Goal: Task Accomplishment & Management: Complete application form

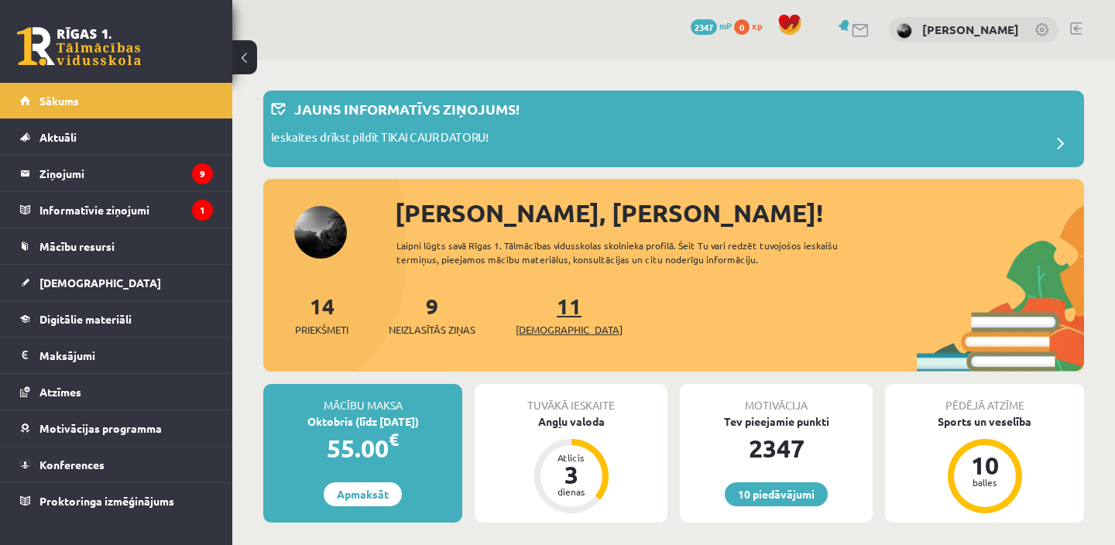
click at [552, 316] on link "11 Ieskaites" at bounding box center [569, 315] width 107 height 46
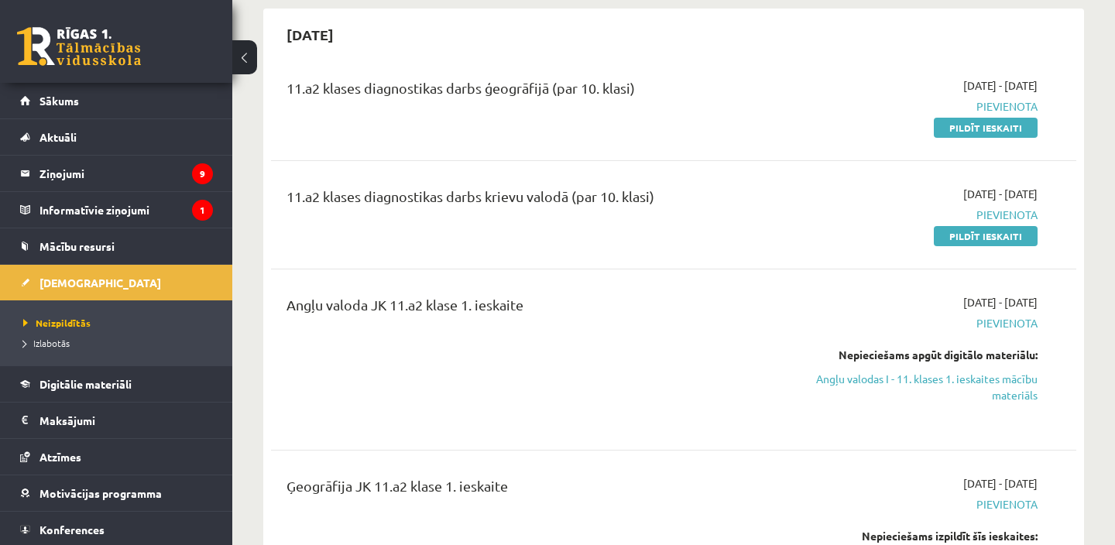
scroll to position [154, 0]
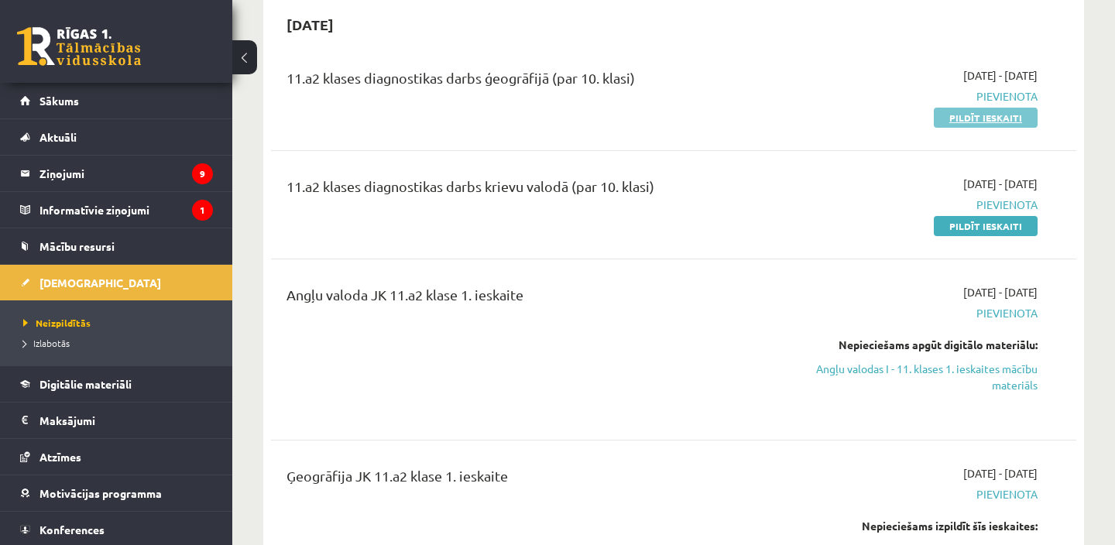
click at [995, 116] on link "Pildīt ieskaiti" at bounding box center [986, 118] width 104 height 20
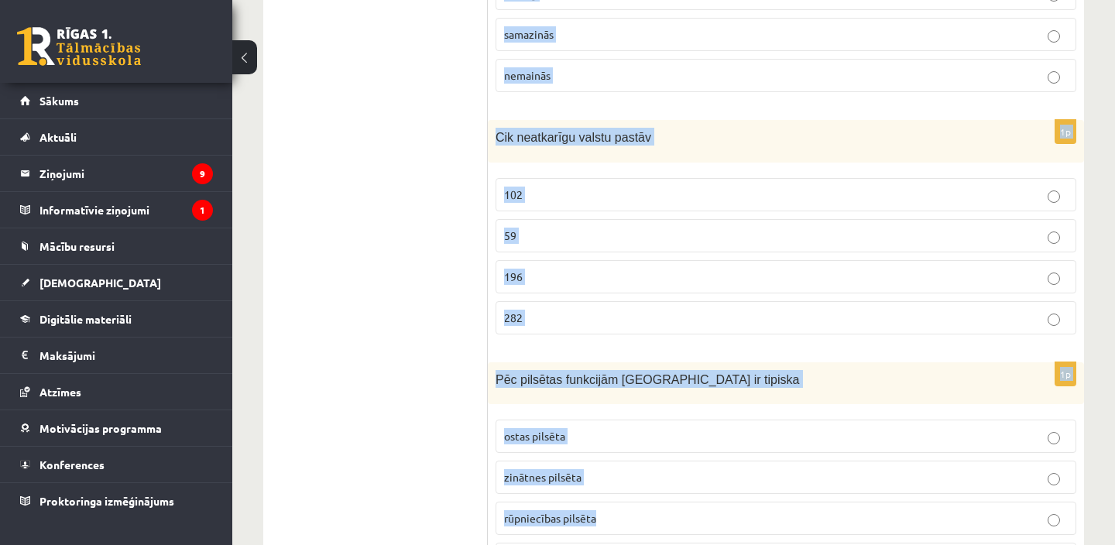
scroll to position [7378, 0]
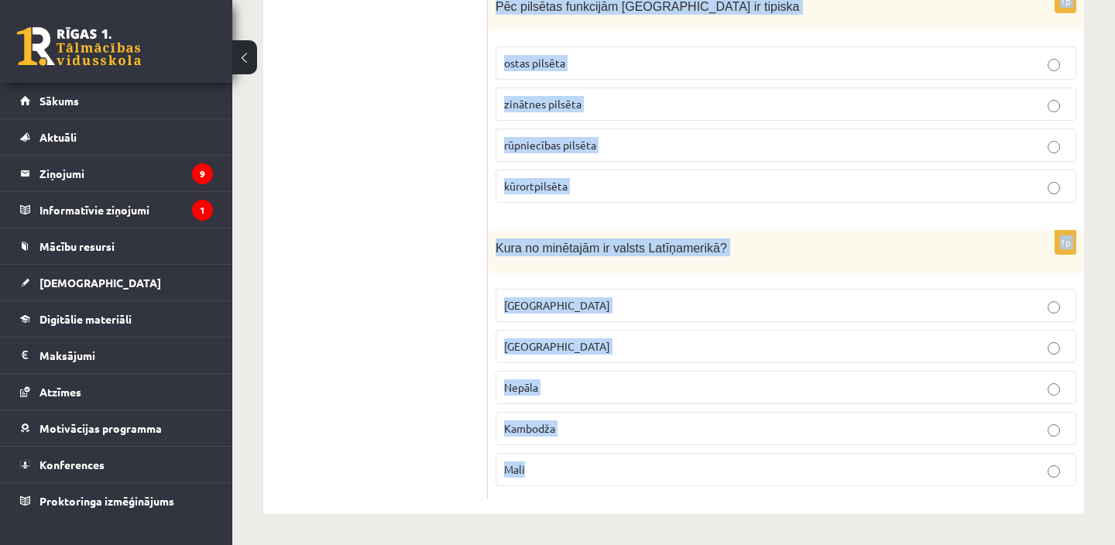
drag, startPoint x: 491, startPoint y: 174, endPoint x: 631, endPoint y: 469, distance: 325.7
copy form "Kura no minētajām valstīm ir anklāvs? Sanmarīno Lihtenšteina Monako Indija Port…"
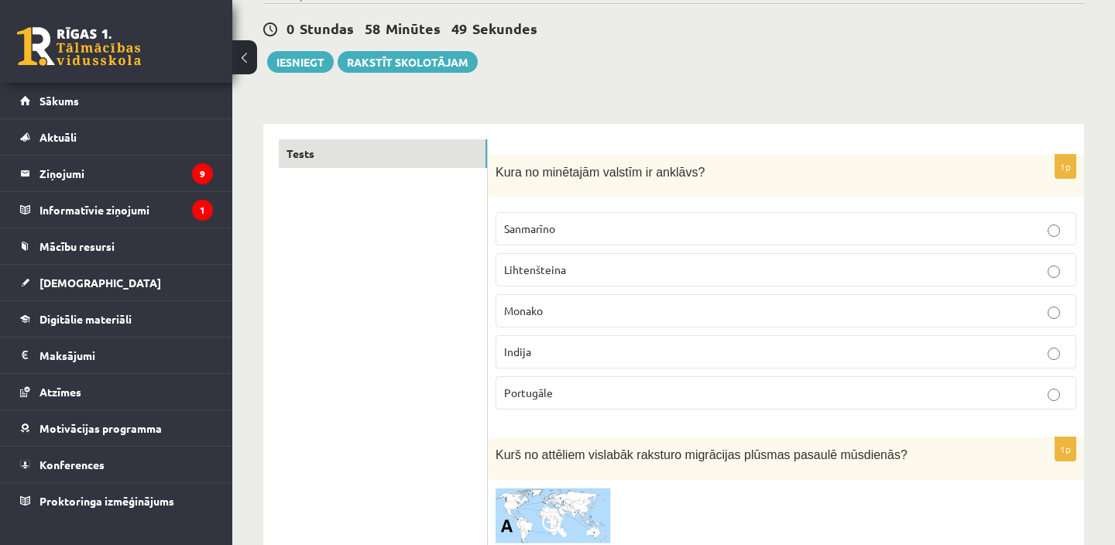
scroll to position [158, 0]
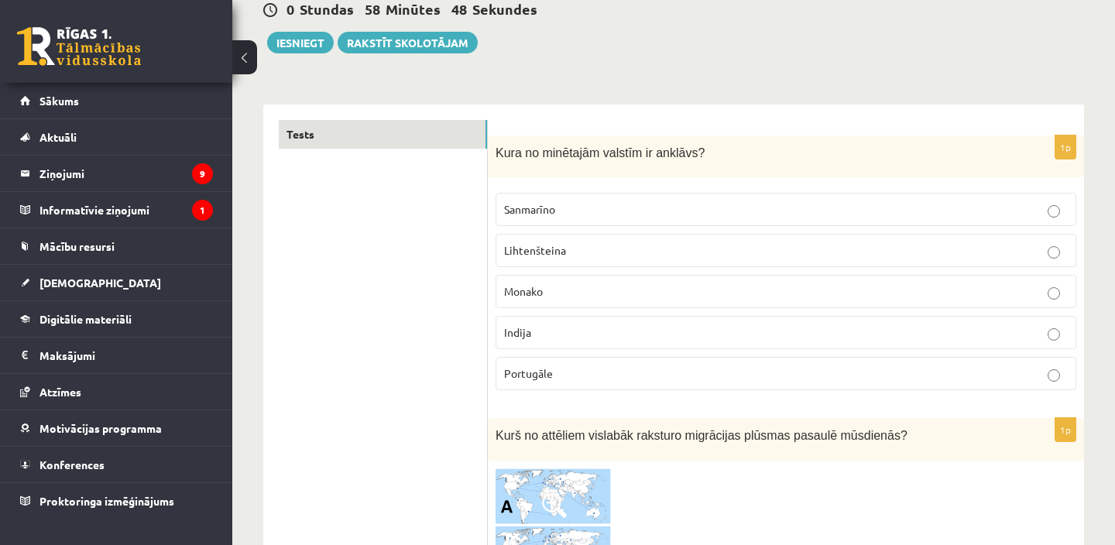
click at [600, 197] on label "Sanmarīno" at bounding box center [786, 209] width 581 height 33
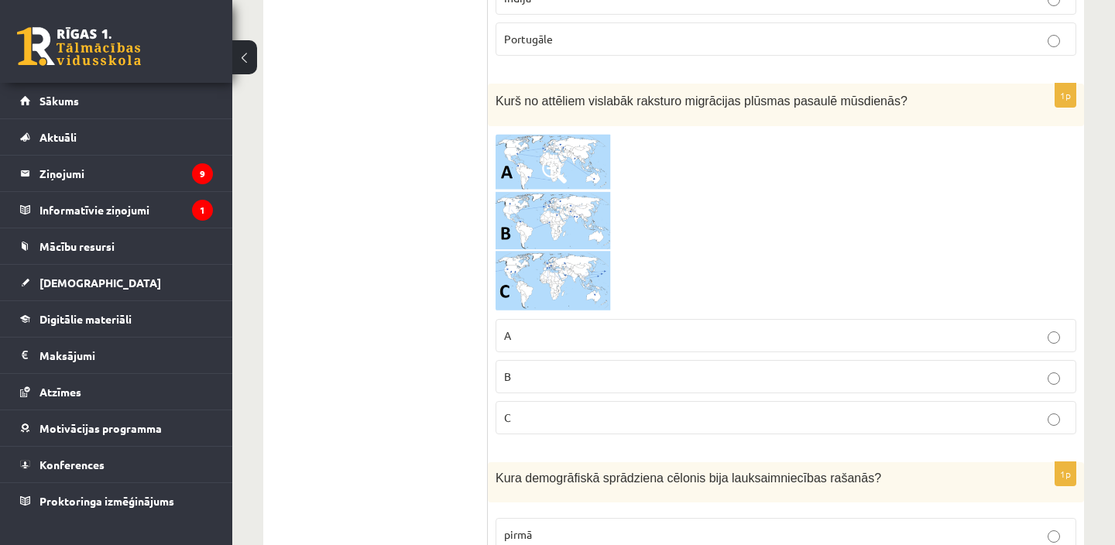
scroll to position [502, 0]
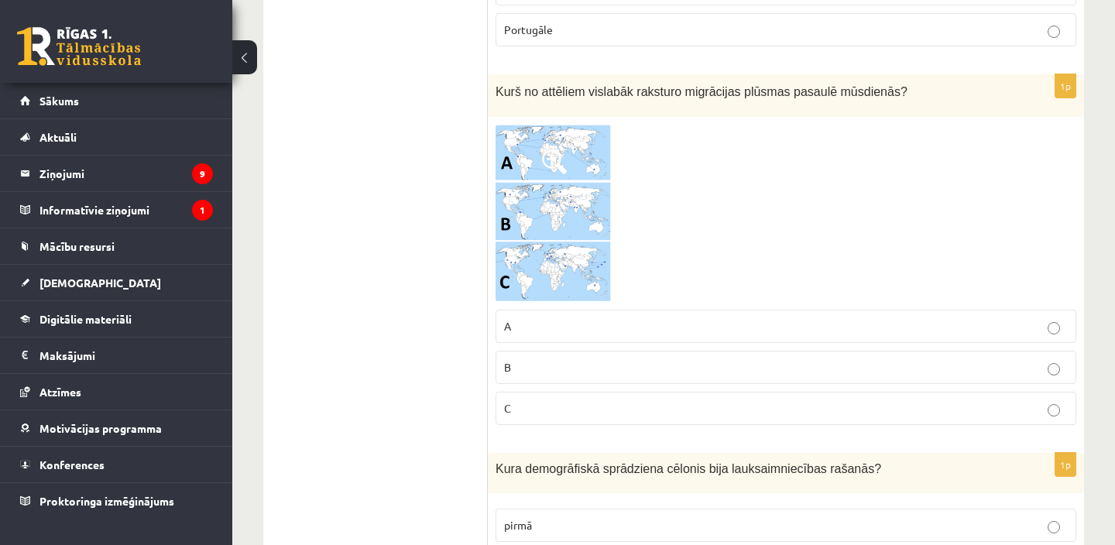
click at [731, 411] on p "C" at bounding box center [786, 408] width 564 height 16
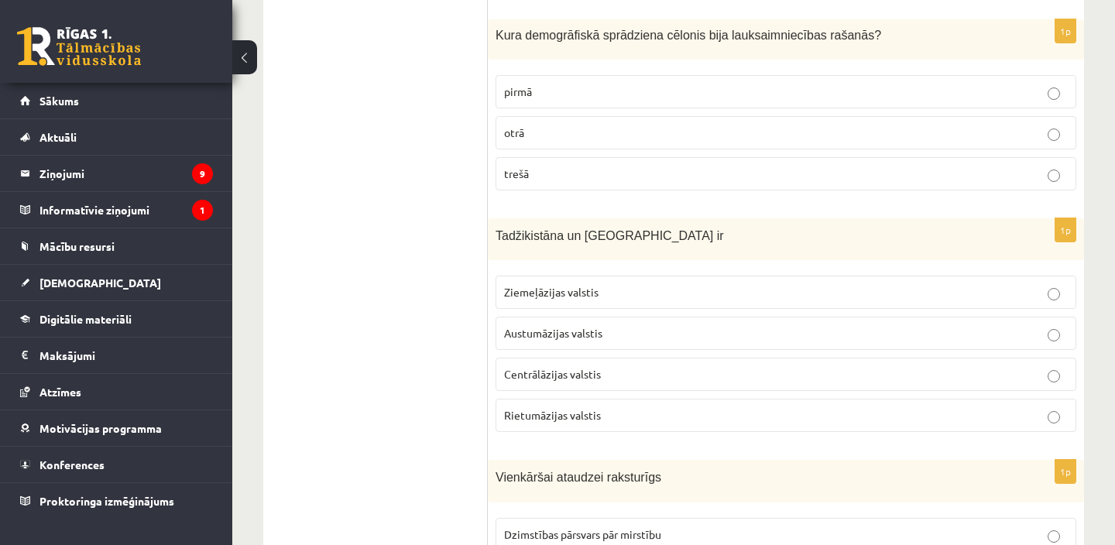
scroll to position [934, 0]
click at [555, 91] on p "pirmā" at bounding box center [786, 93] width 564 height 16
click at [577, 378] on span "Centrālāzijas valstis" at bounding box center [552, 376] width 97 height 14
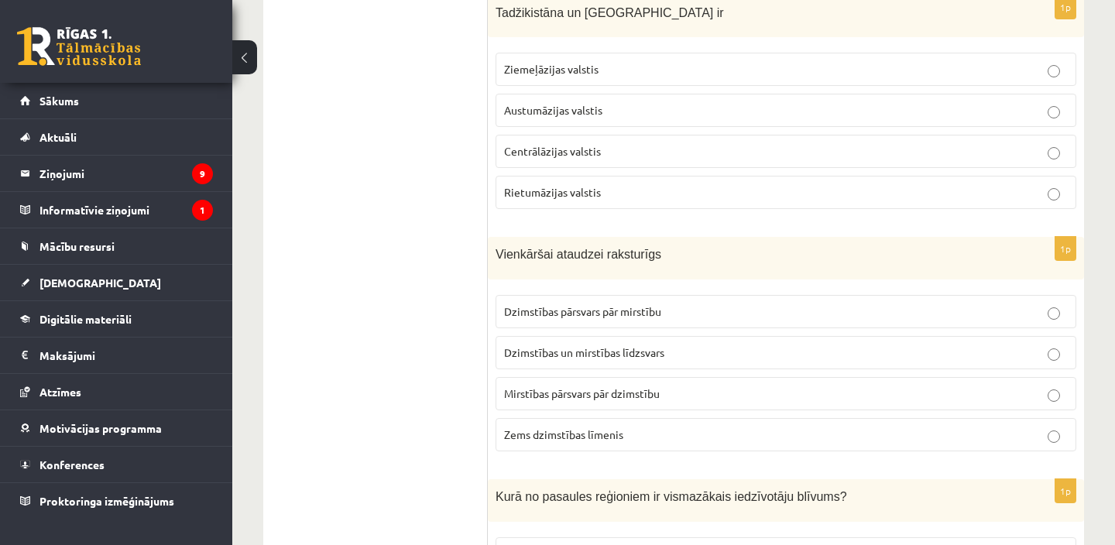
scroll to position [1286, 0]
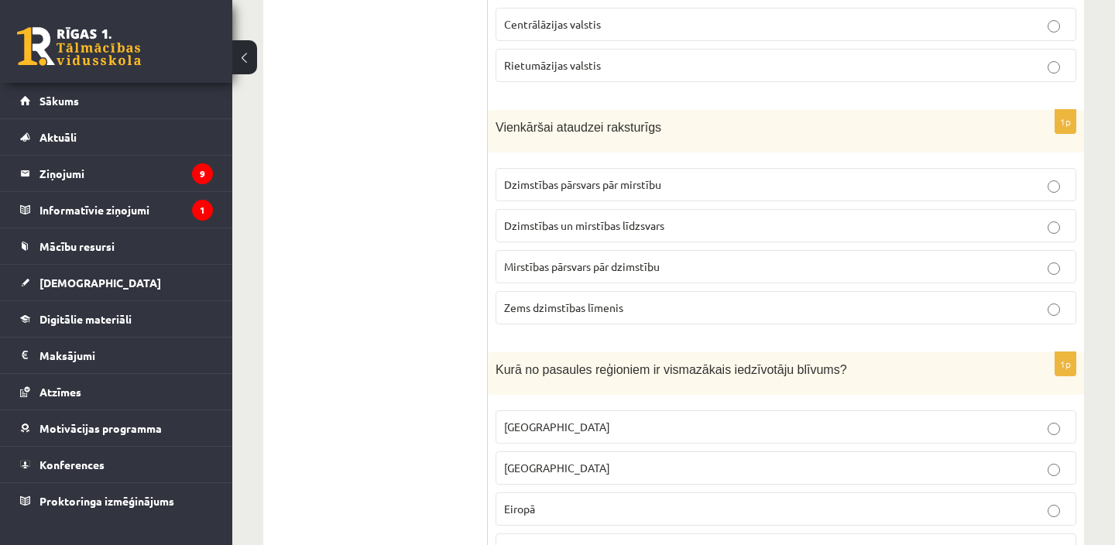
click at [614, 422] on p "Austrālijā" at bounding box center [786, 427] width 564 height 16
click at [796, 229] on p "Dzimstības un mirstības līdzsvars" at bounding box center [786, 226] width 564 height 16
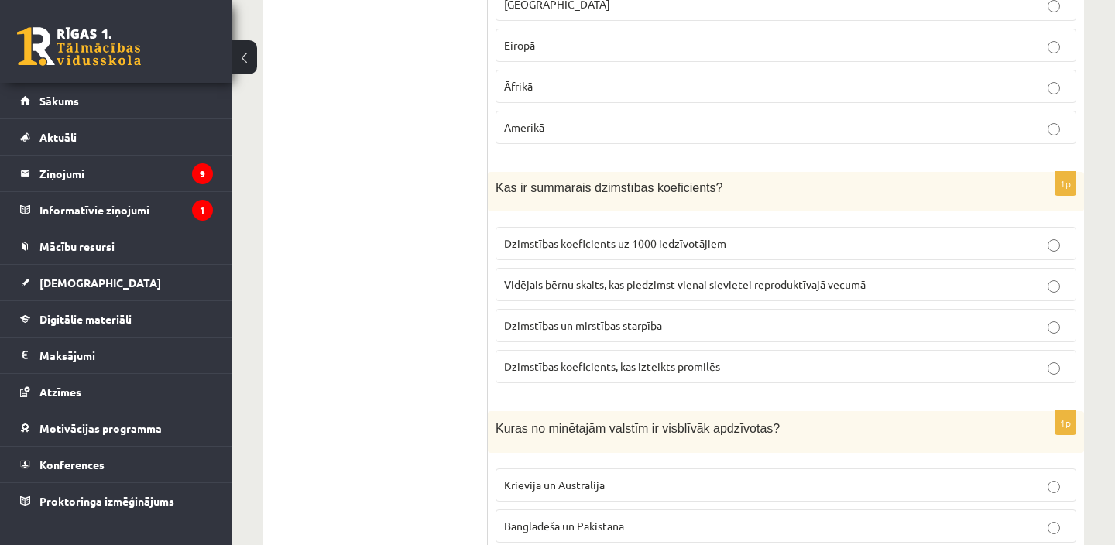
scroll to position [1751, 0]
click at [793, 290] on label "Vidējais bērnu skaits, kas piedzimst vienai sievietei reproduktīvajā vecumā" at bounding box center [786, 282] width 581 height 33
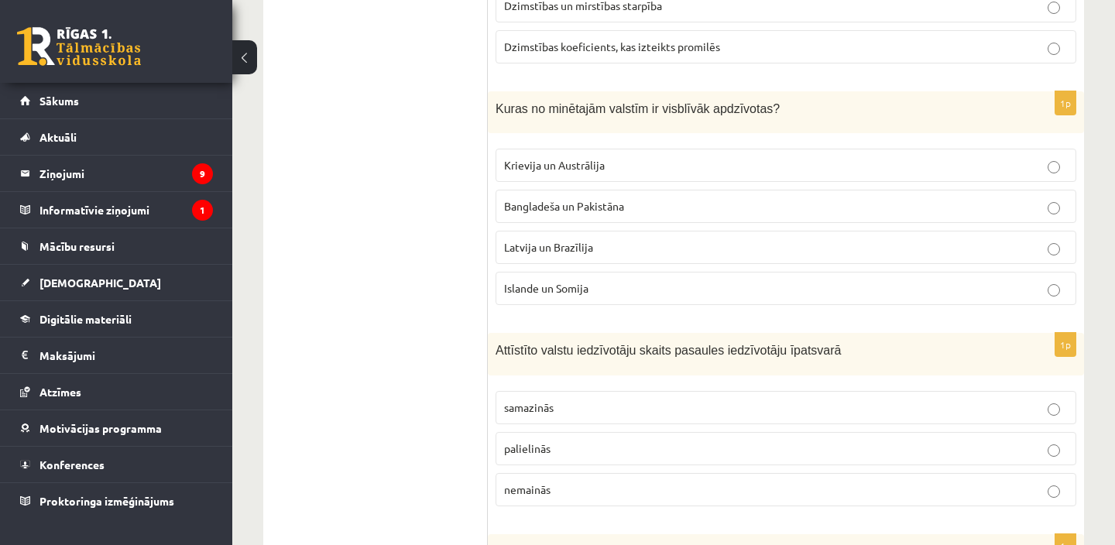
scroll to position [2091, 0]
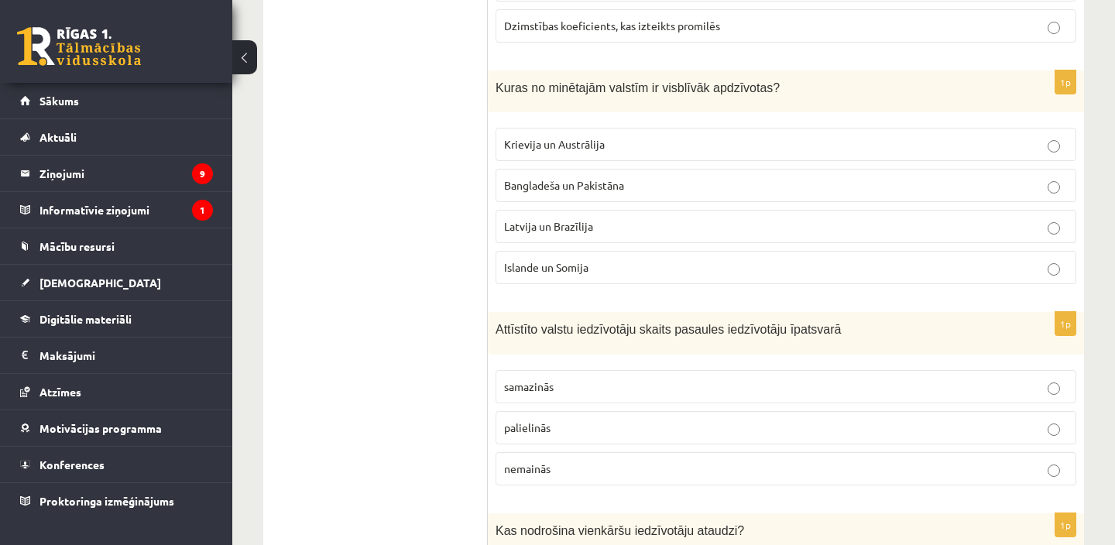
click at [649, 180] on p "Bangladeša un Pakistāna" at bounding box center [786, 185] width 564 height 16
click at [651, 393] on label "samazinās" at bounding box center [786, 386] width 581 height 33
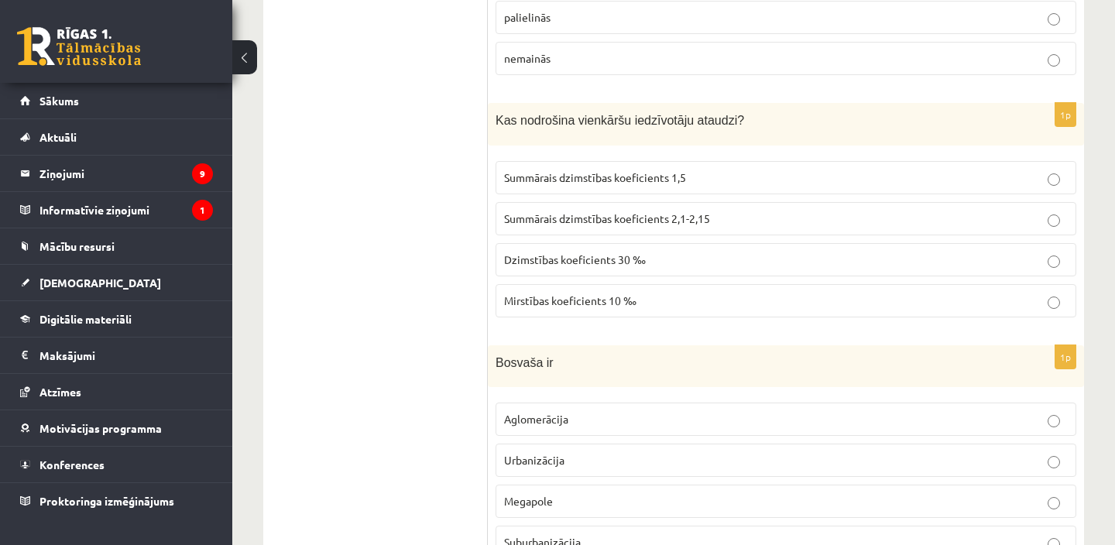
scroll to position [2503, 0]
click at [650, 218] on span "Summārais dzimstības koeficients 2,1-2,15" at bounding box center [607, 217] width 206 height 14
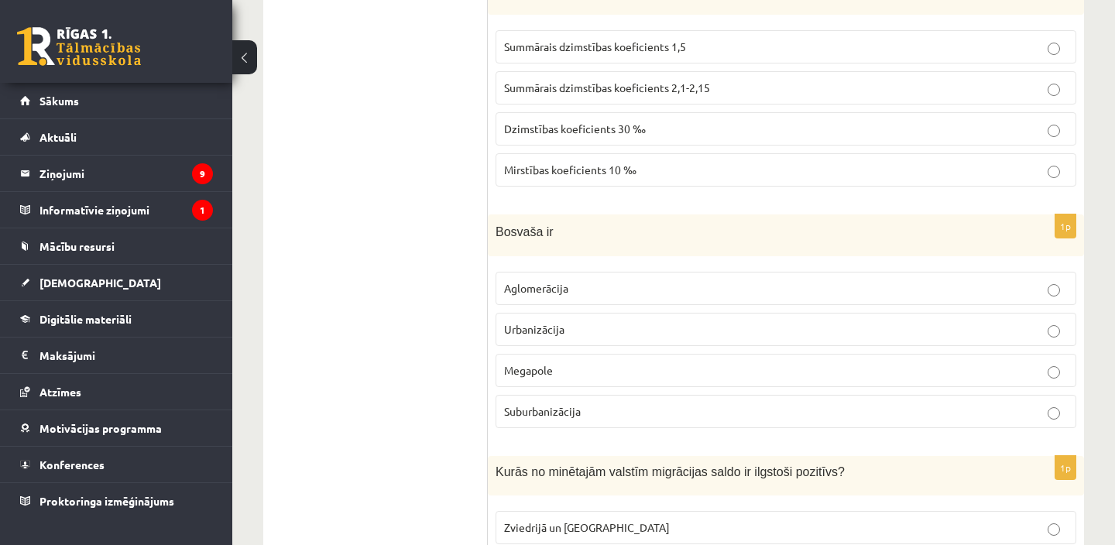
scroll to position [2633, 0]
click at [603, 321] on p "Urbanizācija" at bounding box center [786, 329] width 564 height 16
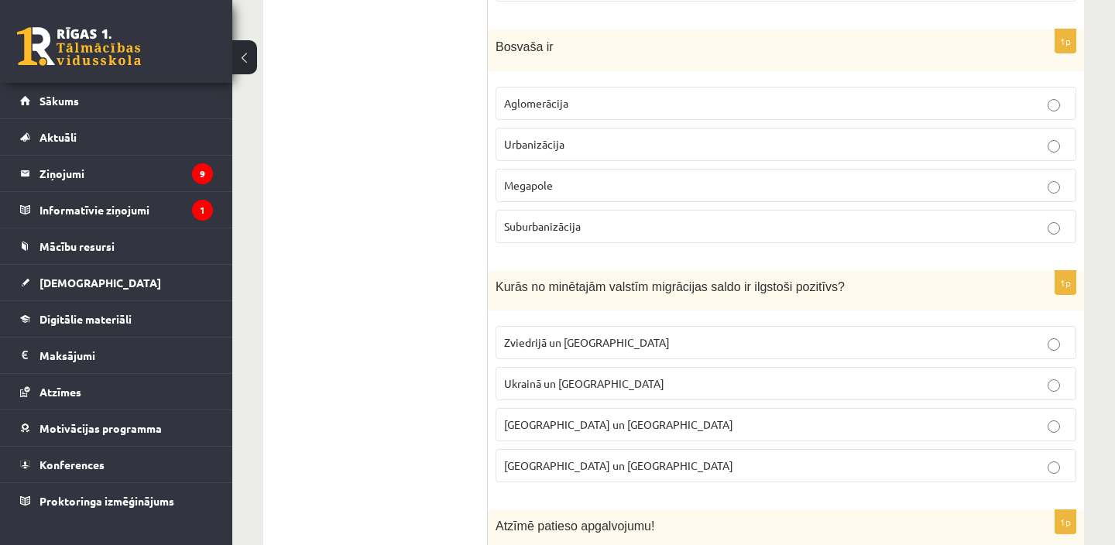
scroll to position [2819, 0]
click at [603, 343] on p "Zviedrijā un ASV" at bounding box center [786, 341] width 564 height 16
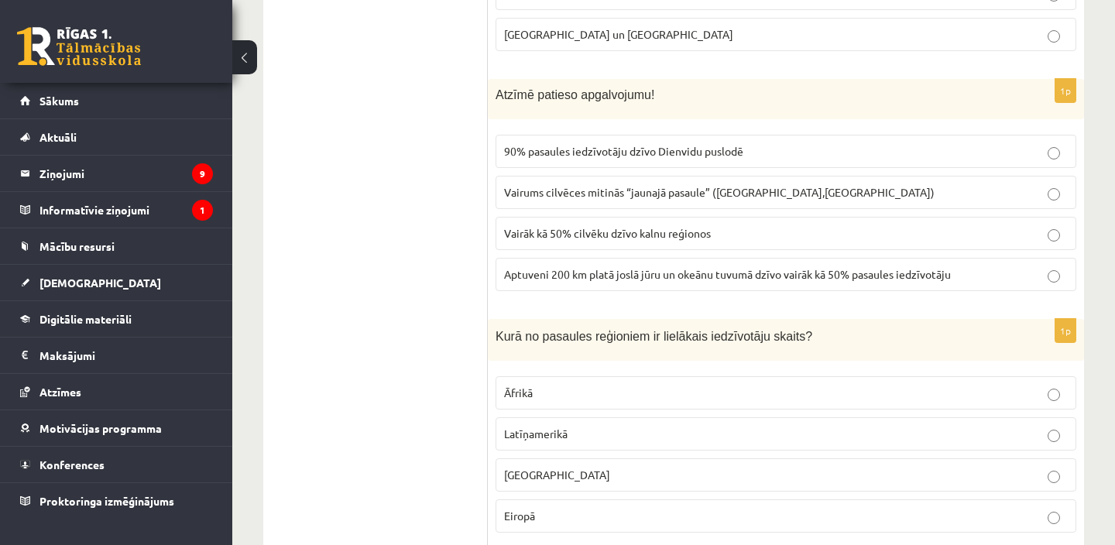
scroll to position [3247, 0]
click at [589, 277] on span "Aptuveni 200 km platā joslā jūru un okeānu tuvumā dzīvo vairāk kā 50% pasaules …" at bounding box center [727, 276] width 447 height 14
click at [551, 477] on p "Āzijā" at bounding box center [786, 477] width 564 height 16
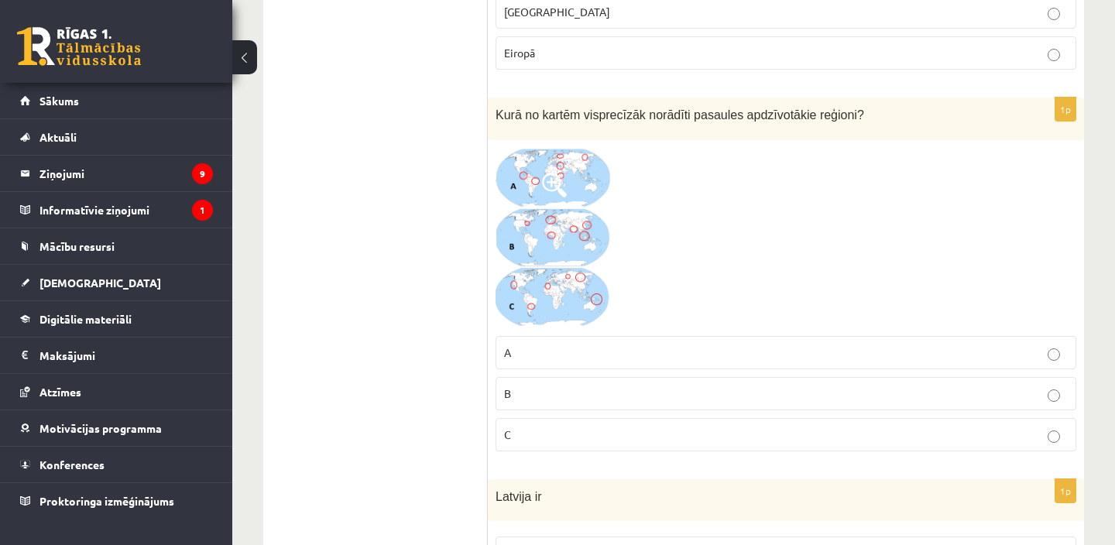
scroll to position [3716, 0]
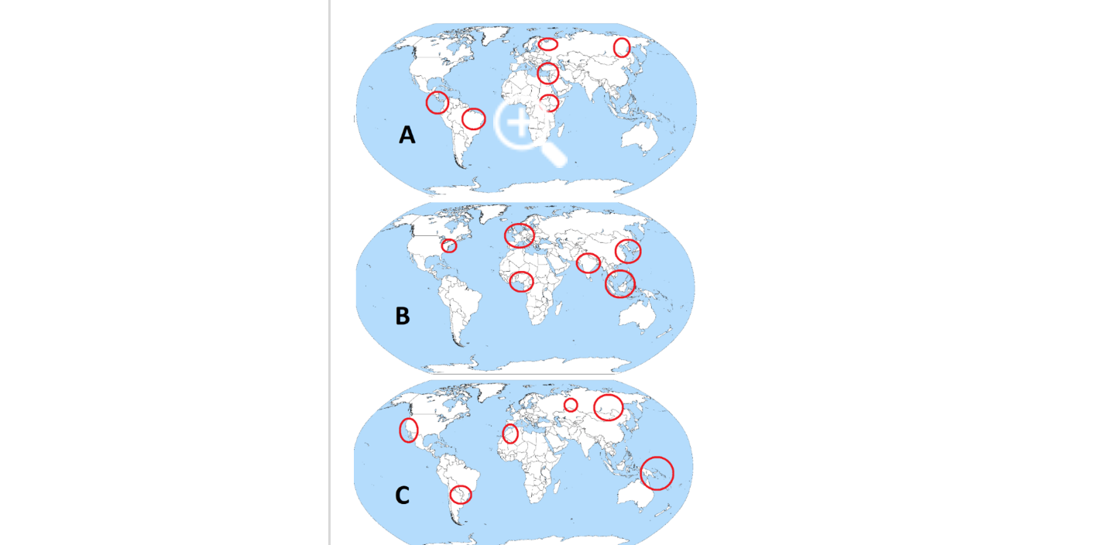
click at [565, 229] on img at bounding box center [554, 234] width 116 height 180
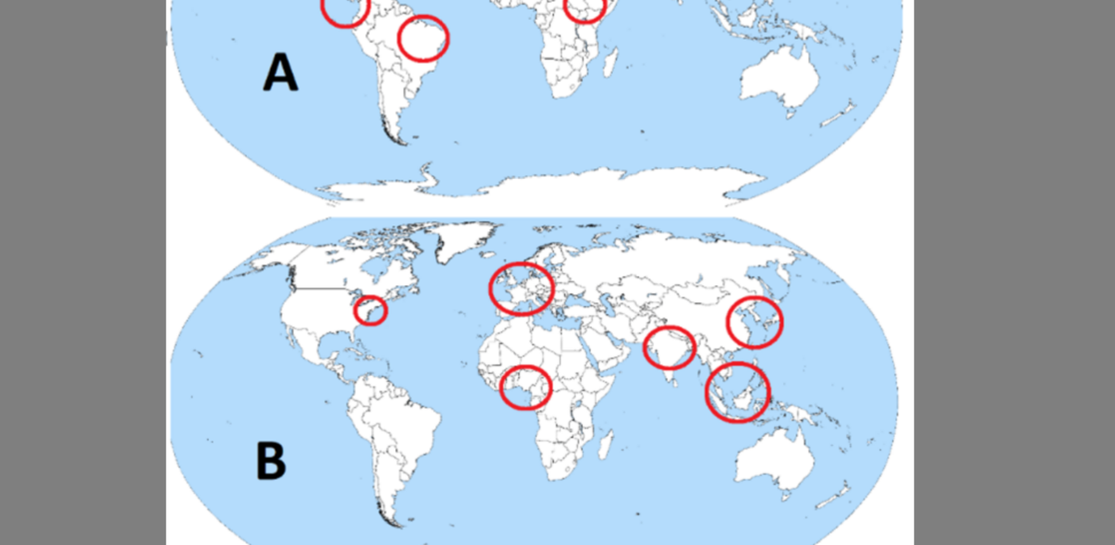
click at [699, 224] on div at bounding box center [557, 272] width 1115 height 545
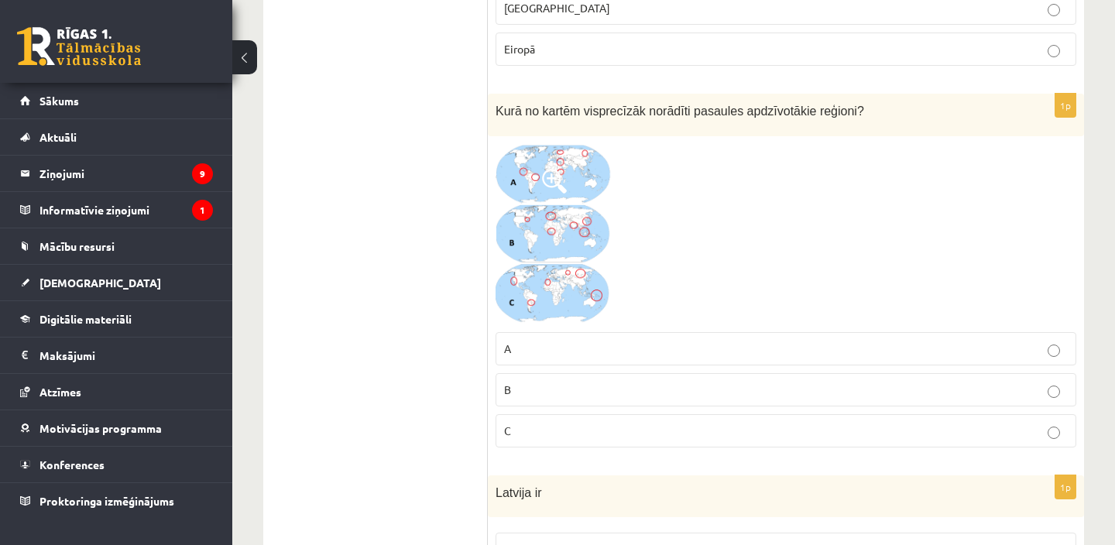
click at [785, 385] on p "B" at bounding box center [786, 390] width 564 height 16
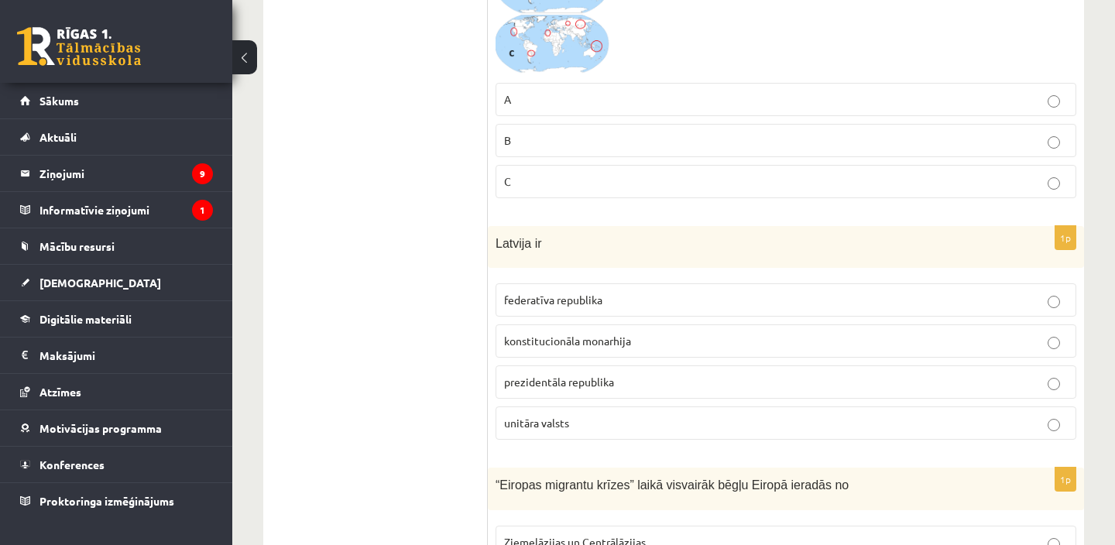
scroll to position [3971, 0]
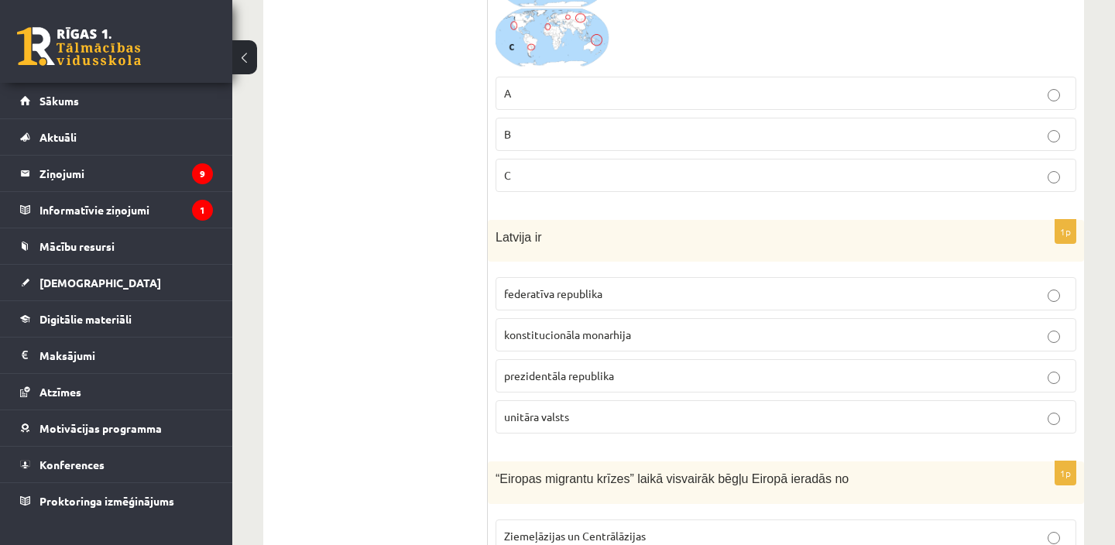
click at [554, 411] on span "unitāra valsts" at bounding box center [536, 417] width 65 height 14
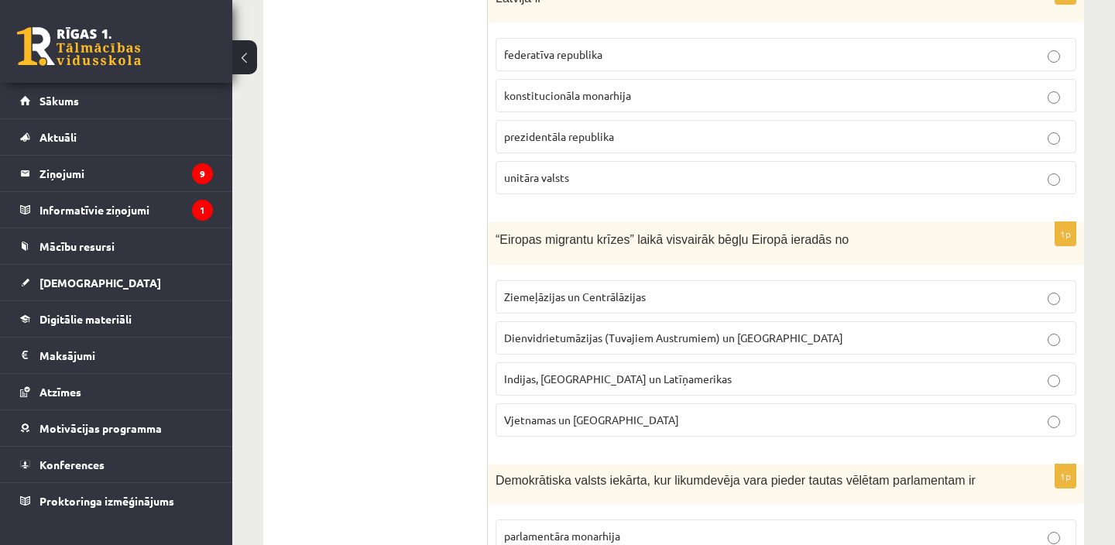
scroll to position [4211, 0]
click at [576, 336] on span "Dienvidrietumāzijas (Tuvajiem Austrumiem) un Āfrikas" at bounding box center [673, 337] width 339 height 14
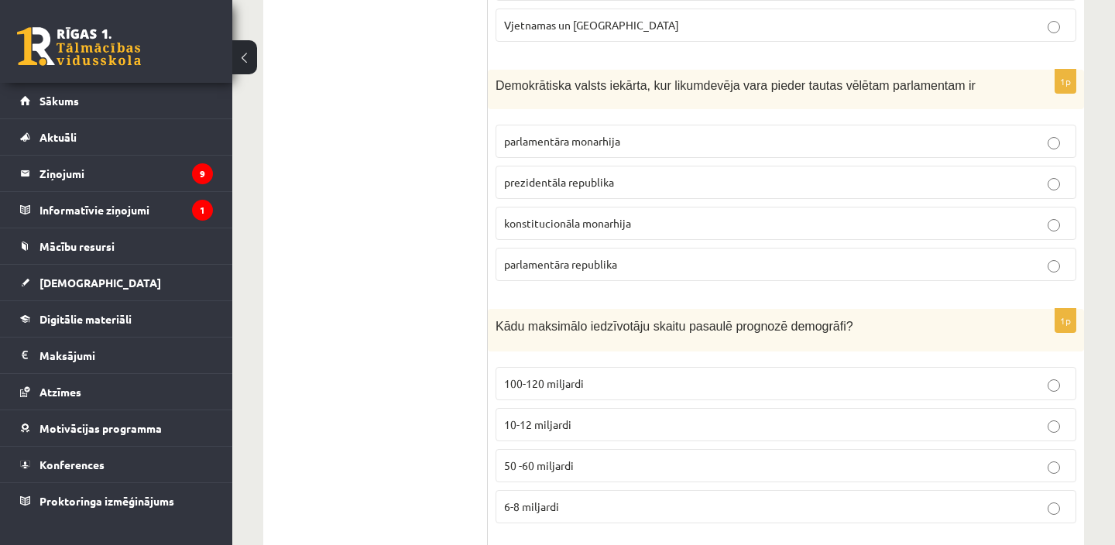
scroll to position [4636, 0]
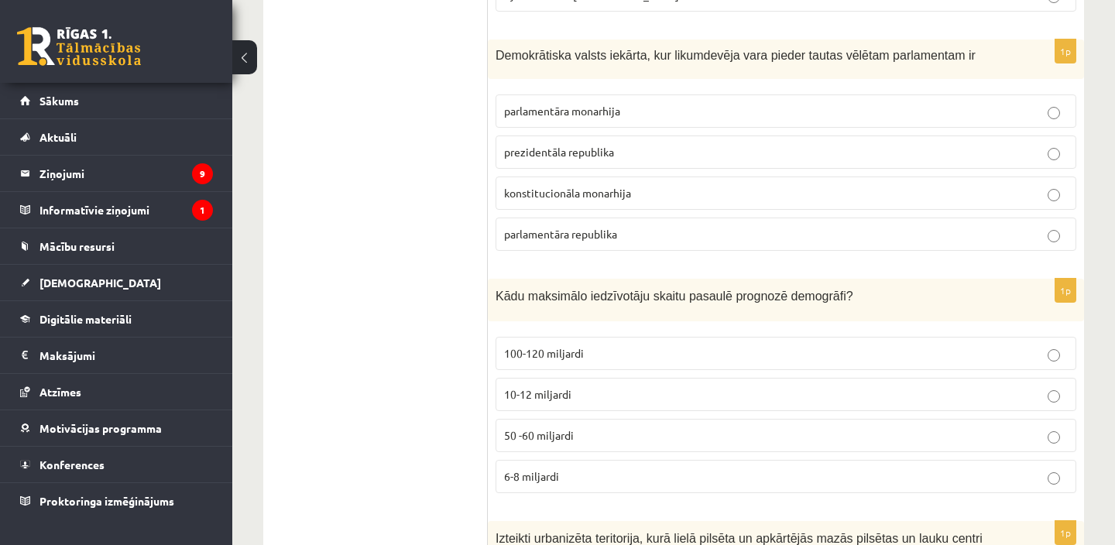
click at [615, 232] on span "parlamentāra republika" at bounding box center [560, 234] width 113 height 14
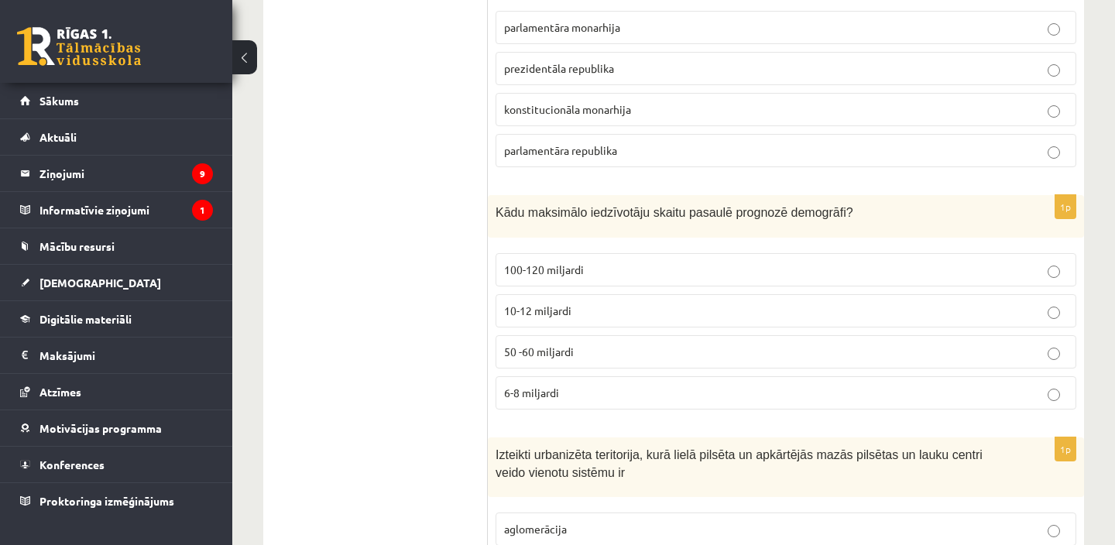
scroll to position [4747, 0]
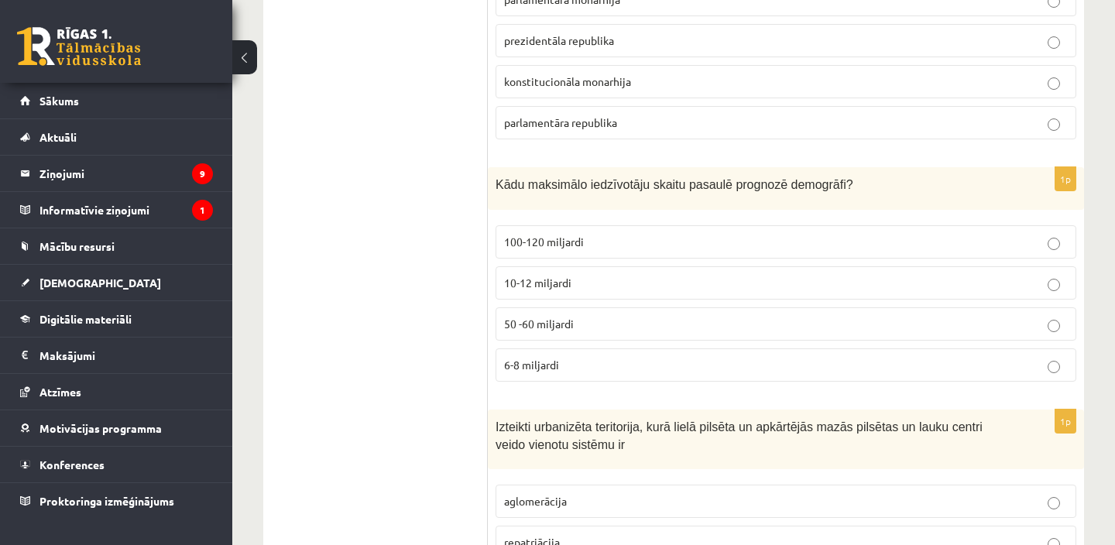
click at [651, 246] on p "100-120 miljardi" at bounding box center [786, 242] width 564 height 16
click at [594, 292] on label "10-12 miljardi" at bounding box center [786, 282] width 581 height 33
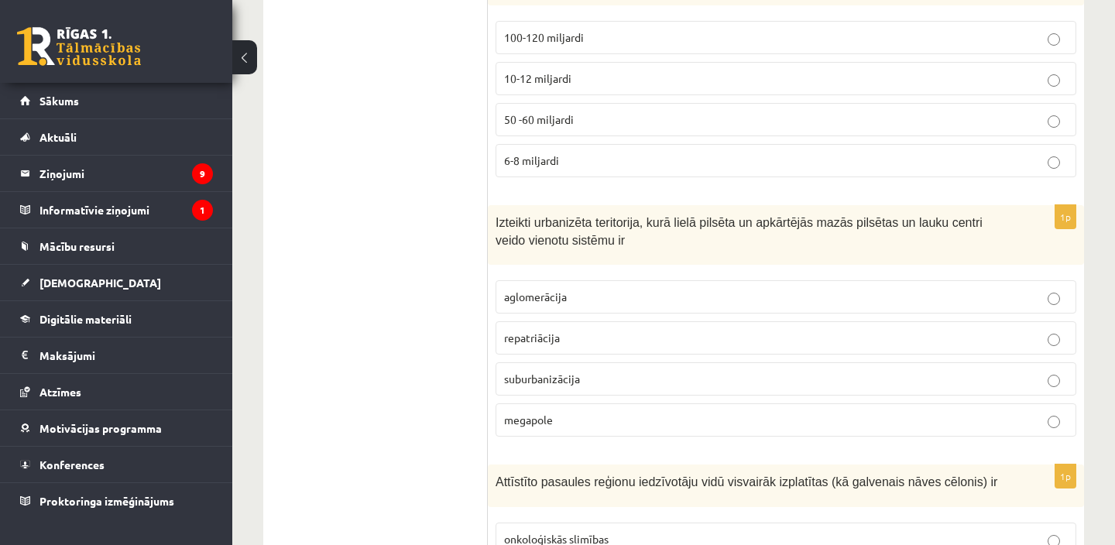
click at [595, 297] on p "aglomerācija" at bounding box center [786, 297] width 564 height 16
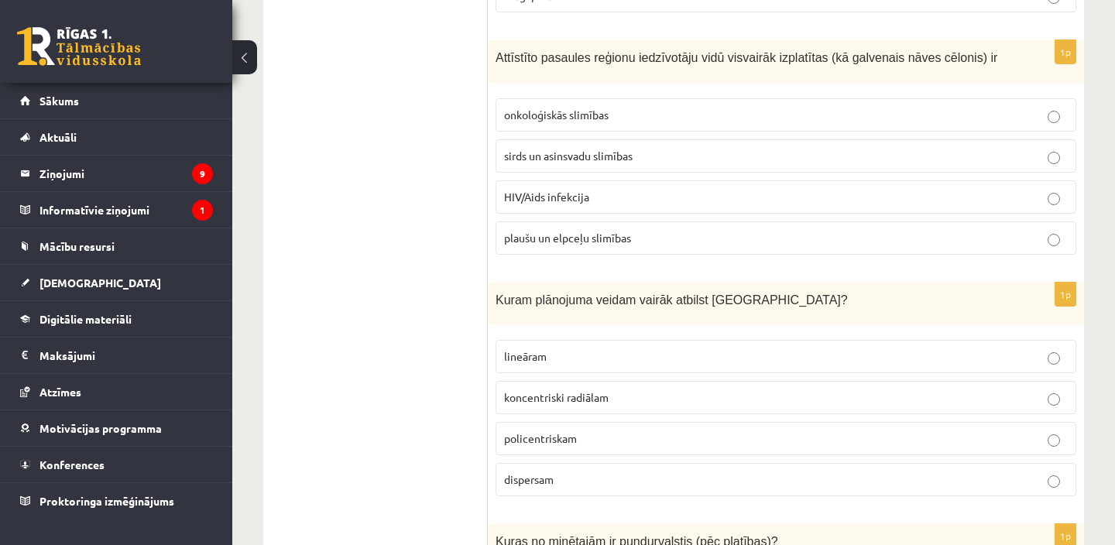
scroll to position [5385, 0]
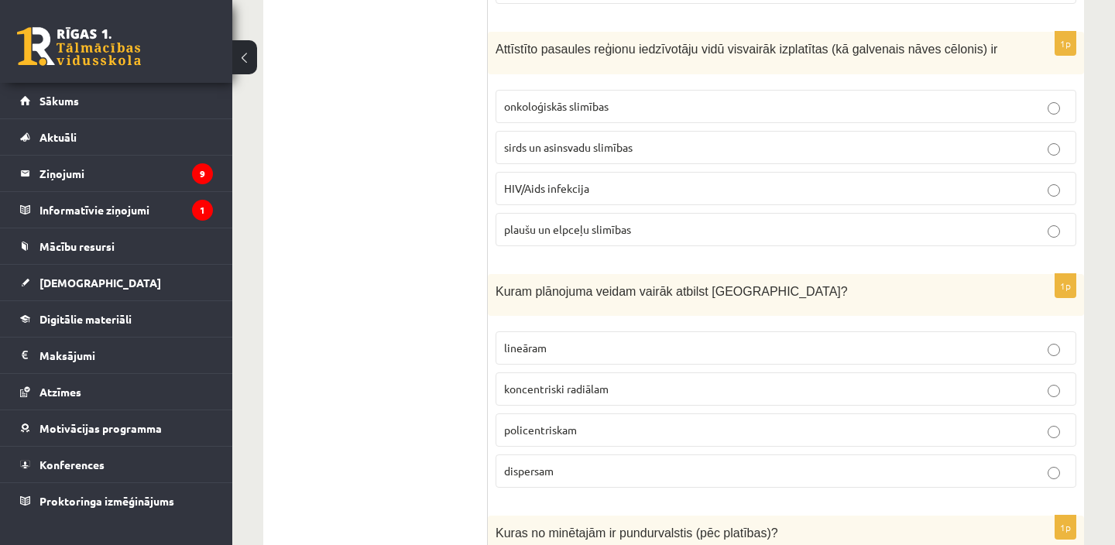
click at [620, 156] on p "sirds un asinsvadu slimības" at bounding box center [786, 147] width 564 height 16
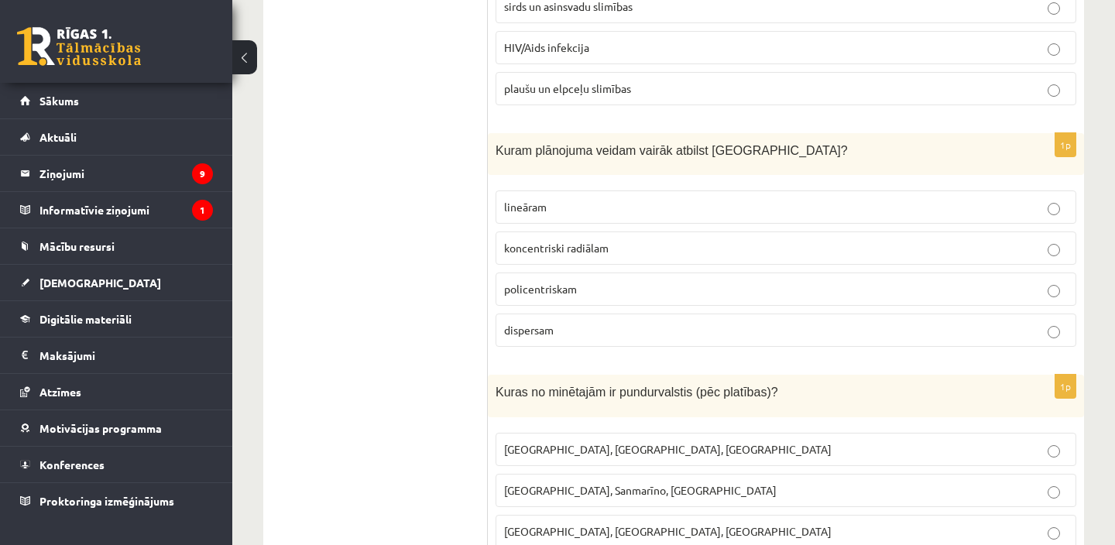
scroll to position [5528, 0]
click at [618, 263] on label "koncentriski radiālam" at bounding box center [786, 245] width 581 height 33
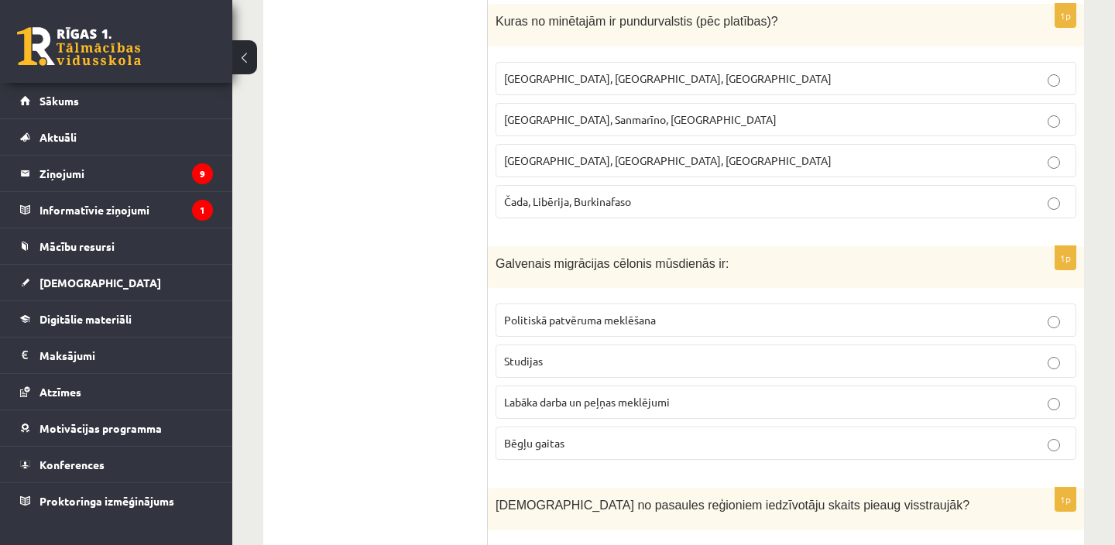
scroll to position [5898, 0]
click at [670, 125] on span "Monako, Sanmarīno, Luksemburga" at bounding box center [640, 119] width 273 height 14
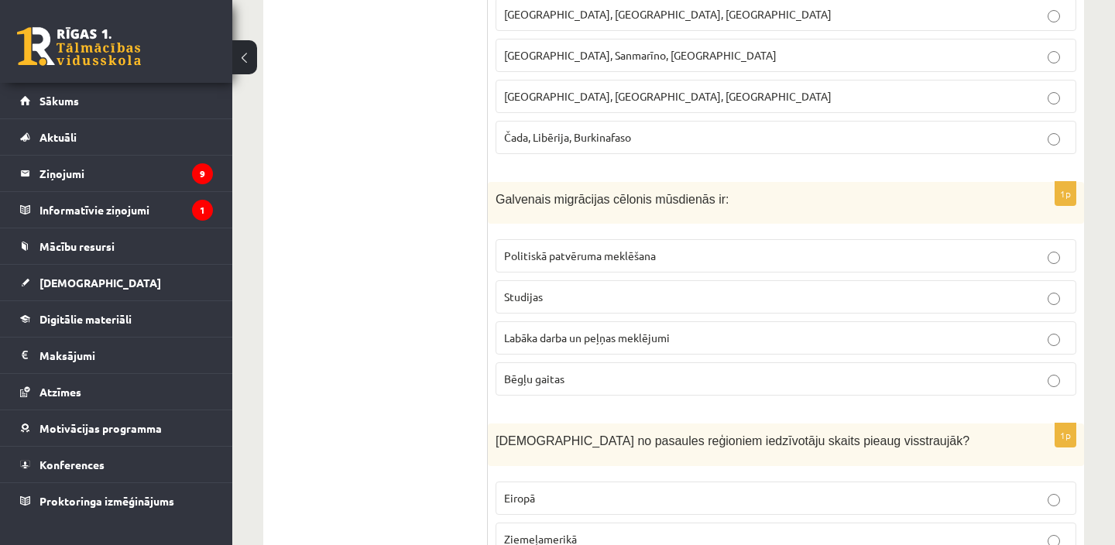
click at [720, 342] on label "Labāka darba un peļņas meklējumi" at bounding box center [786, 337] width 581 height 33
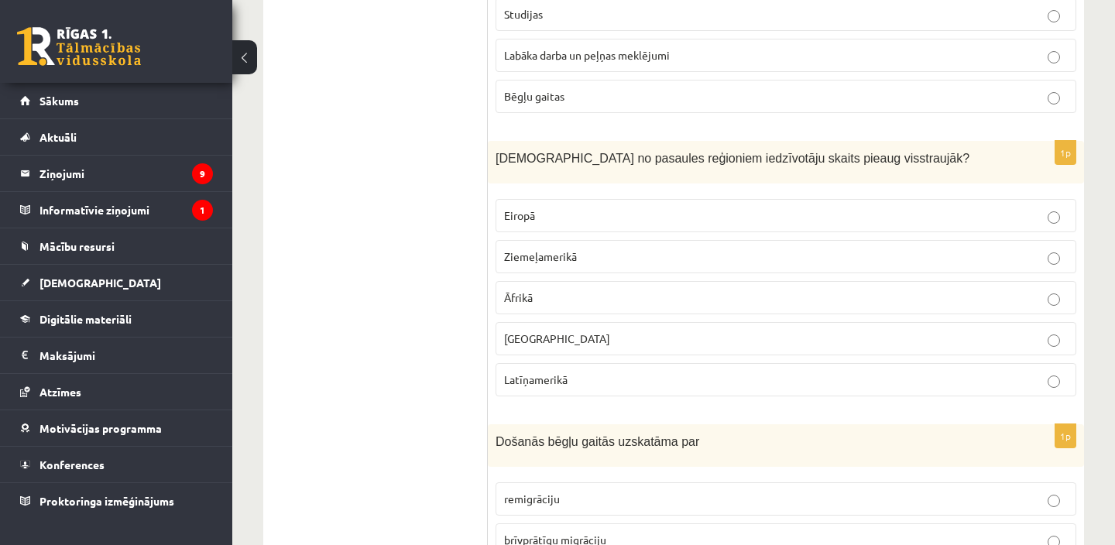
scroll to position [6243, 0]
click at [537, 387] on span "Latīņamerikā" at bounding box center [536, 380] width 64 height 14
click at [641, 307] on p "Āfrikā" at bounding box center [786, 298] width 564 height 16
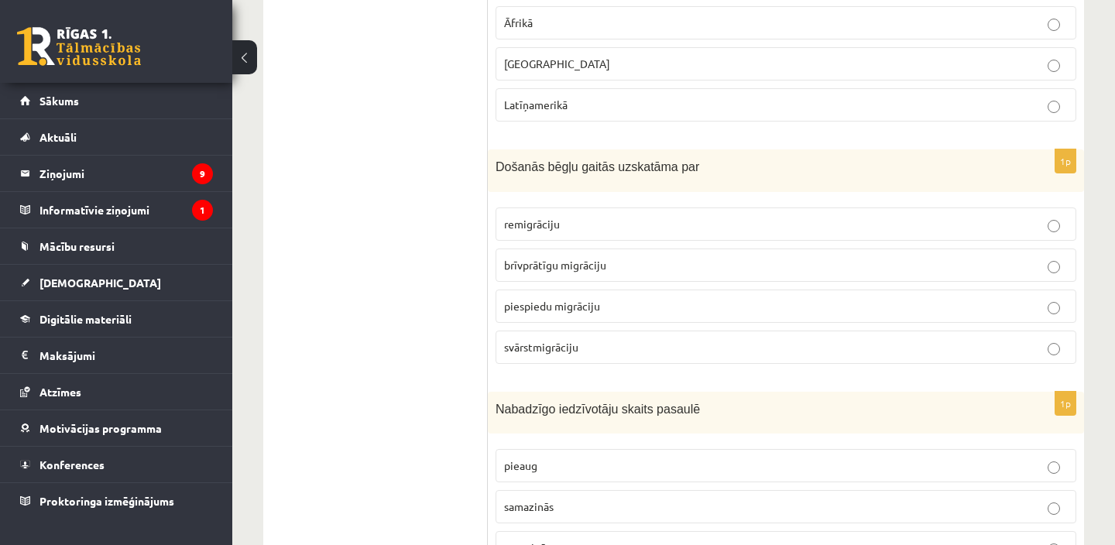
scroll to position [6520, 0]
click at [610, 321] on label "piespiedu migrāciju" at bounding box center [786, 304] width 581 height 33
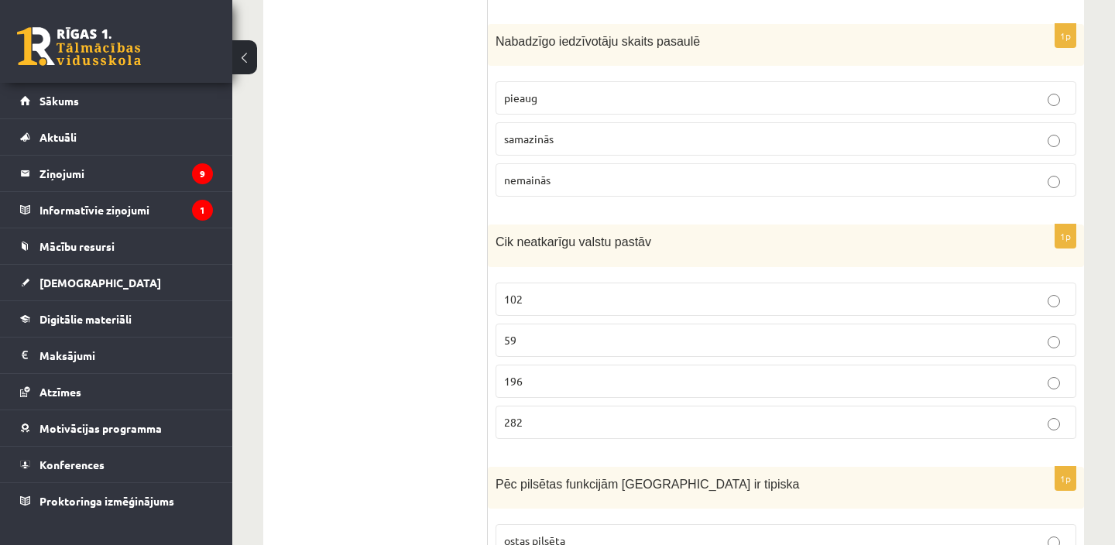
scroll to position [6895, 0]
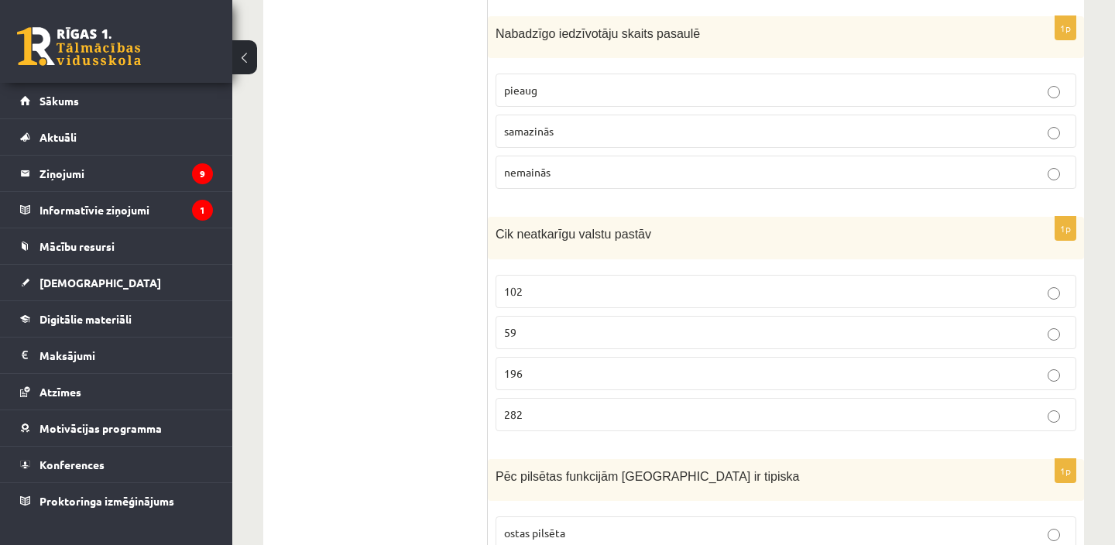
click at [555, 139] on p "samazinās" at bounding box center [786, 131] width 564 height 16
click at [567, 390] on label "196" at bounding box center [786, 373] width 581 height 33
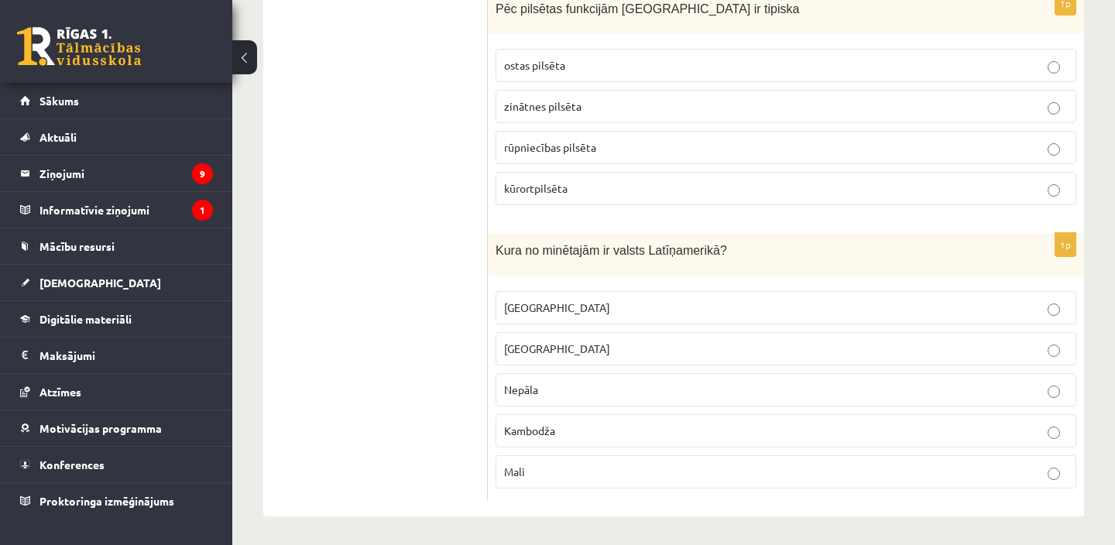
scroll to position [7361, 0]
click at [606, 198] on p "kūrortpilsēta" at bounding box center [786, 190] width 564 height 16
click at [599, 318] on p "Meksika" at bounding box center [786, 309] width 564 height 16
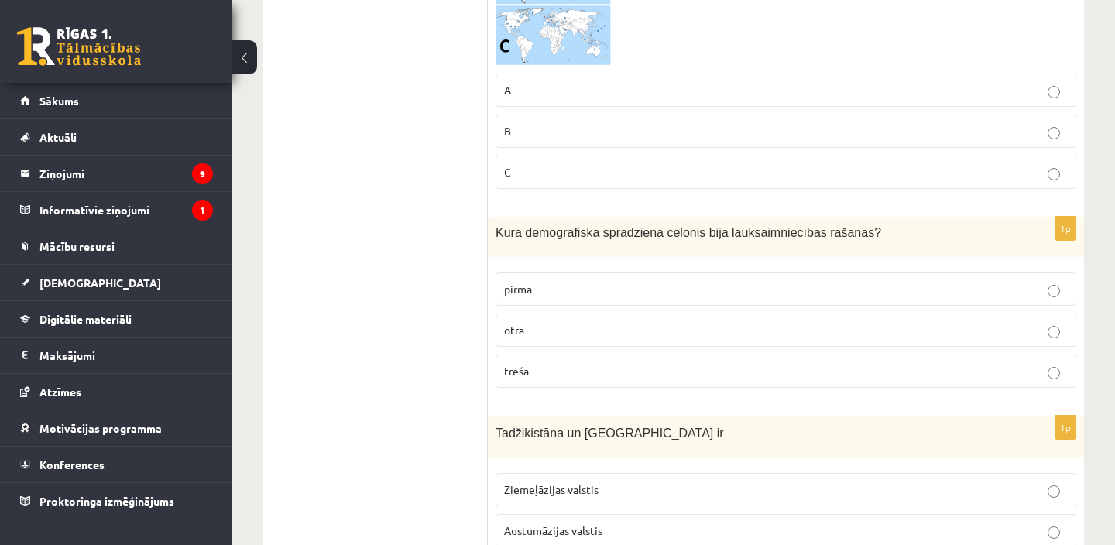
scroll to position [0, 0]
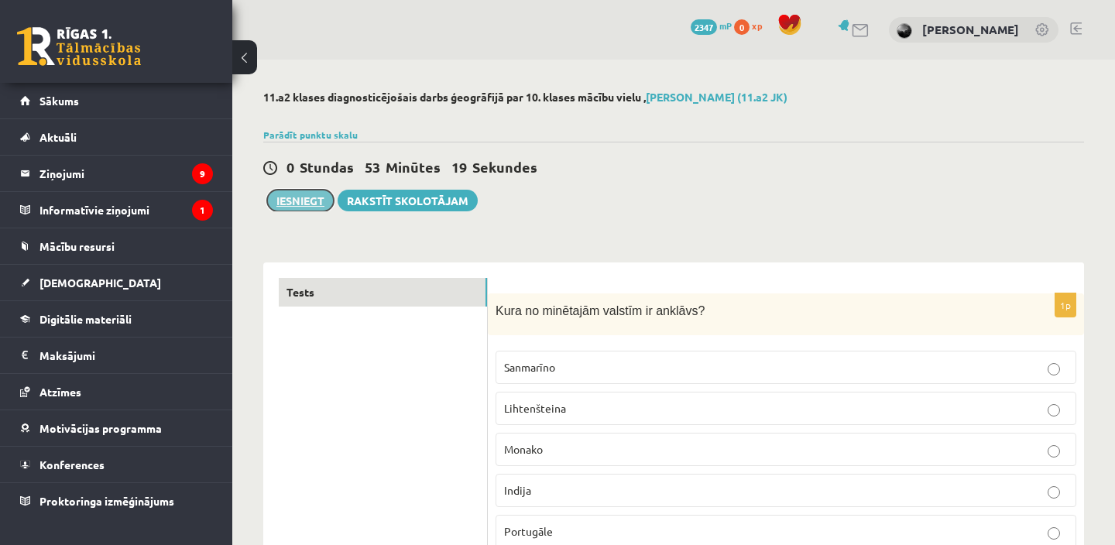
click at [309, 200] on button "Iesniegt" at bounding box center [300, 201] width 67 height 22
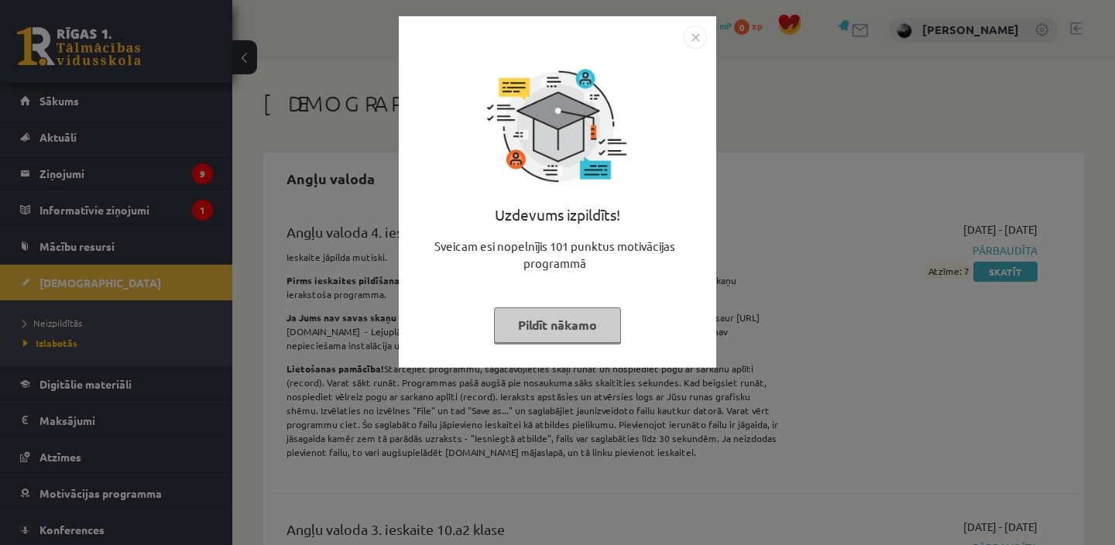
click at [594, 323] on button "Pildīt nākamo" at bounding box center [557, 326] width 127 height 36
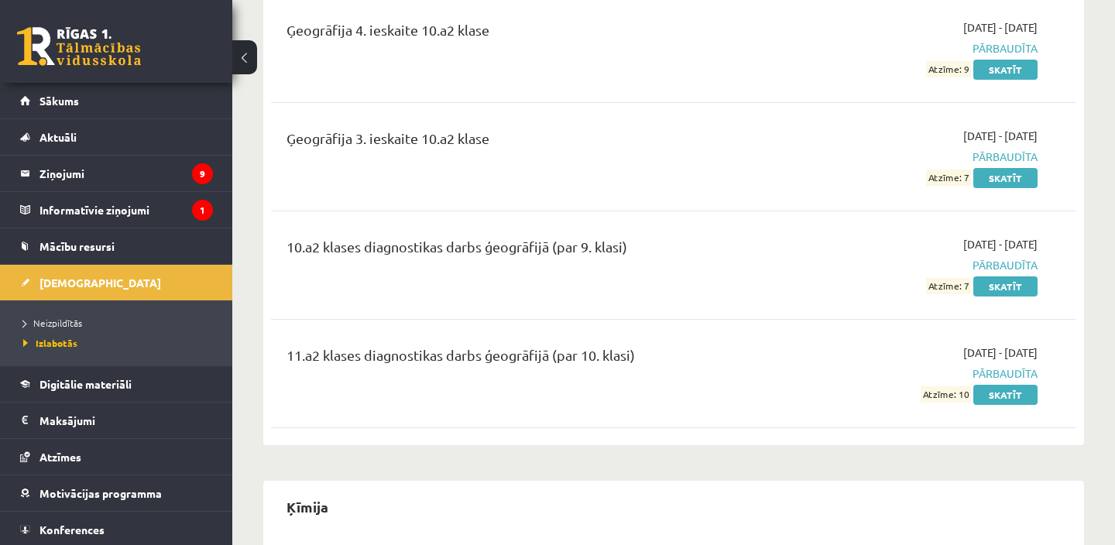
scroll to position [3361, 0]
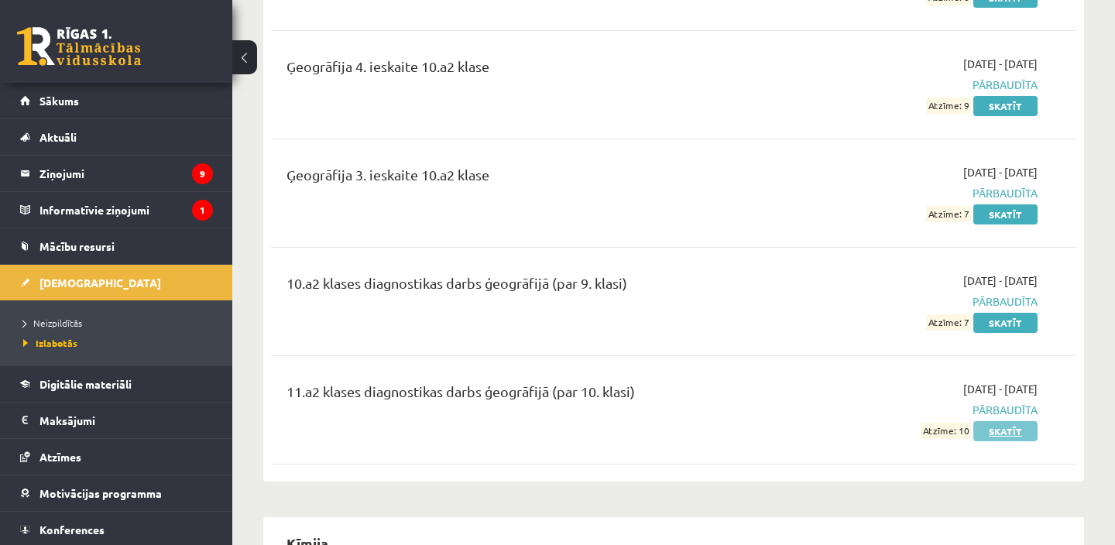
click at [1005, 421] on link "Skatīt" at bounding box center [1006, 431] width 64 height 20
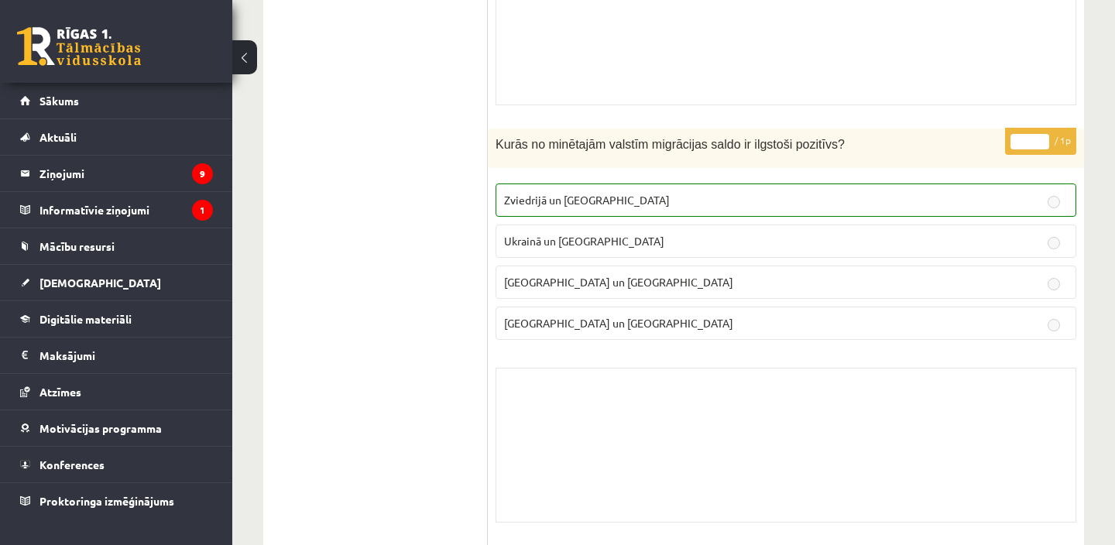
scroll to position [4887, 0]
click at [117, 280] on link "[DEMOGRAPHIC_DATA]" at bounding box center [116, 283] width 193 height 36
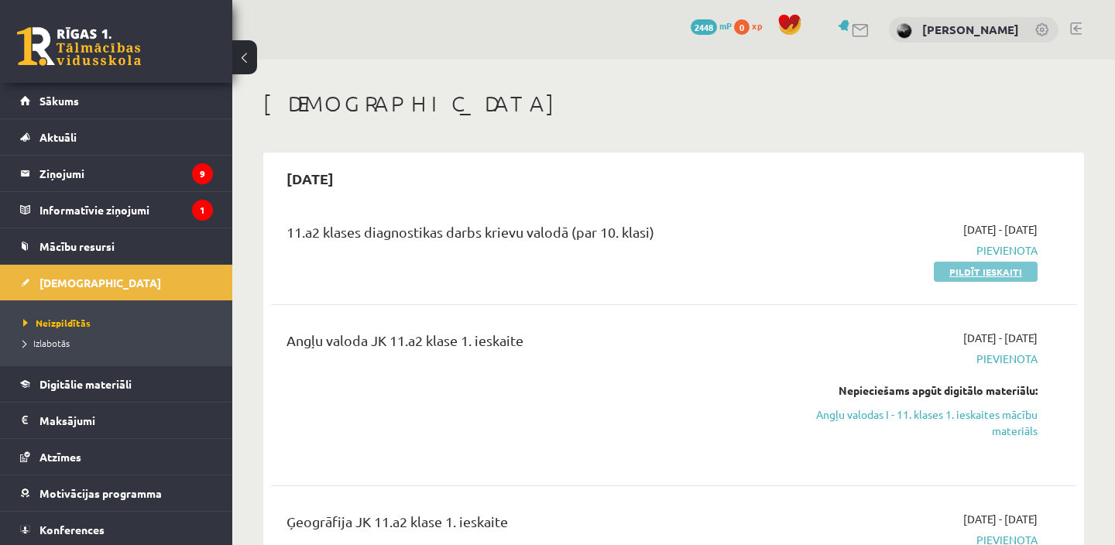
click at [1010, 276] on link "Pildīt ieskaiti" at bounding box center [986, 272] width 104 height 20
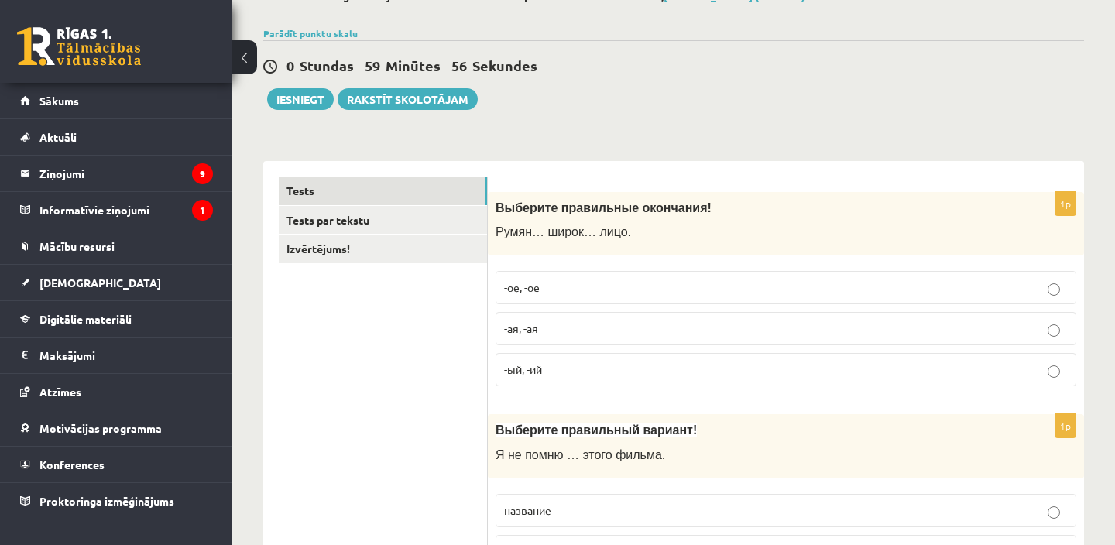
scroll to position [108, 0]
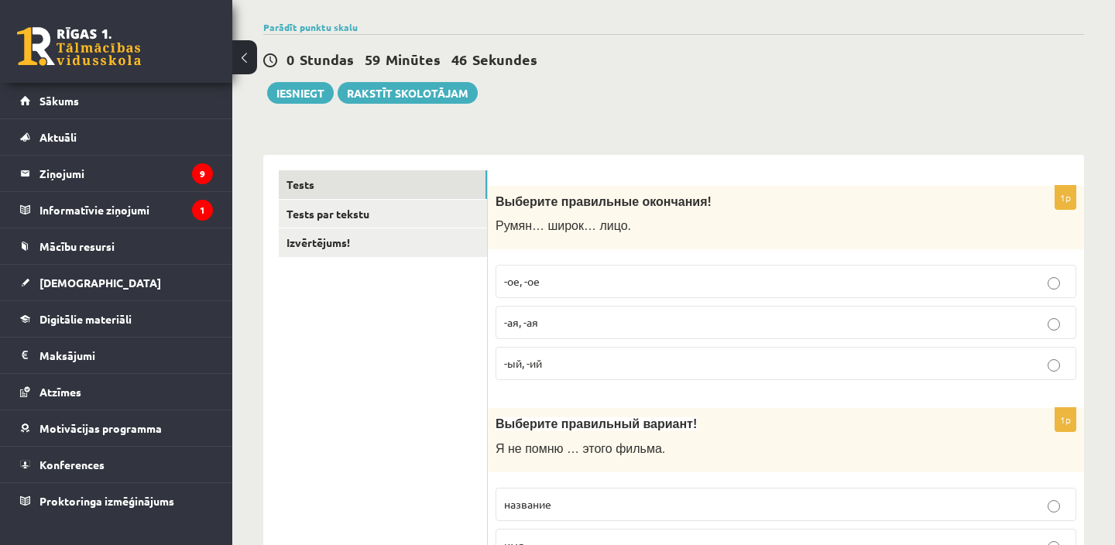
click at [732, 282] on p "-ое, -ое" at bounding box center [786, 281] width 564 height 16
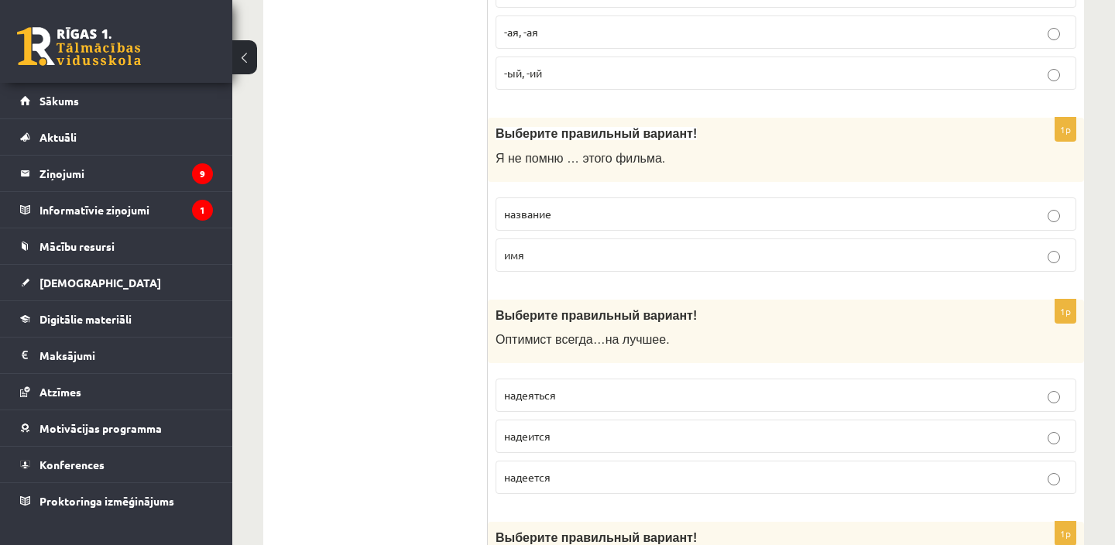
scroll to position [397, 0]
click at [729, 219] on p "название" at bounding box center [786, 215] width 564 height 16
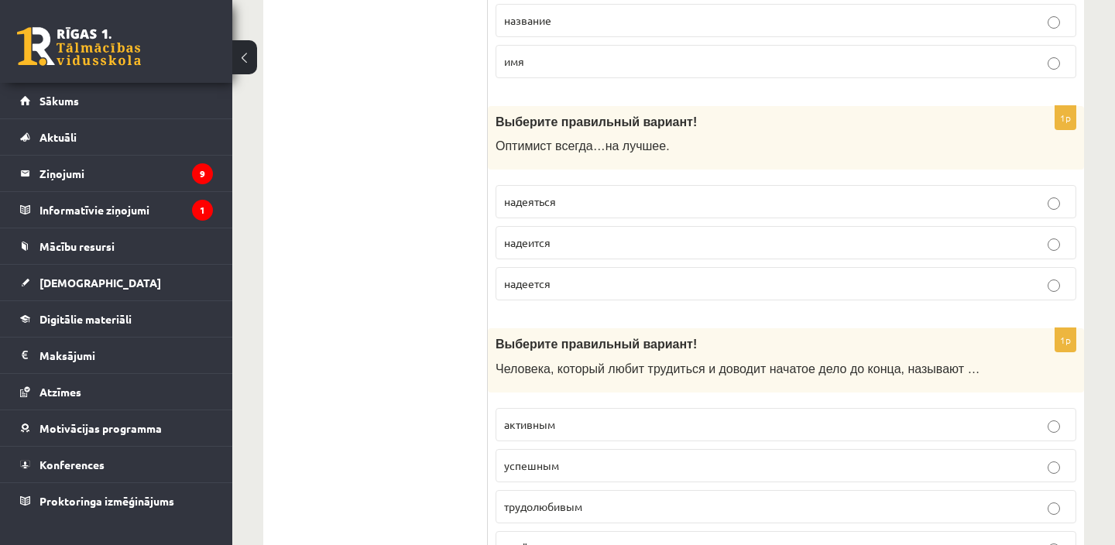
scroll to position [589, 0]
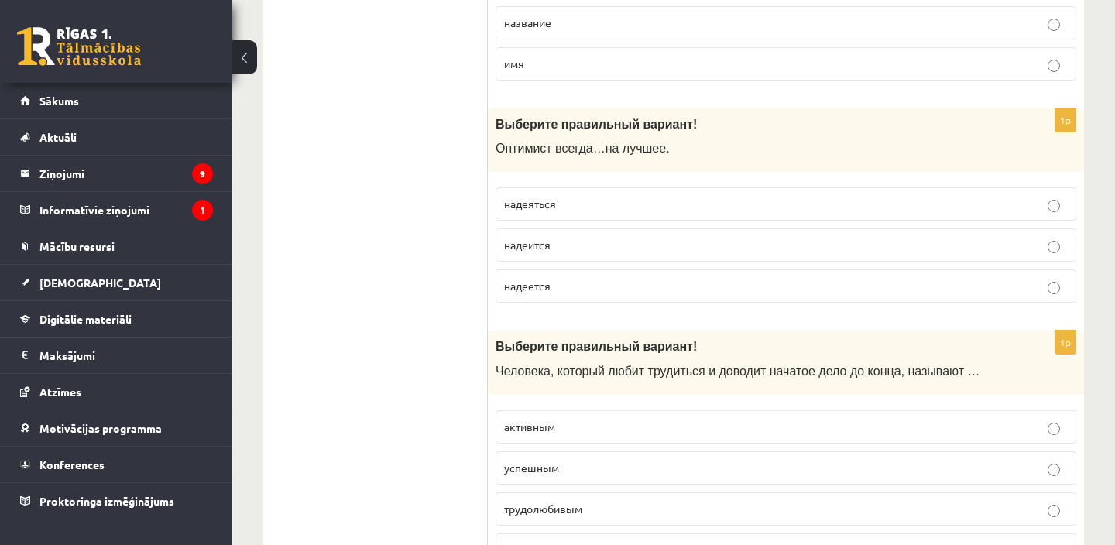
click at [558, 286] on p "надеется" at bounding box center [786, 286] width 564 height 16
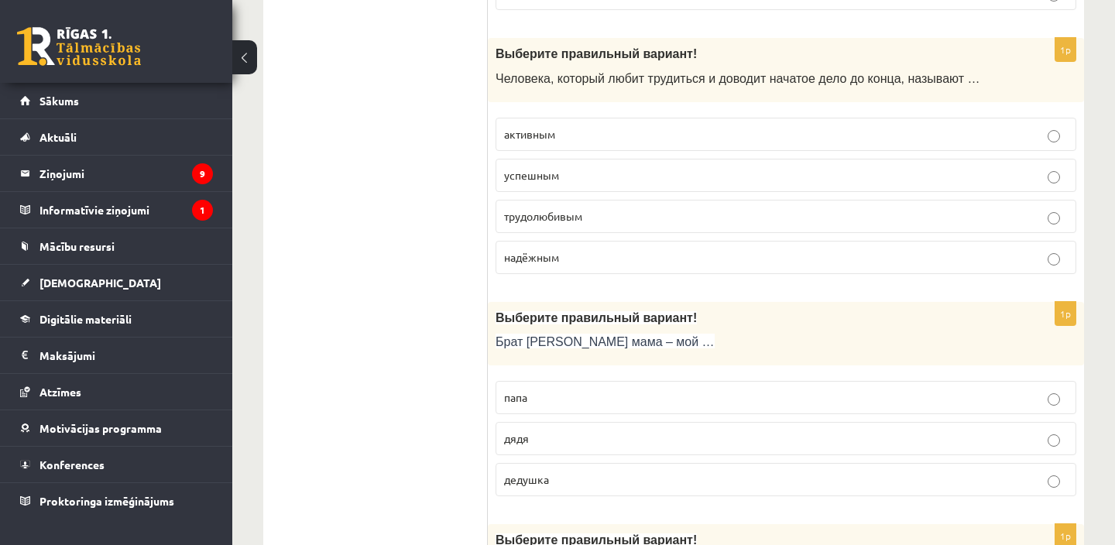
scroll to position [890, 0]
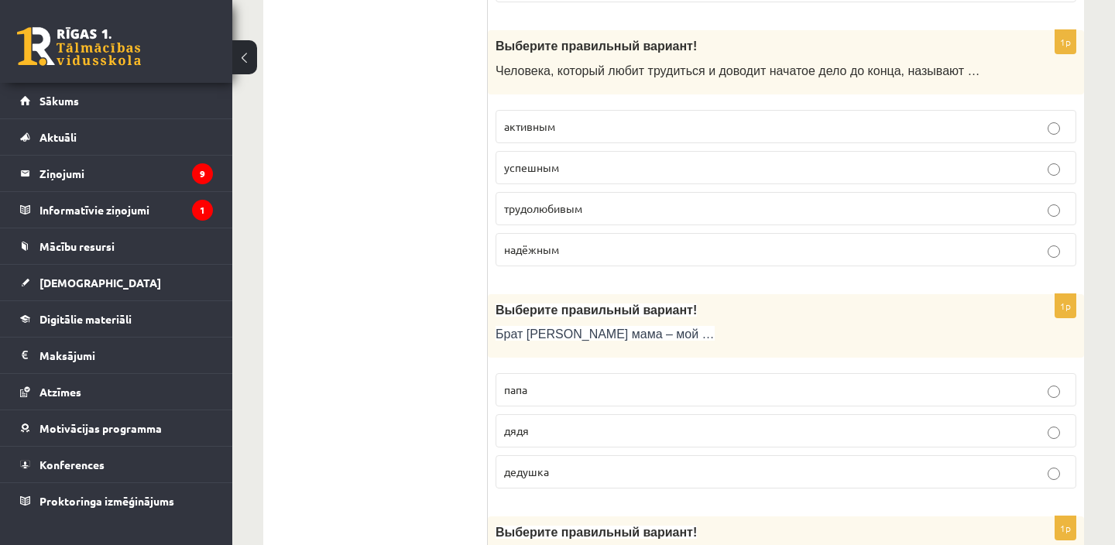
click at [584, 207] on p "трудолюбивым" at bounding box center [786, 209] width 564 height 16
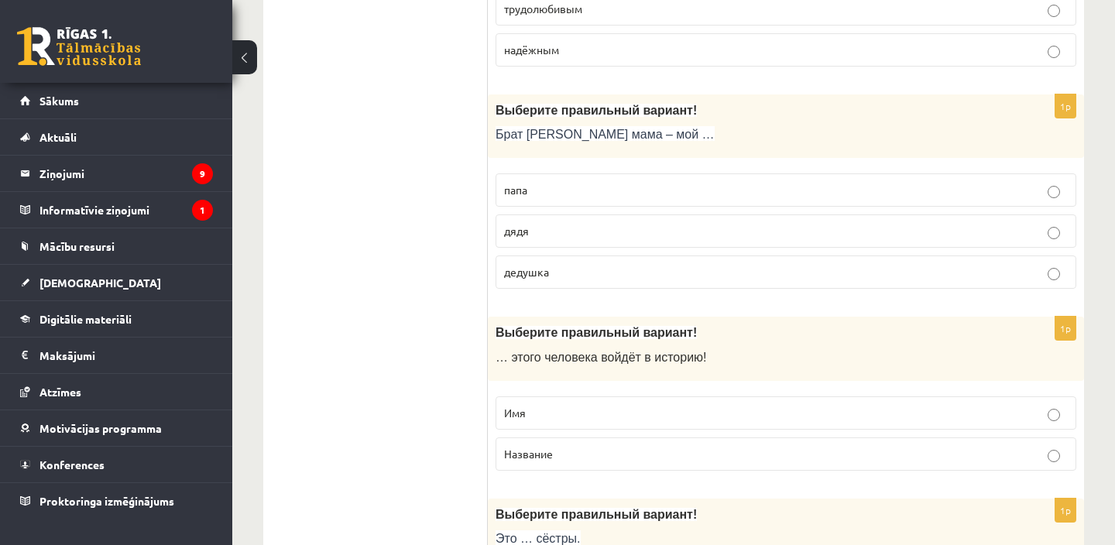
scroll to position [1097, 0]
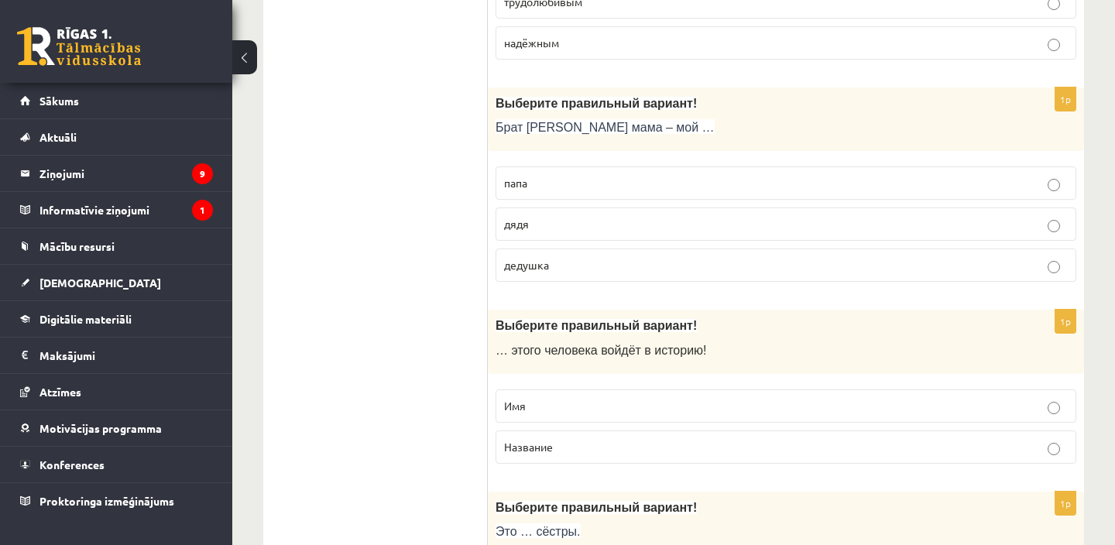
click at [576, 234] on label "дядя" at bounding box center [786, 224] width 581 height 33
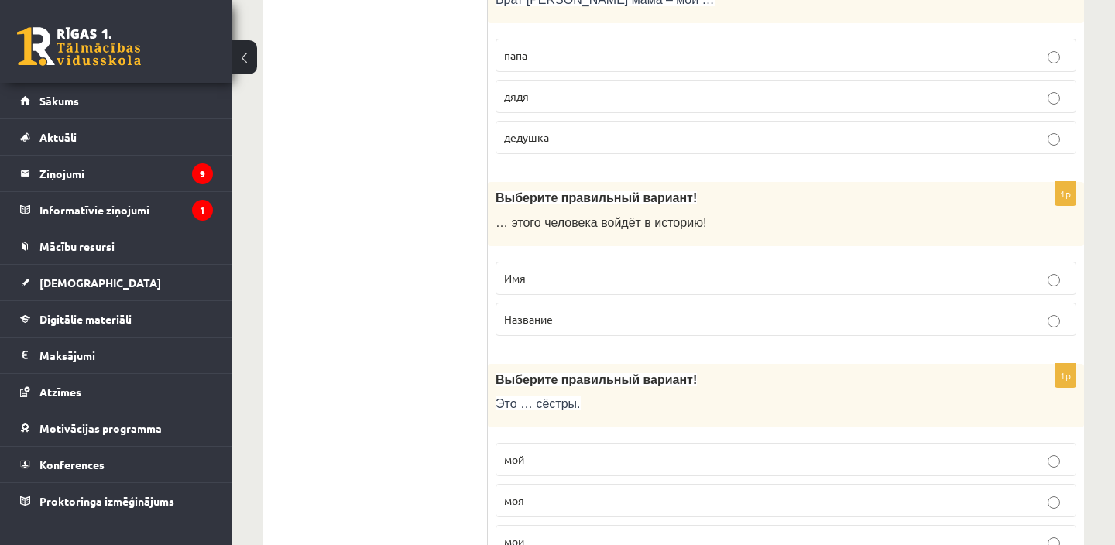
scroll to position [1225, 0]
click at [558, 277] on p "Имя" at bounding box center [786, 278] width 564 height 16
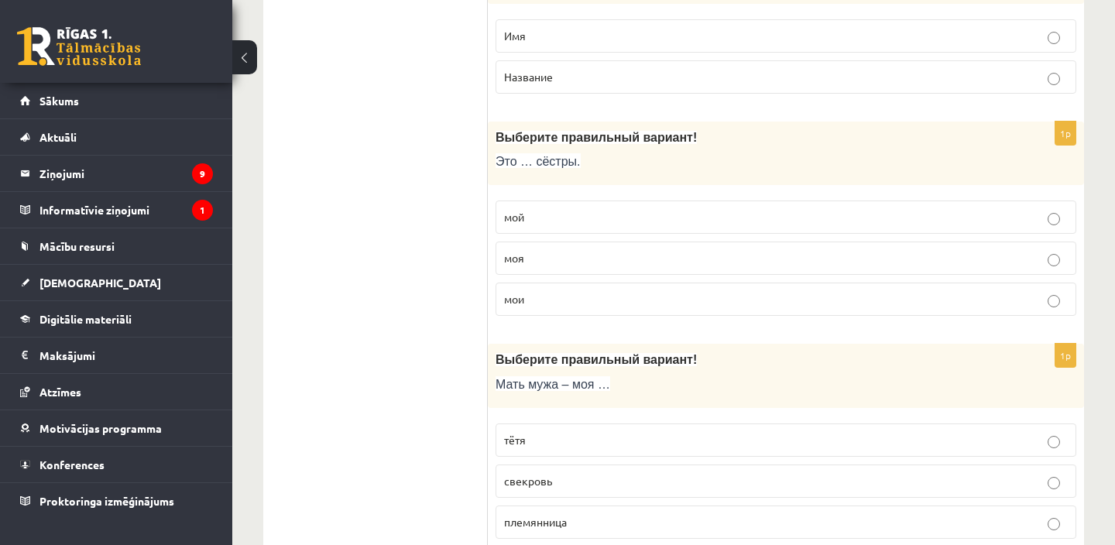
scroll to position [1470, 0]
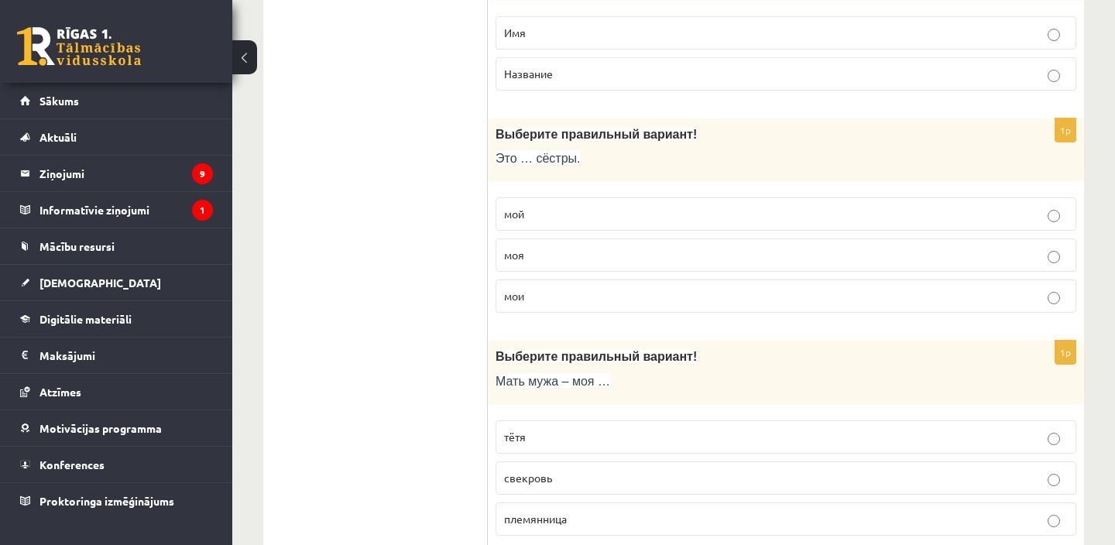
click at [506, 295] on span "мои" at bounding box center [514, 296] width 20 height 14
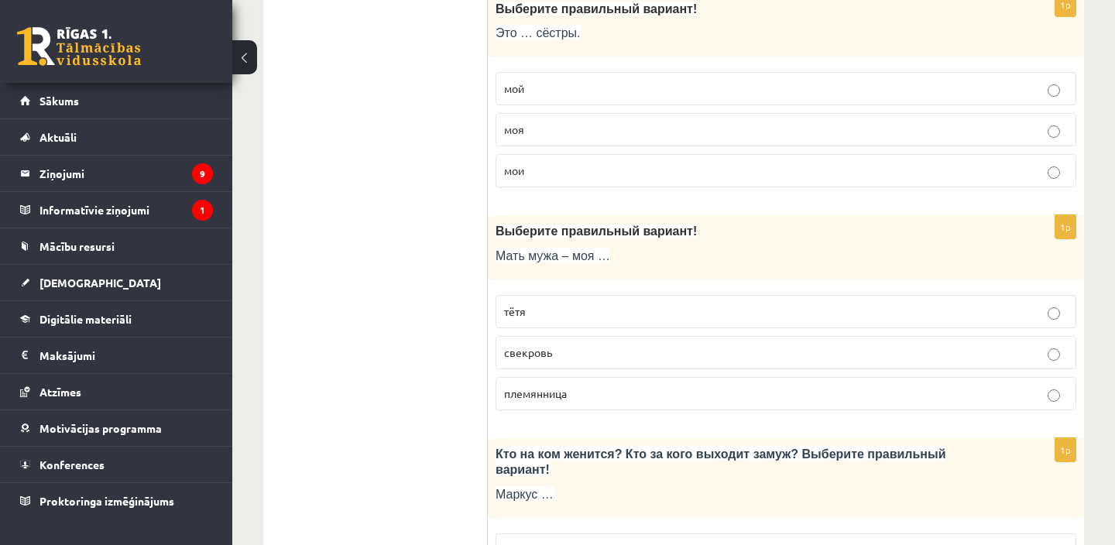
scroll to position [1597, 0]
click at [669, 354] on p "свекровь" at bounding box center [786, 351] width 564 height 16
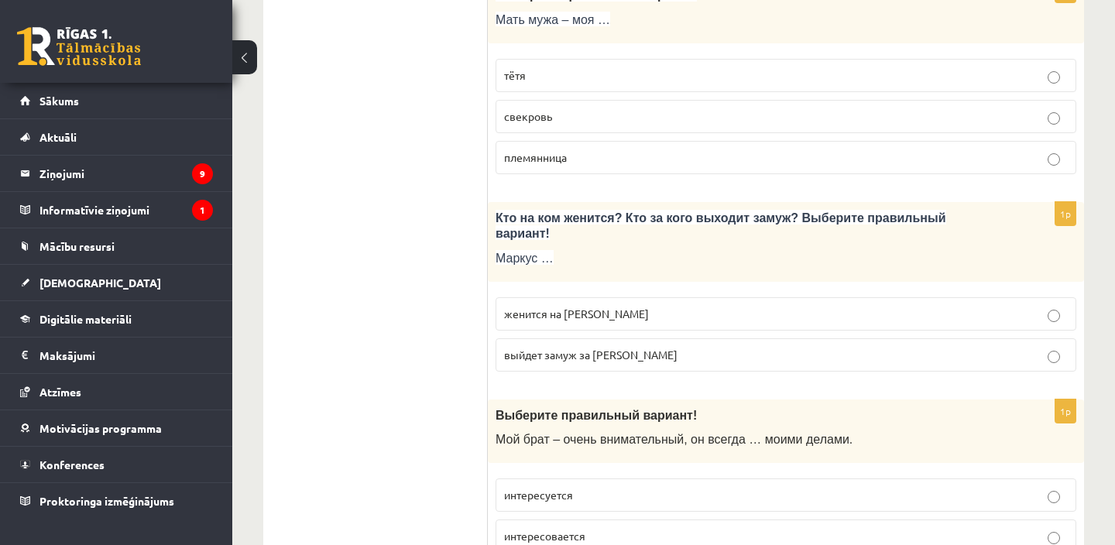
scroll to position [1883, 0]
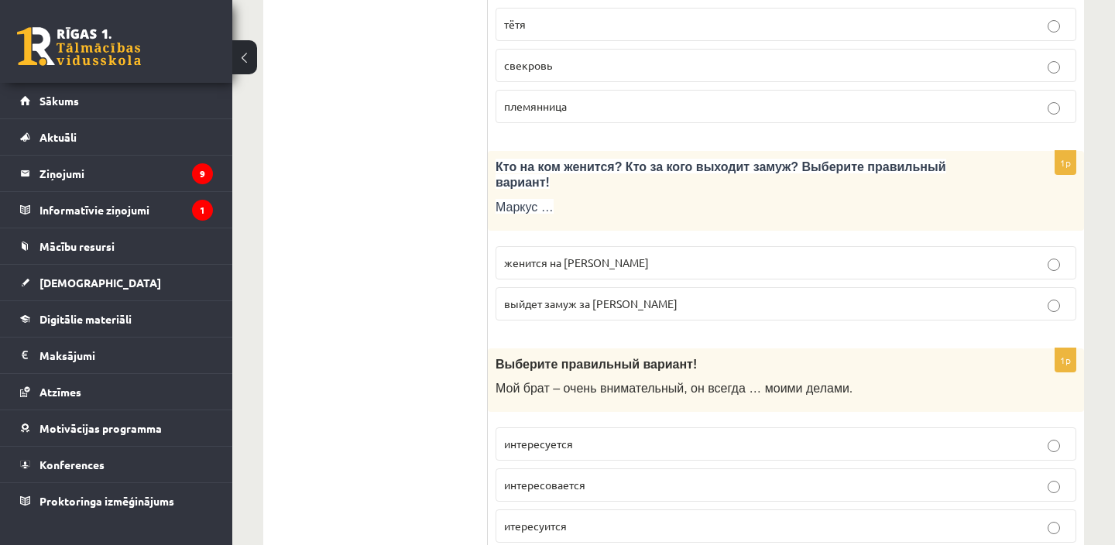
click at [728, 280] on fieldset "женится на Агнии выйдет замуж за Агнию" at bounding box center [786, 282] width 581 height 87
click at [733, 264] on p "женится на Агнии" at bounding box center [786, 263] width 564 height 16
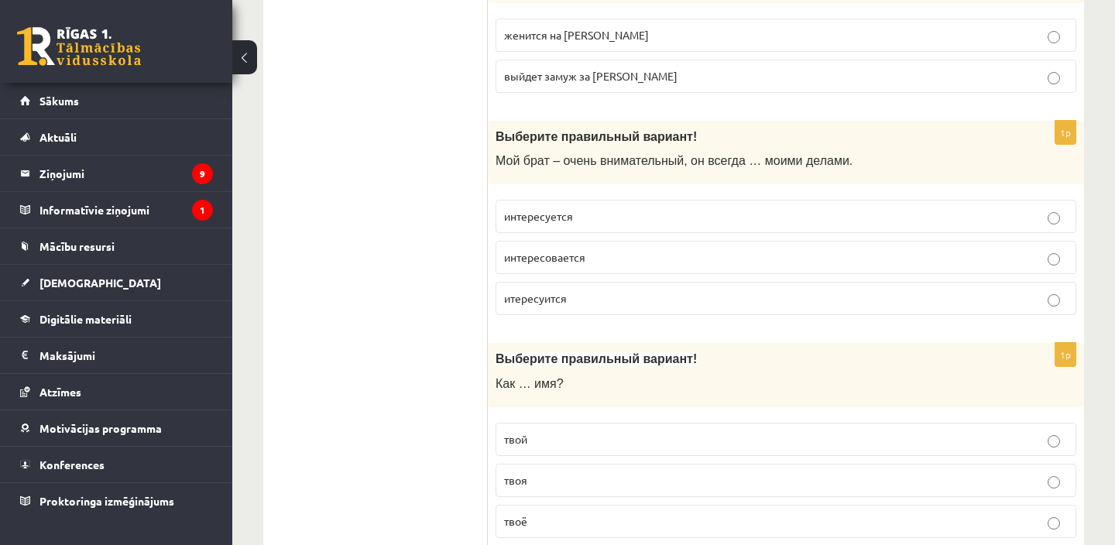
scroll to position [2118, 0]
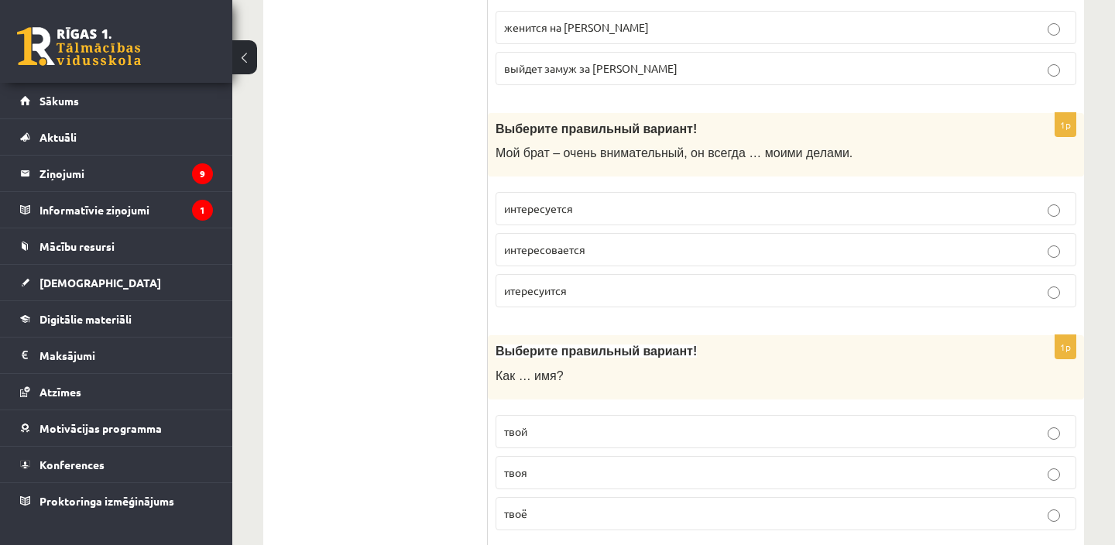
click at [589, 218] on label "интересуется" at bounding box center [786, 208] width 581 height 33
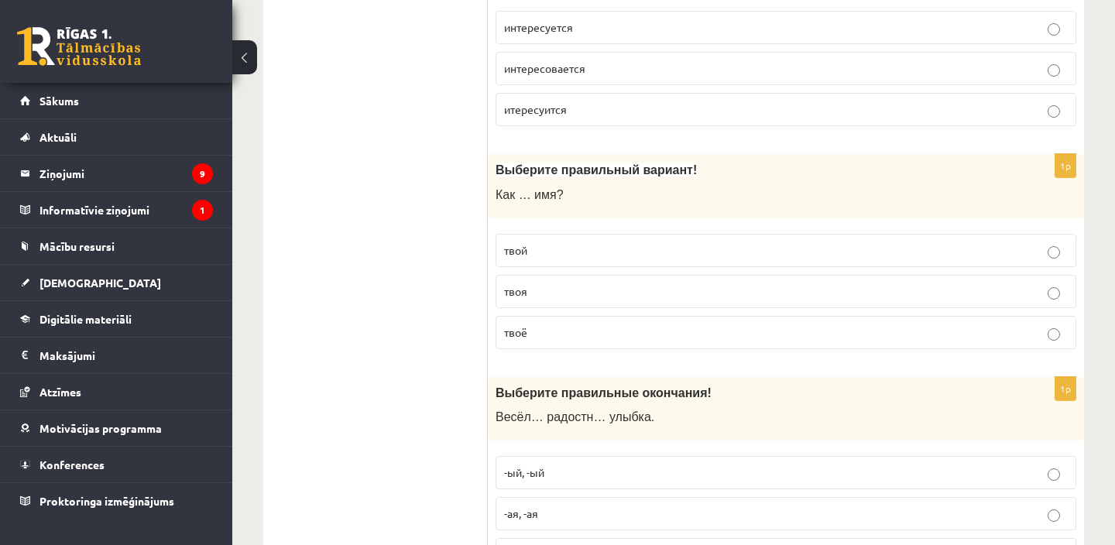
scroll to position [2314, 0]
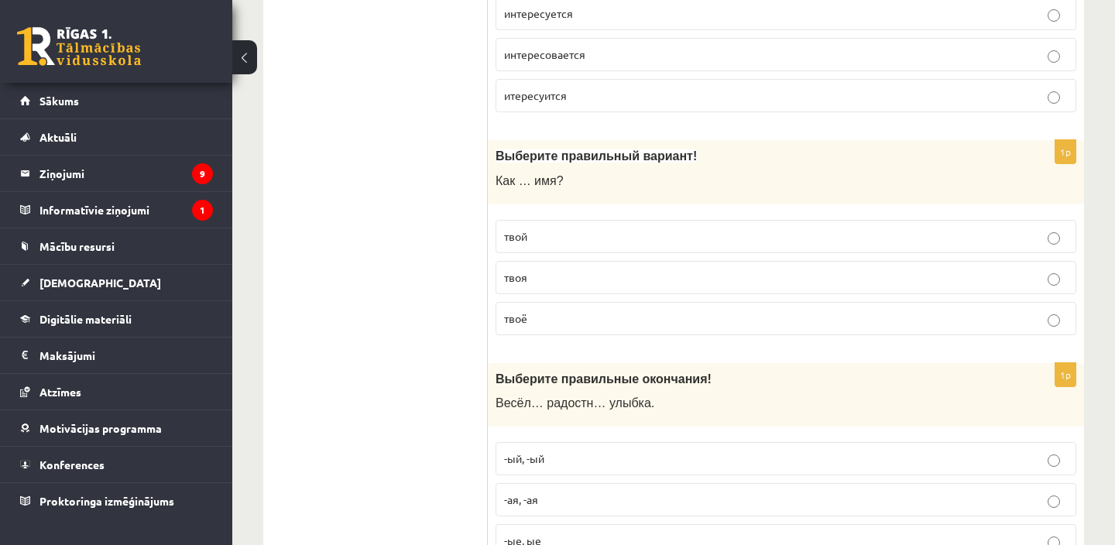
click at [565, 325] on p "твоё" at bounding box center [786, 319] width 564 height 16
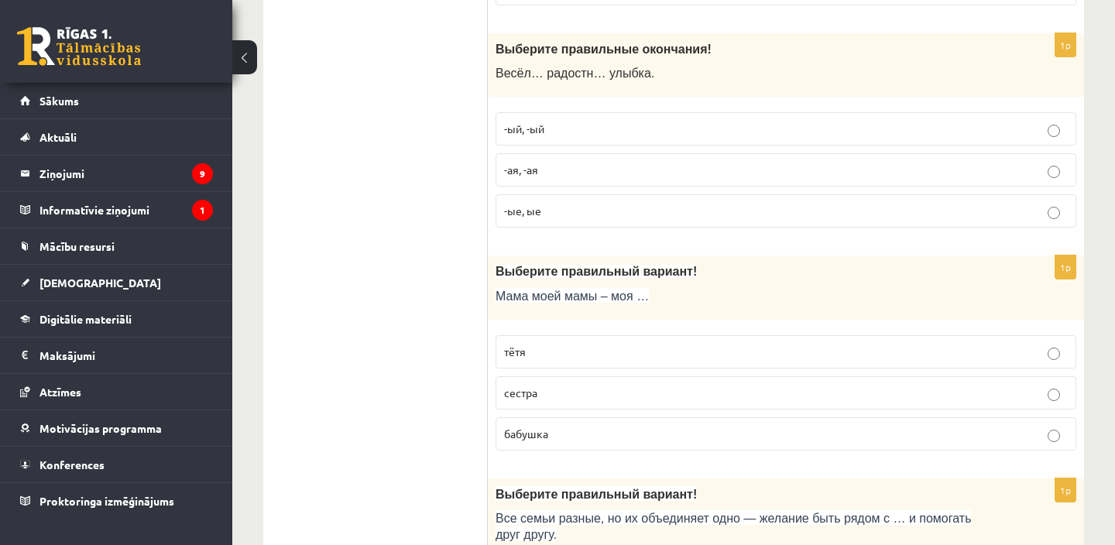
scroll to position [2634, 0]
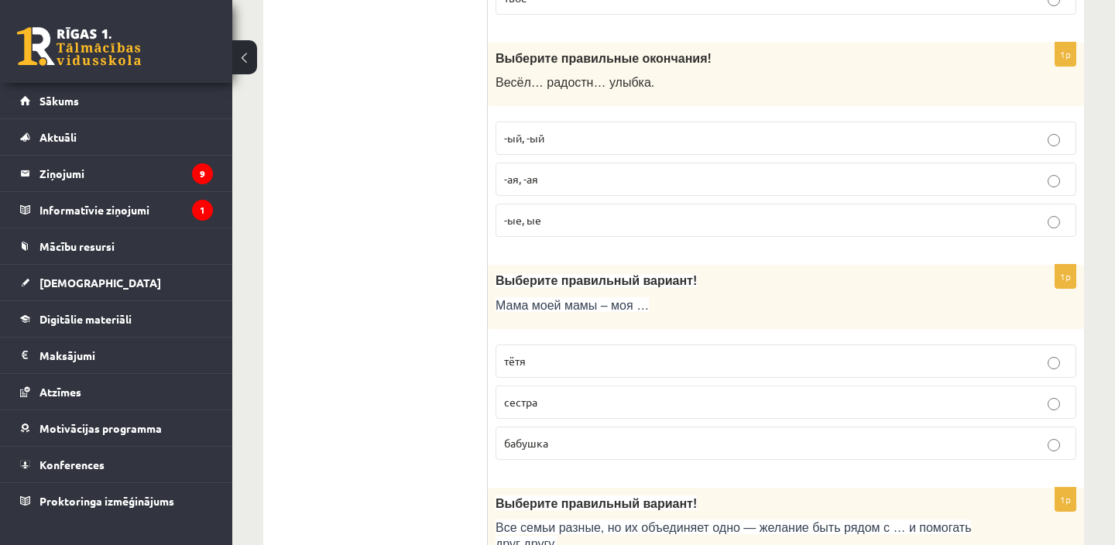
click at [561, 191] on label "-ая, -ая" at bounding box center [786, 179] width 581 height 33
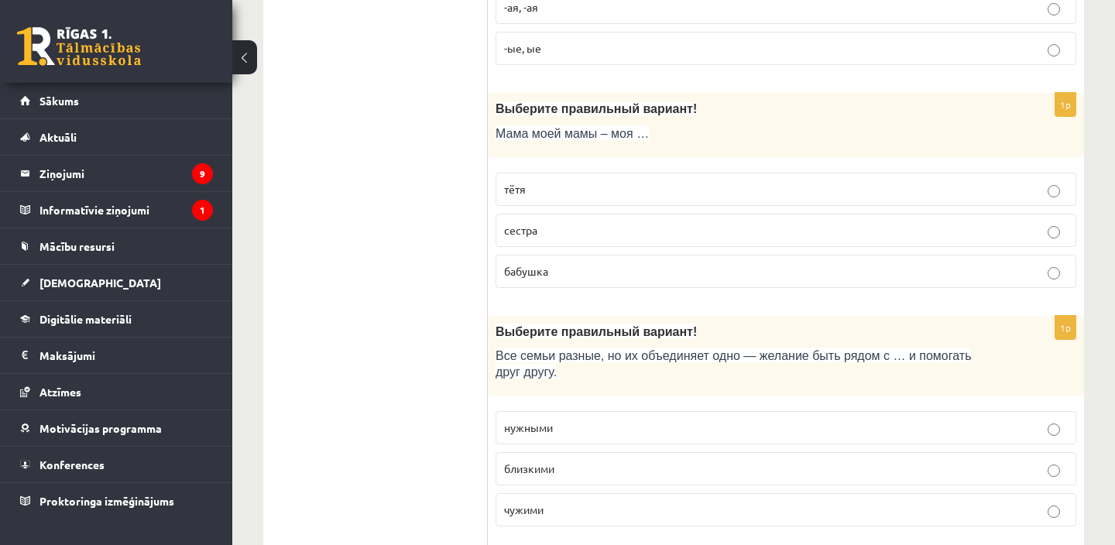
scroll to position [2814, 0]
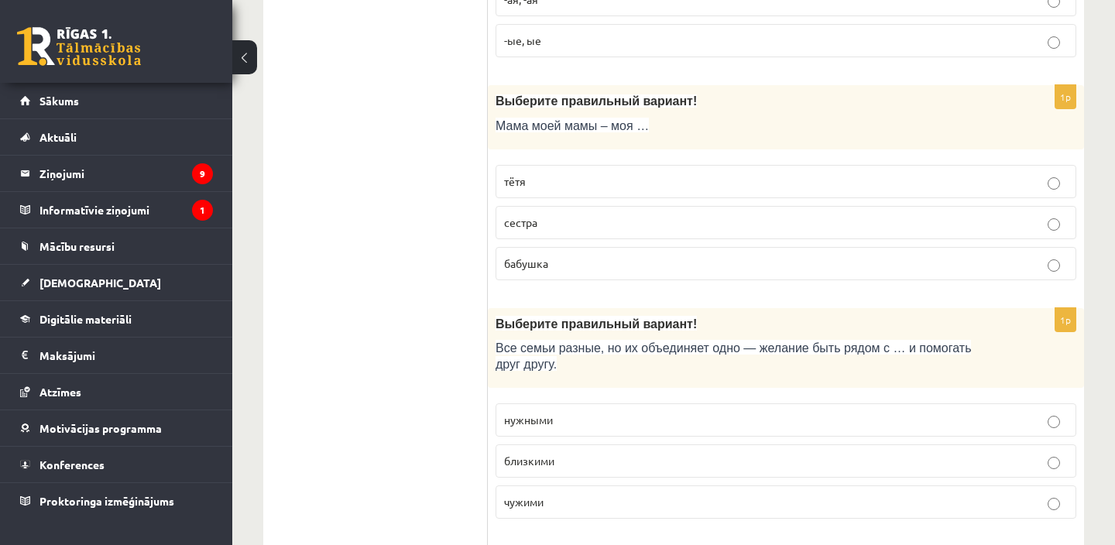
click at [542, 268] on span "бабушка" at bounding box center [526, 263] width 44 height 14
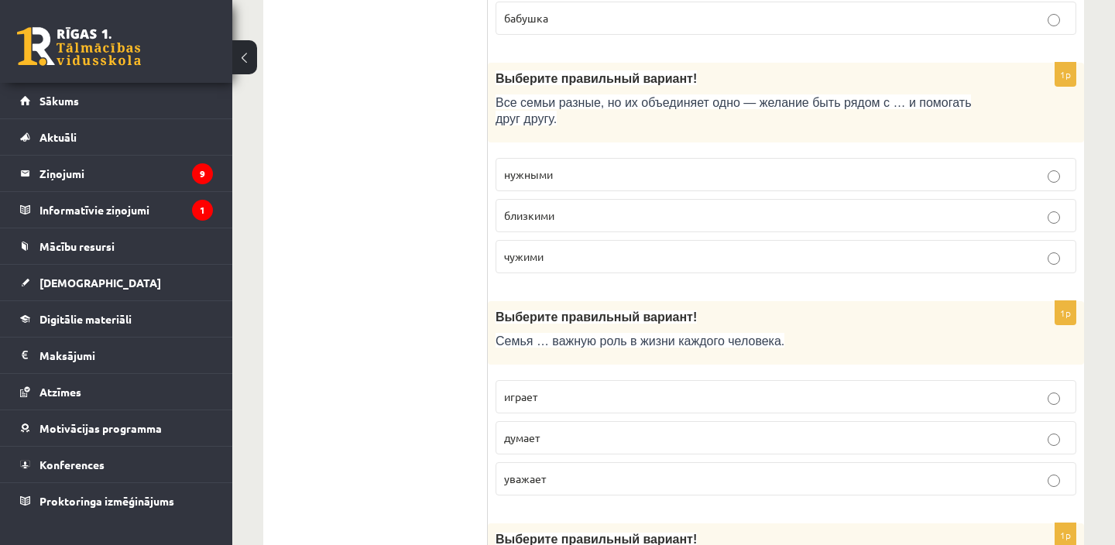
scroll to position [3063, 0]
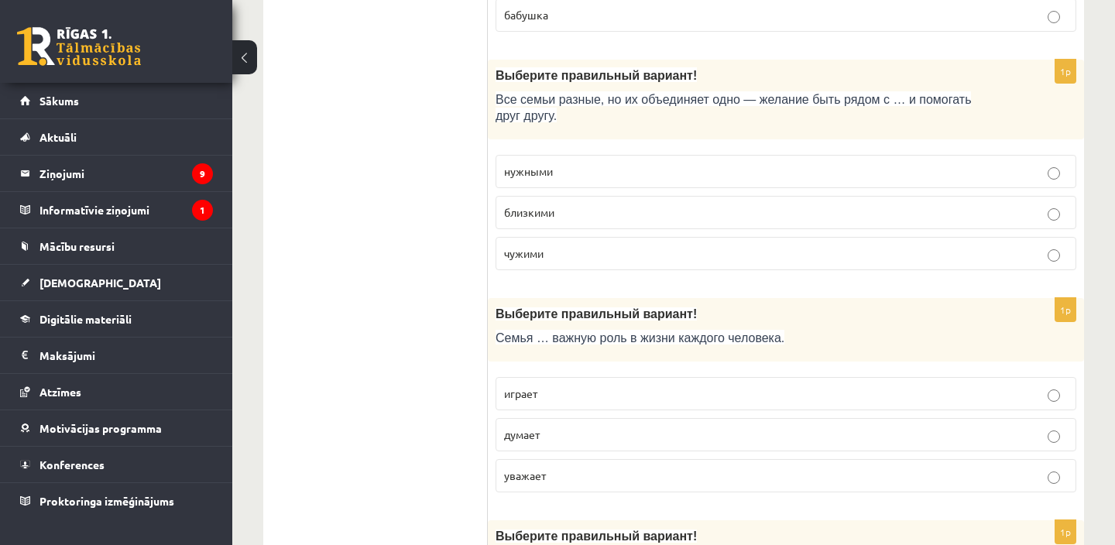
click at [690, 213] on p "близкими" at bounding box center [786, 212] width 564 height 16
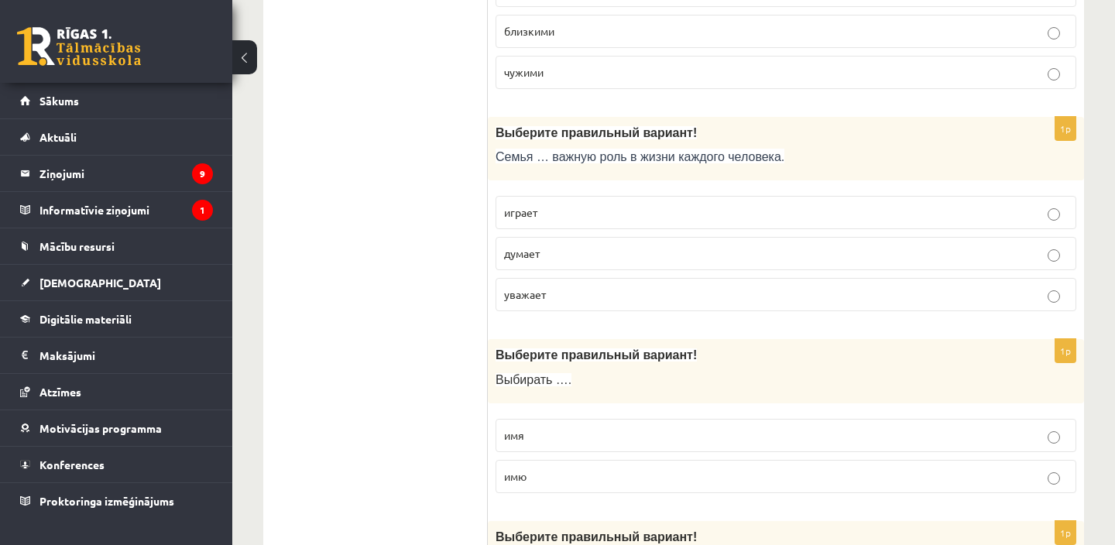
scroll to position [3260, 0]
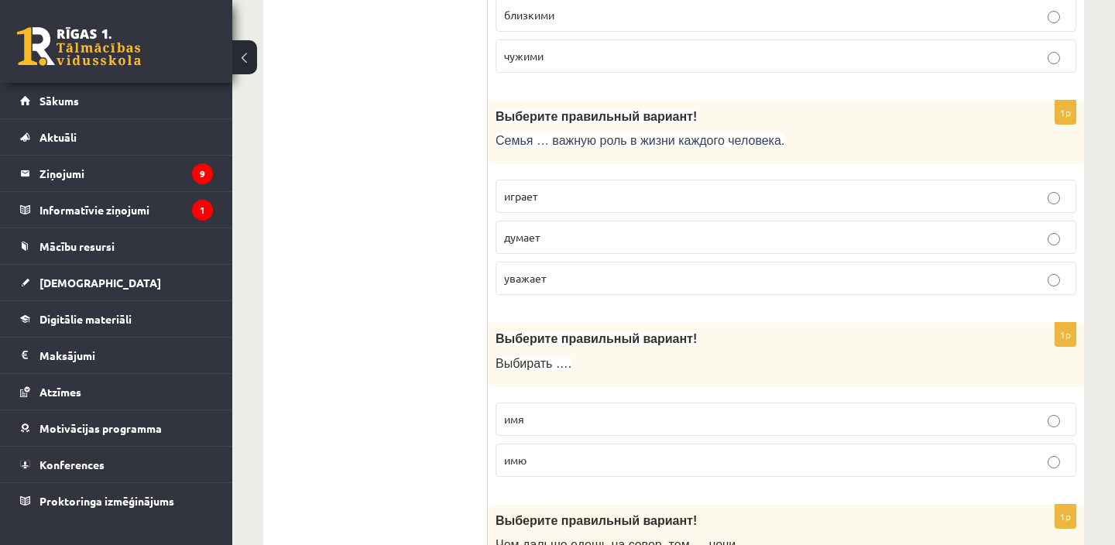
click at [675, 193] on p "играет" at bounding box center [786, 196] width 564 height 16
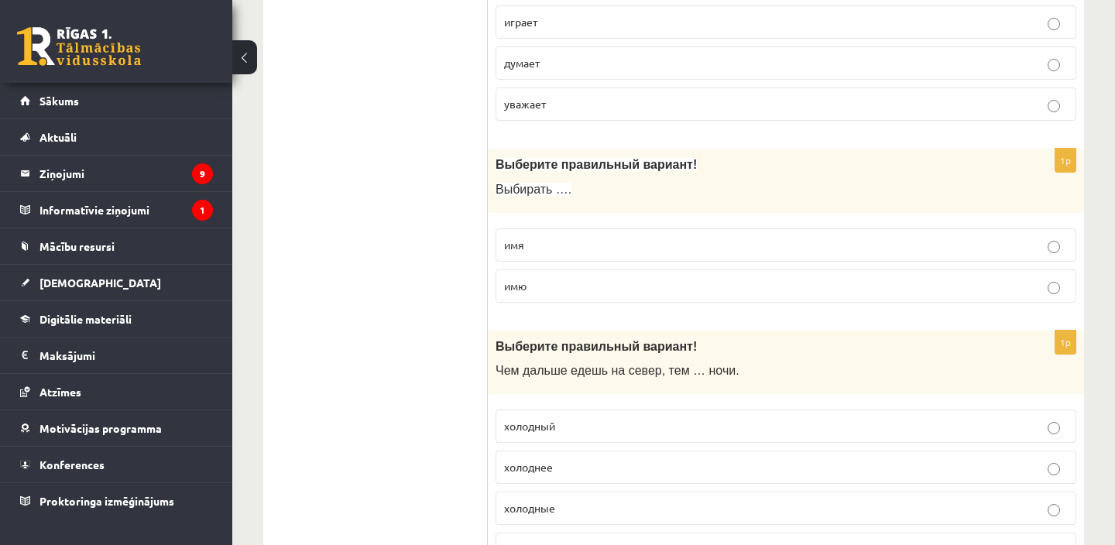
scroll to position [3442, 0]
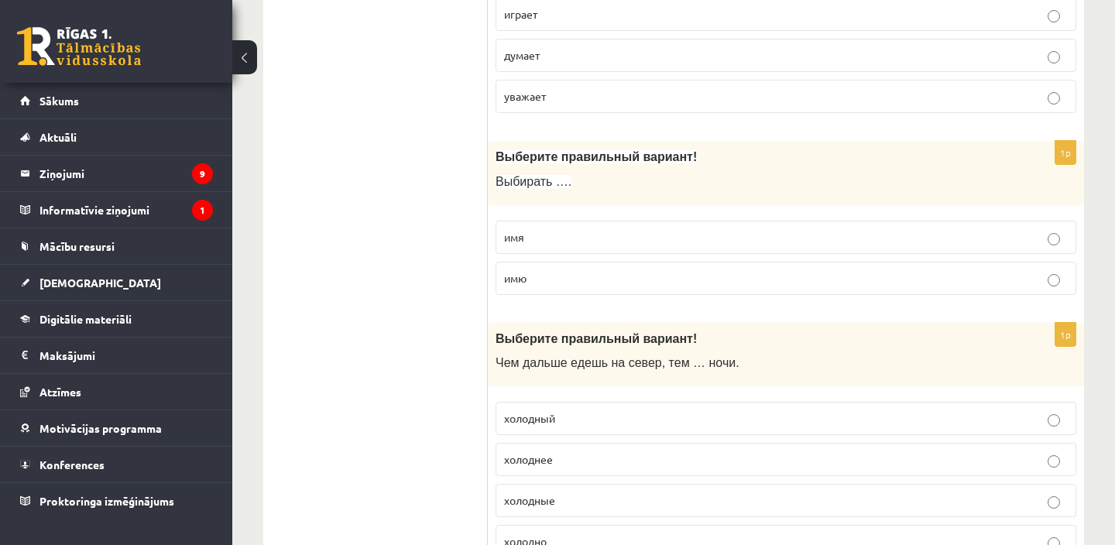
click at [651, 257] on fieldset "имя имю" at bounding box center [786, 256] width 581 height 87
click at [655, 233] on p "имя" at bounding box center [786, 237] width 564 height 16
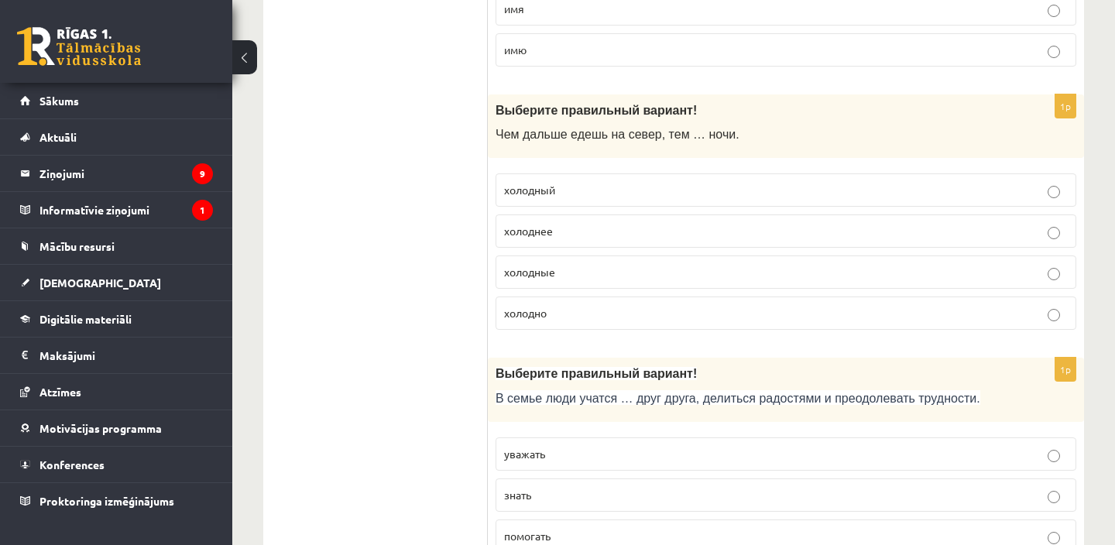
scroll to position [3672, 0]
click at [643, 227] on p "холоднее" at bounding box center [786, 230] width 564 height 16
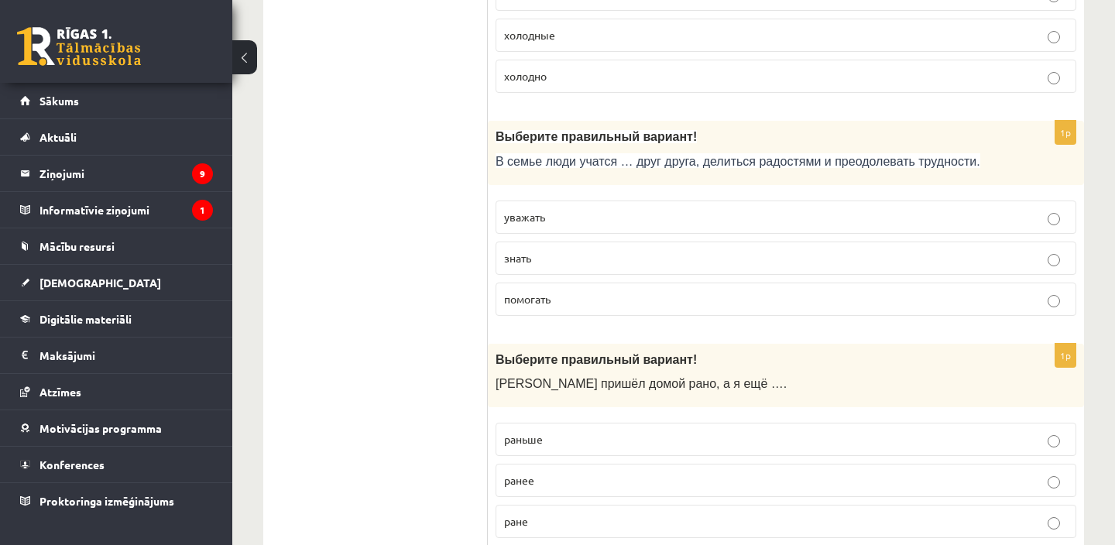
scroll to position [3909, 0]
click at [638, 216] on p "уважать" at bounding box center [786, 216] width 564 height 16
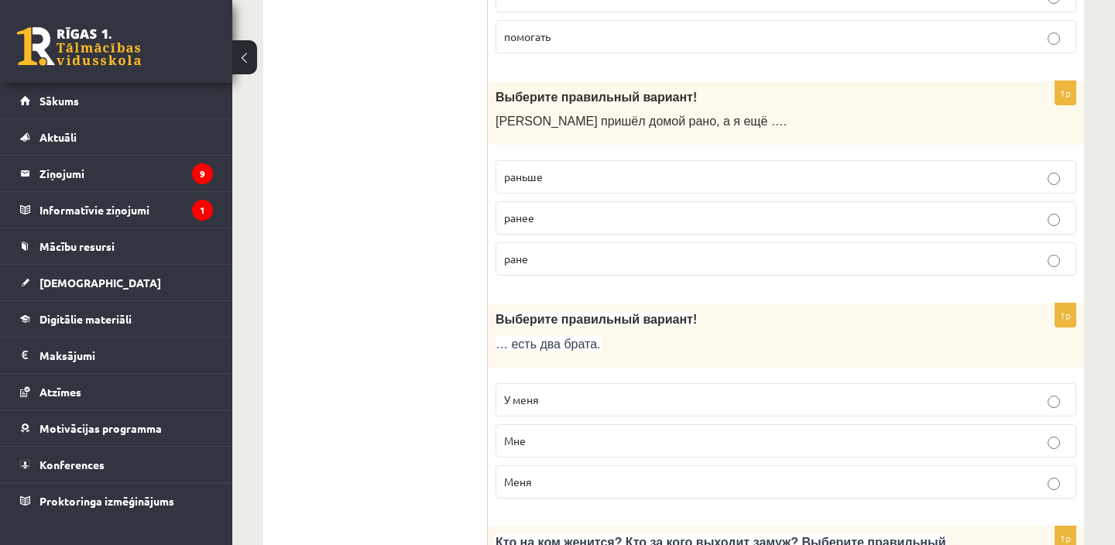
scroll to position [4187, 0]
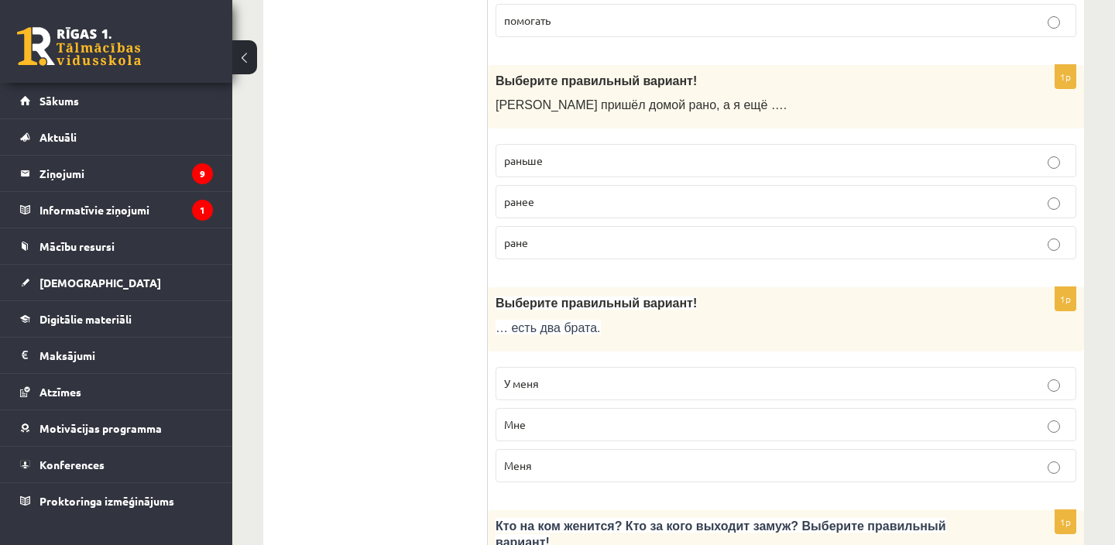
click at [629, 163] on p "раньше" at bounding box center [786, 161] width 564 height 16
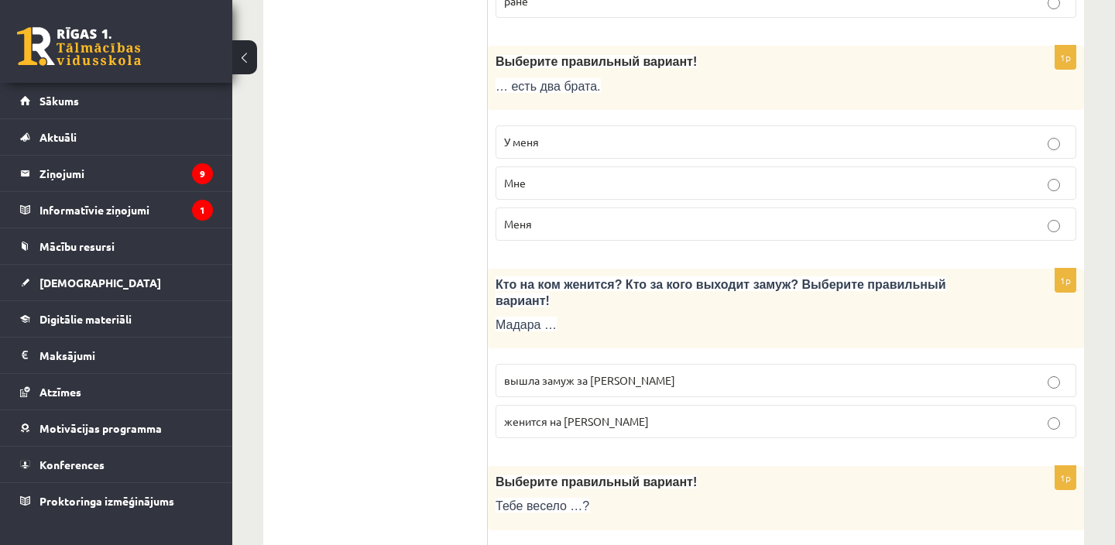
scroll to position [4431, 0]
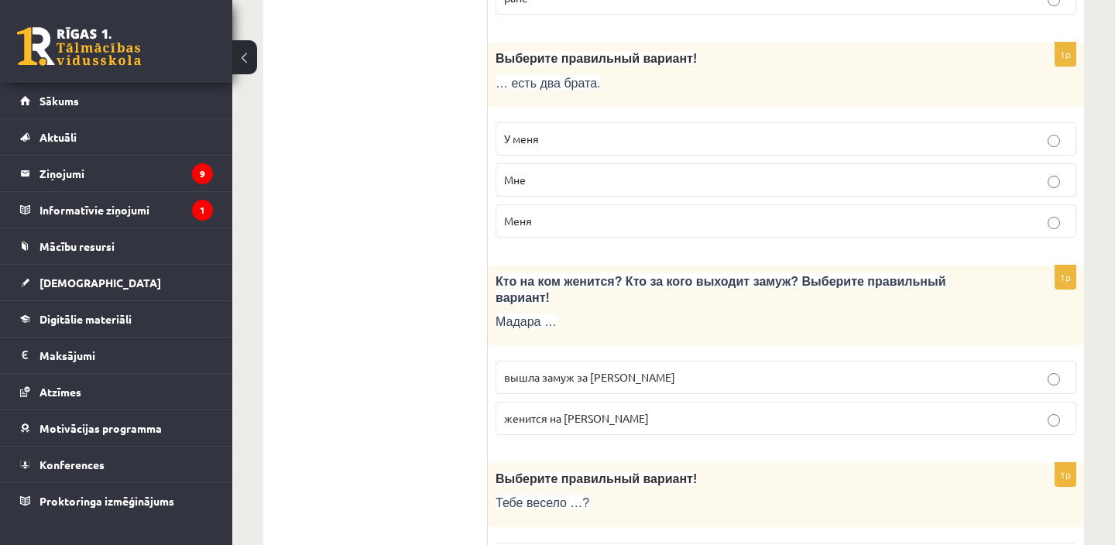
click at [631, 131] on p "У меня" at bounding box center [786, 139] width 564 height 16
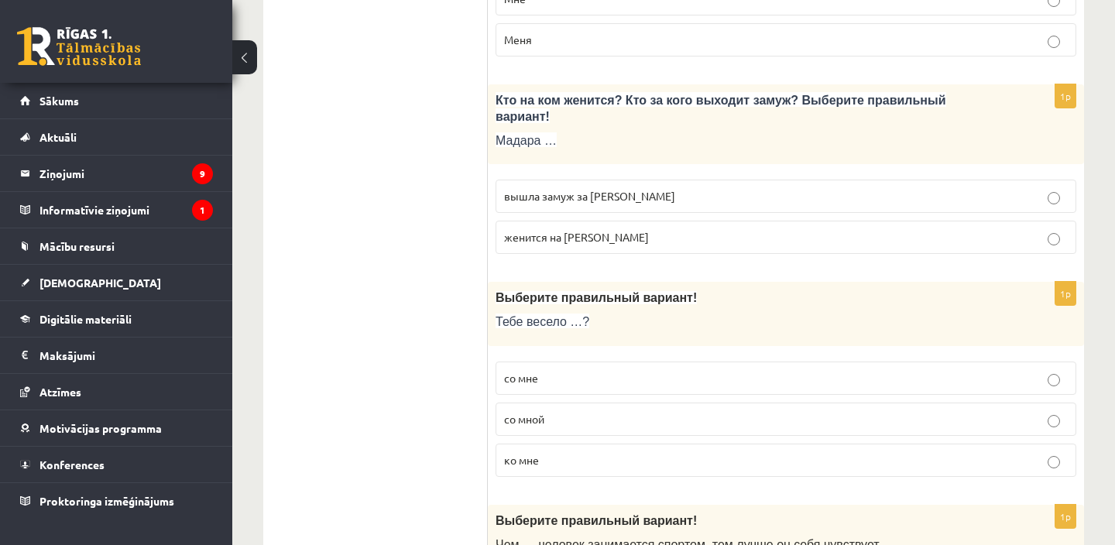
scroll to position [4625, 0]
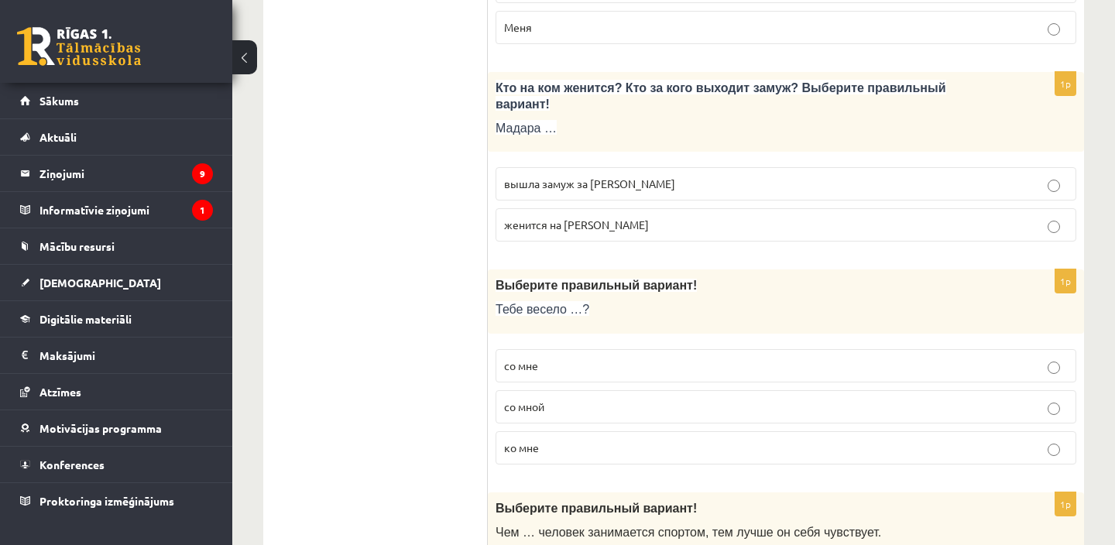
click at [610, 189] on p "вышла замуж за Марка" at bounding box center [786, 184] width 564 height 16
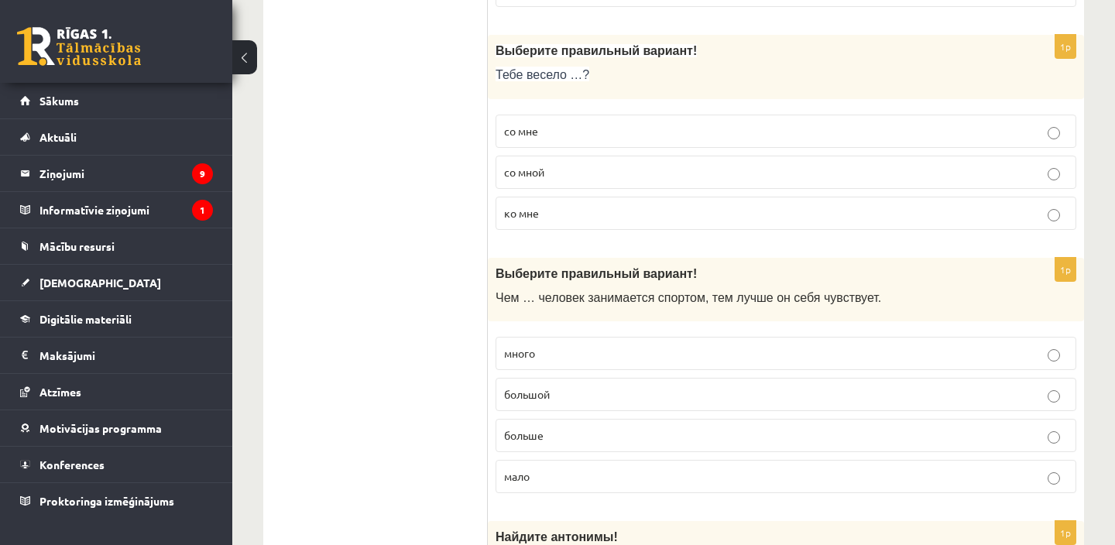
scroll to position [4858, 0]
click at [598, 170] on p "со мной" at bounding box center [786, 174] width 564 height 16
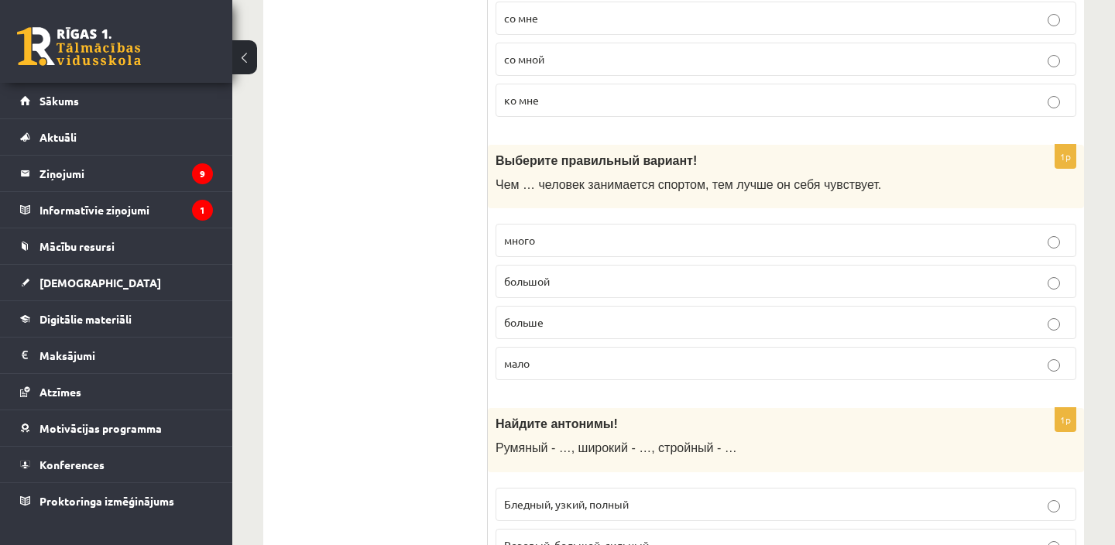
scroll to position [4979, 0]
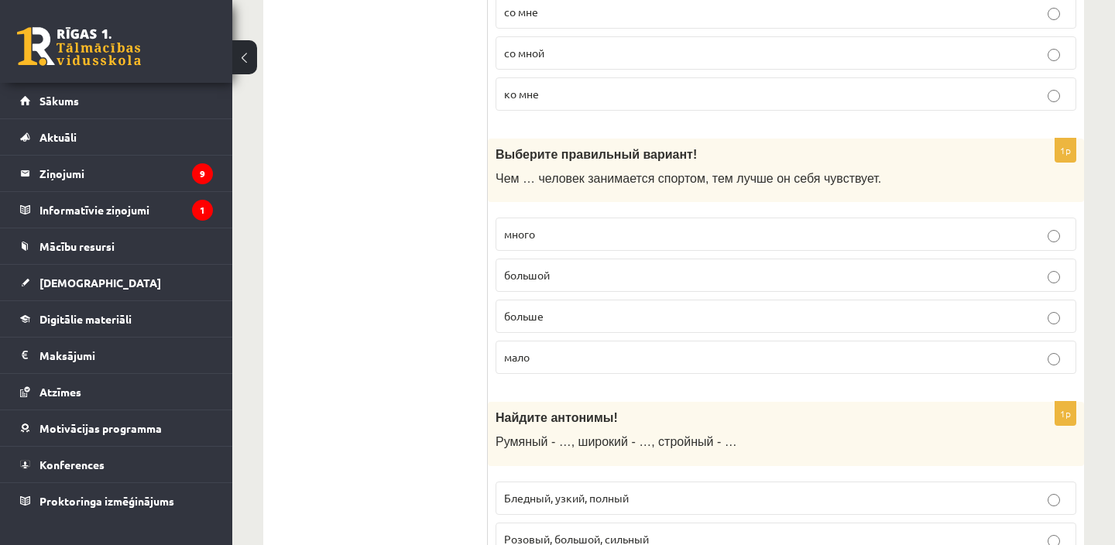
click at [561, 321] on p "больше" at bounding box center [786, 316] width 564 height 16
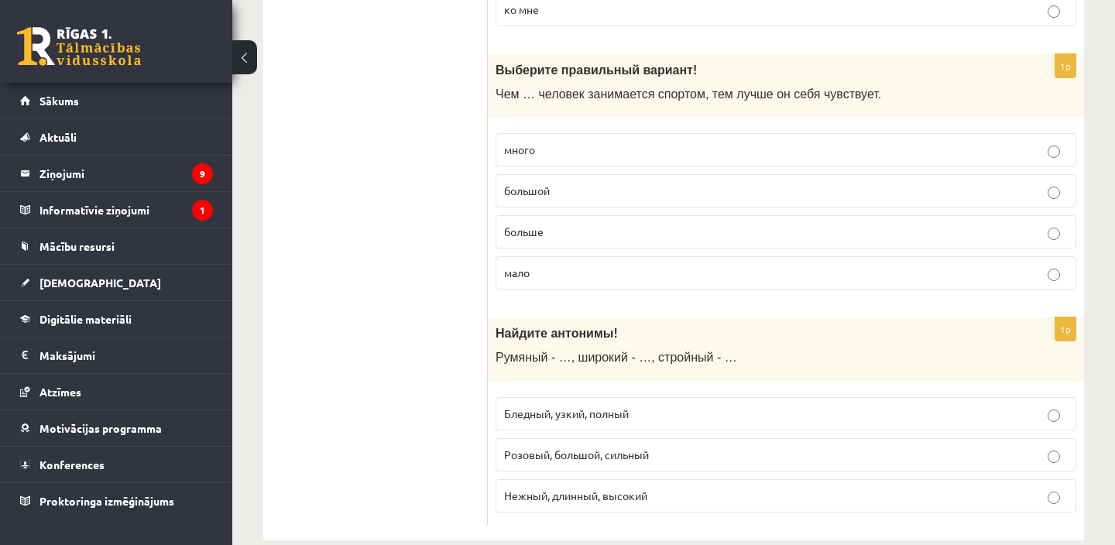
scroll to position [5087, 0]
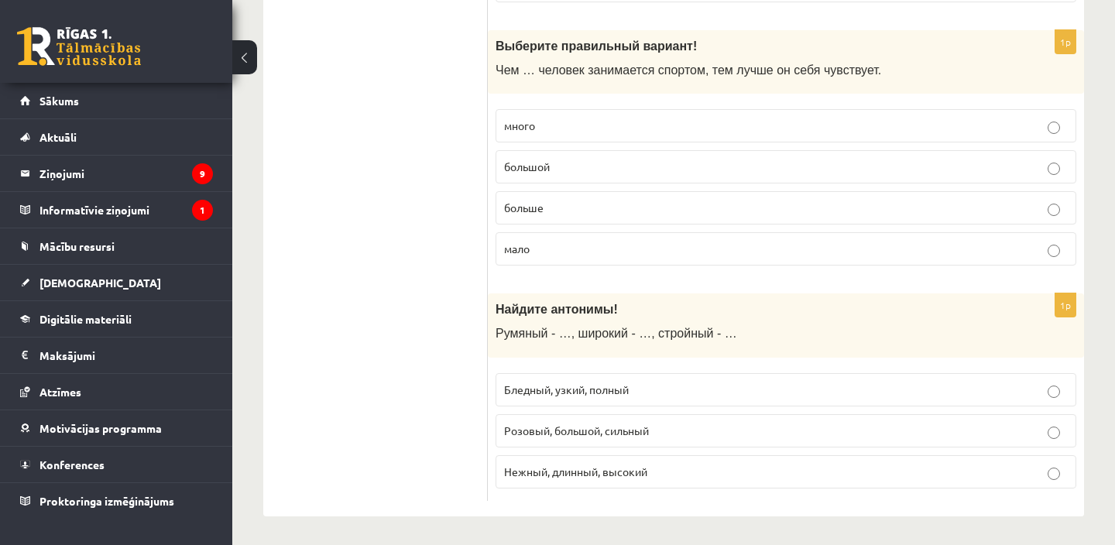
click at [556, 393] on p "Бледный, узкий, полный" at bounding box center [786, 390] width 564 height 16
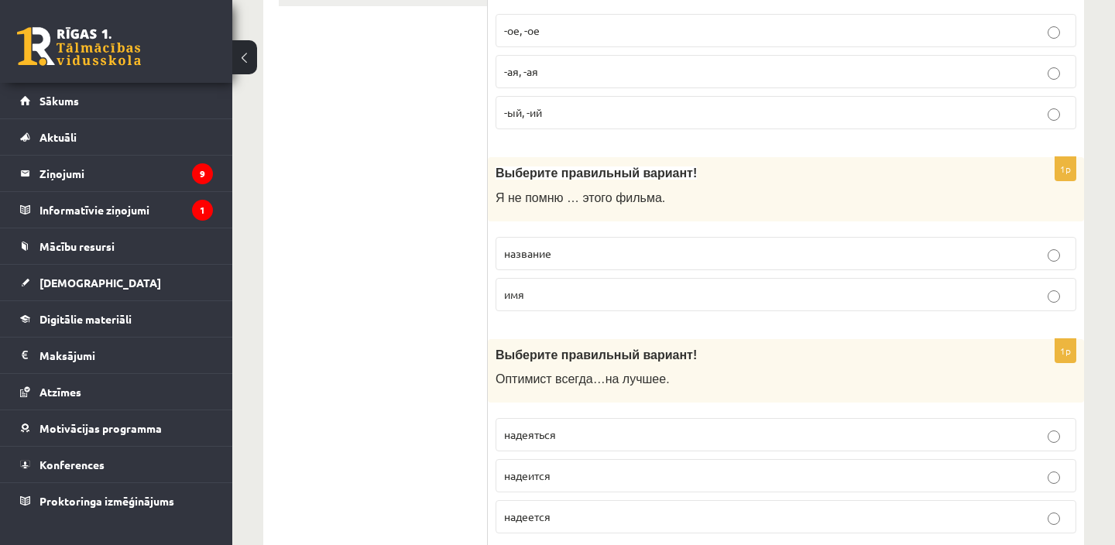
scroll to position [0, 0]
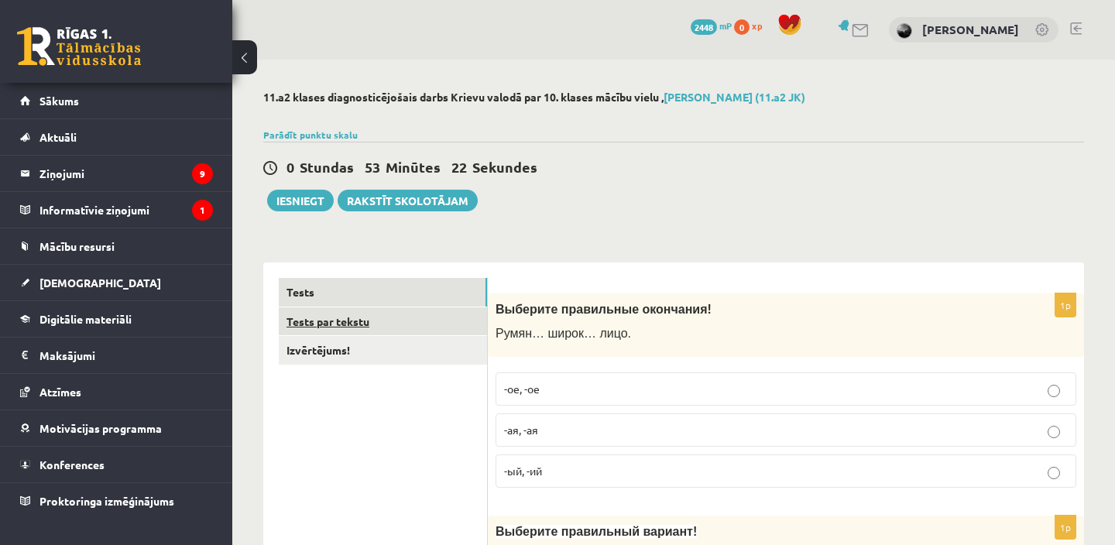
click at [434, 313] on link "Tests par tekstu" at bounding box center [383, 322] width 208 height 29
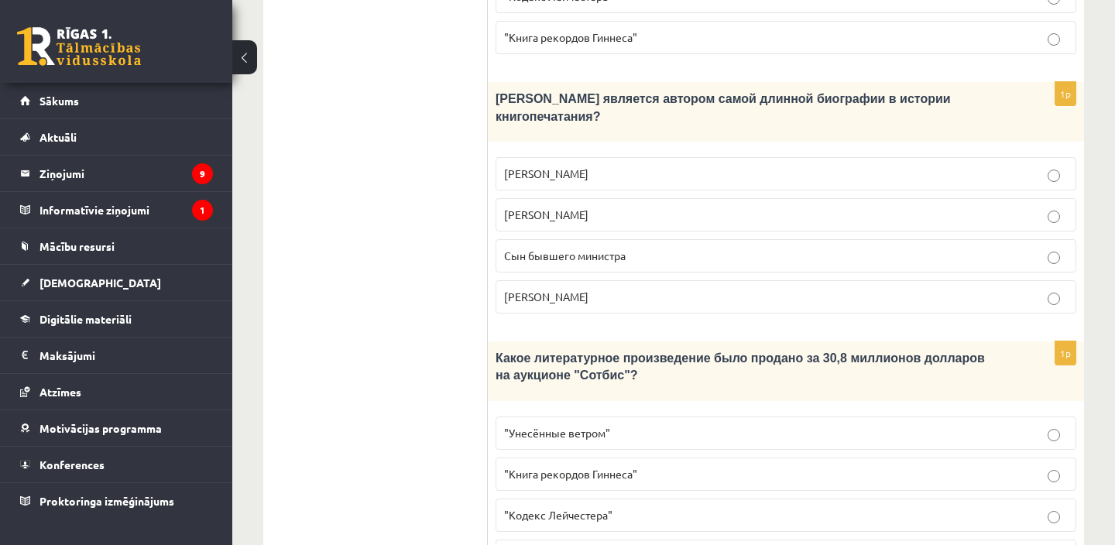
scroll to position [1679, 0]
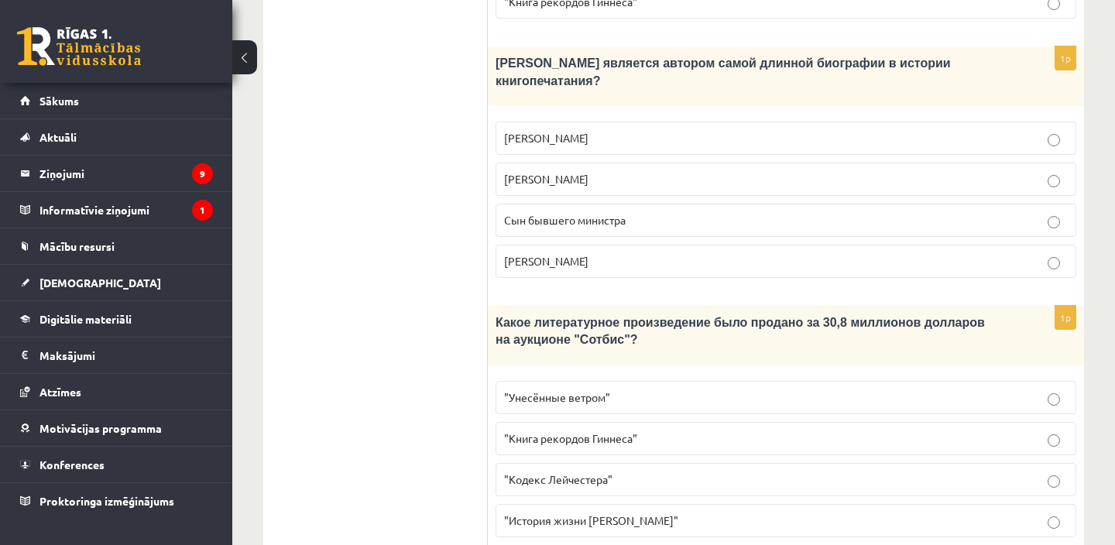
drag, startPoint x: 499, startPoint y: 285, endPoint x: 944, endPoint y: 524, distance: 505.6
copy form "Прочитайте текст «Интересные факты о книгах», выберите правильный вариант! Инте…"
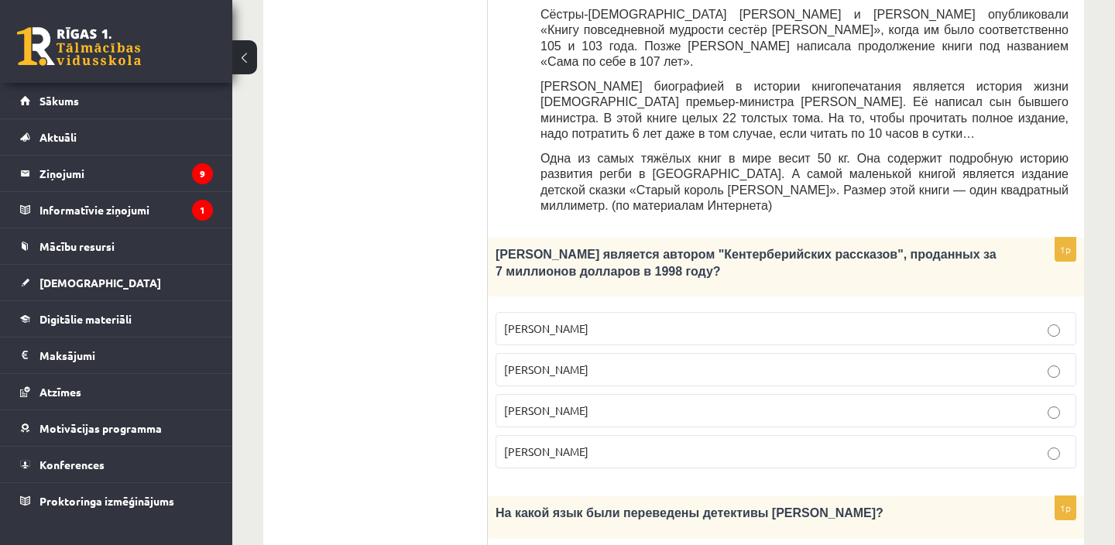
scroll to position [751, 0]
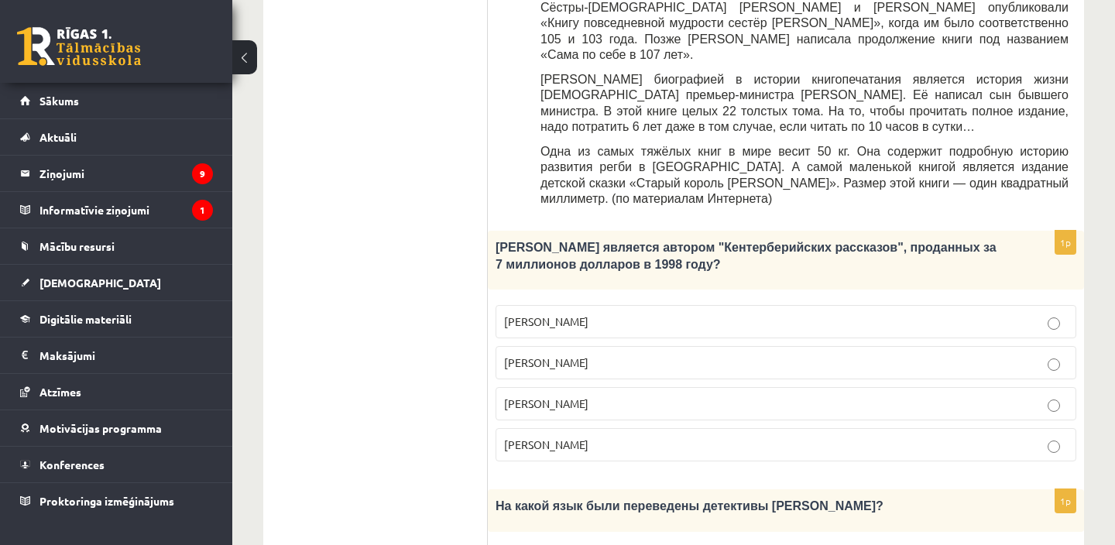
click at [740, 387] on label "Джефри Чосер" at bounding box center [786, 403] width 581 height 33
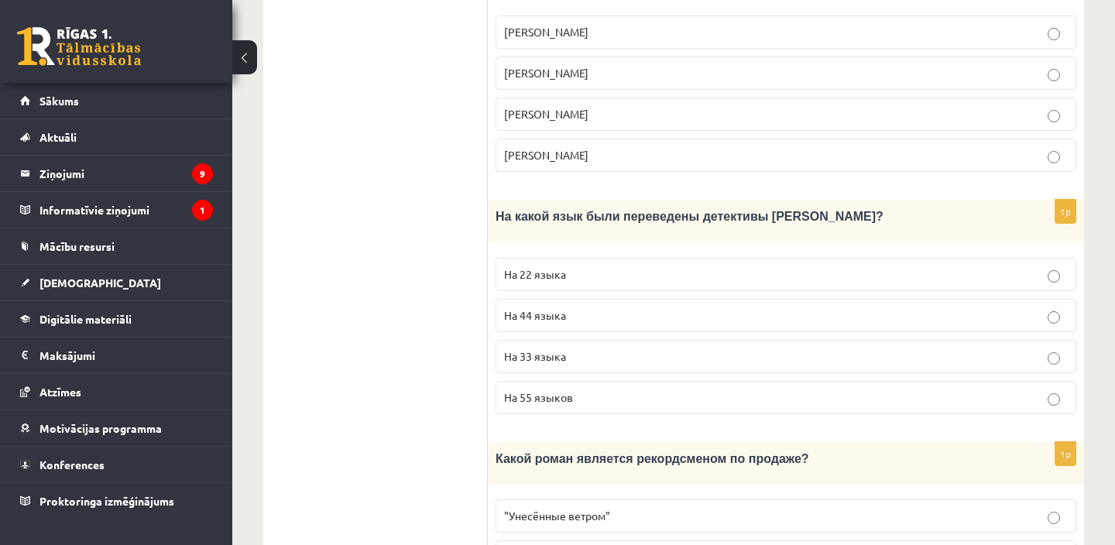
scroll to position [1069, 0]
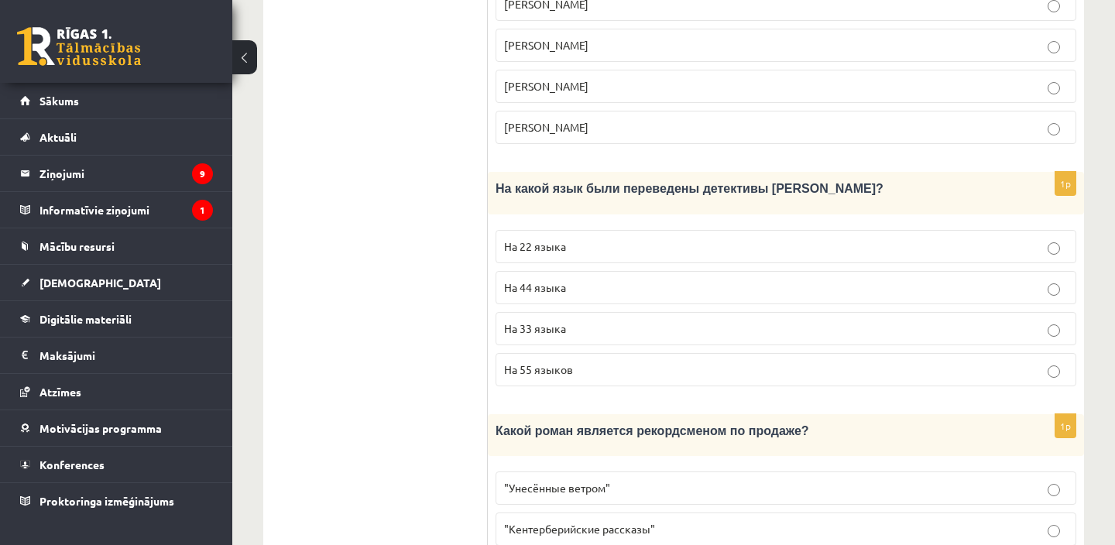
click at [693, 280] on p "На 44 языка" at bounding box center [786, 288] width 564 height 16
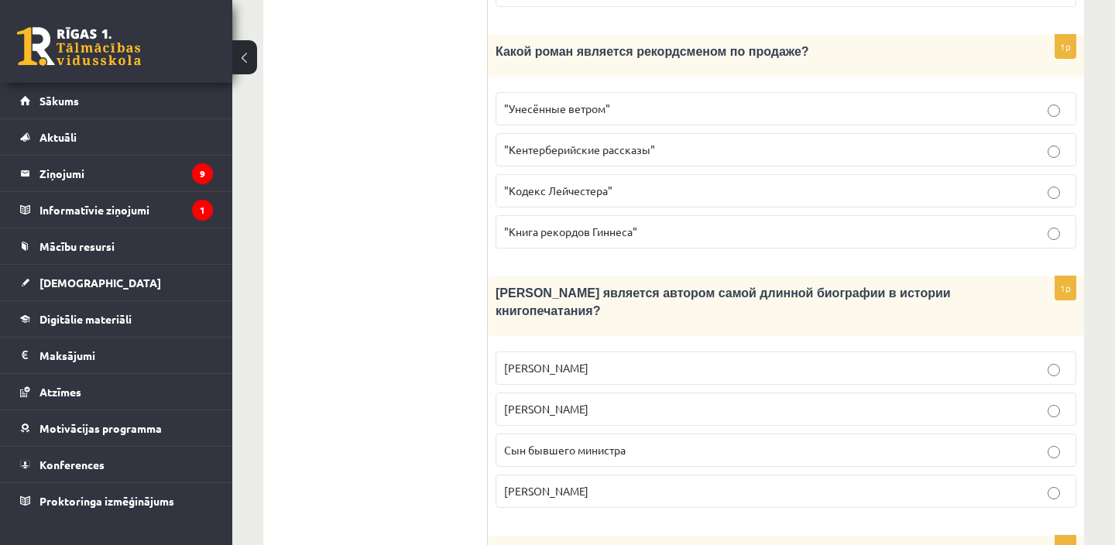
scroll to position [1450, 0]
click at [666, 441] on p "Сын бывшего министра" at bounding box center [786, 449] width 564 height 16
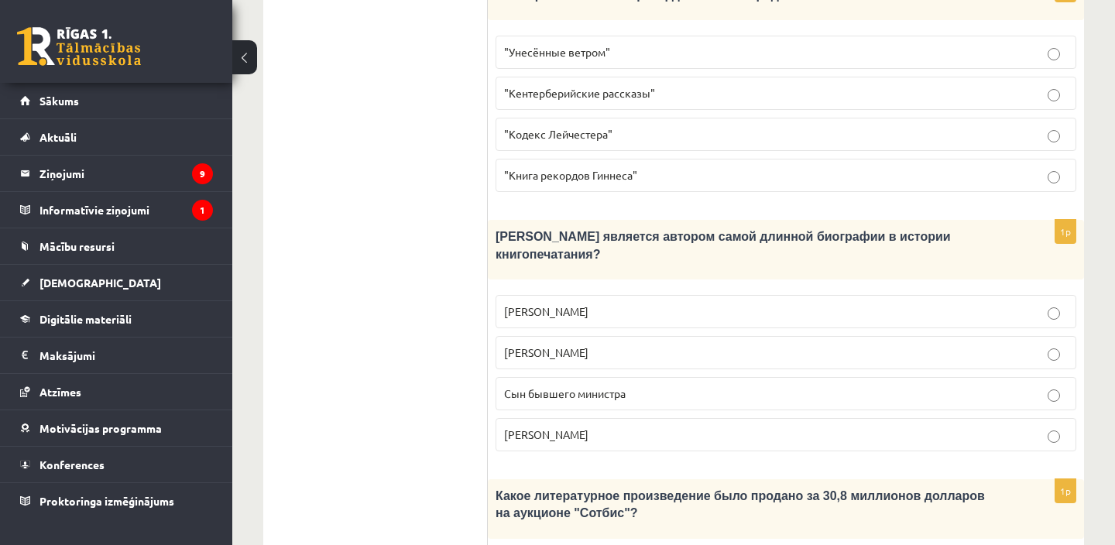
scroll to position [1506, 0]
click at [640, 43] on p ""Унесённые ветром"" at bounding box center [786, 51] width 564 height 16
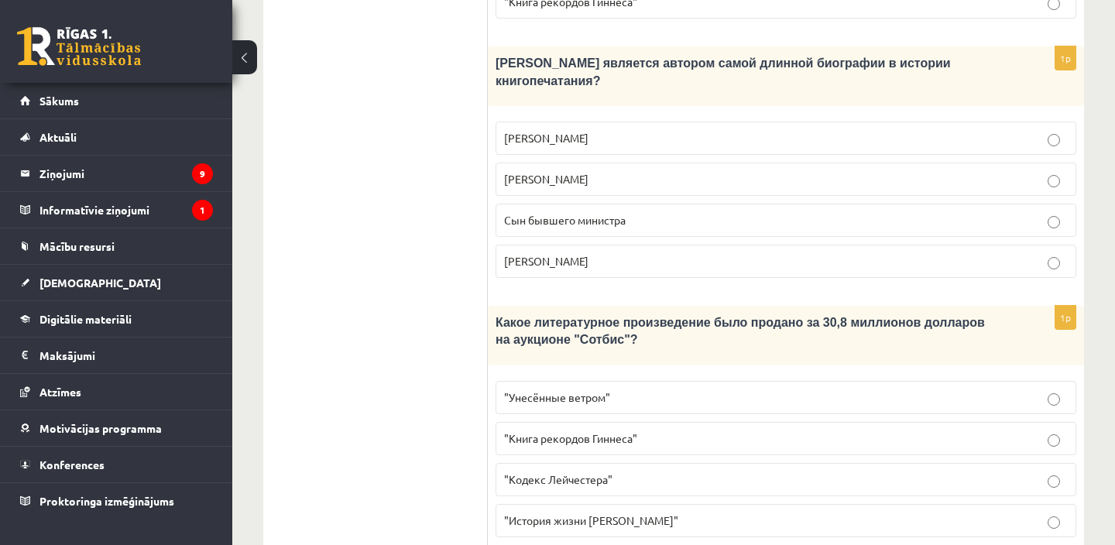
click at [566, 463] on label ""Кодекс Лейчестера"" at bounding box center [786, 479] width 581 height 33
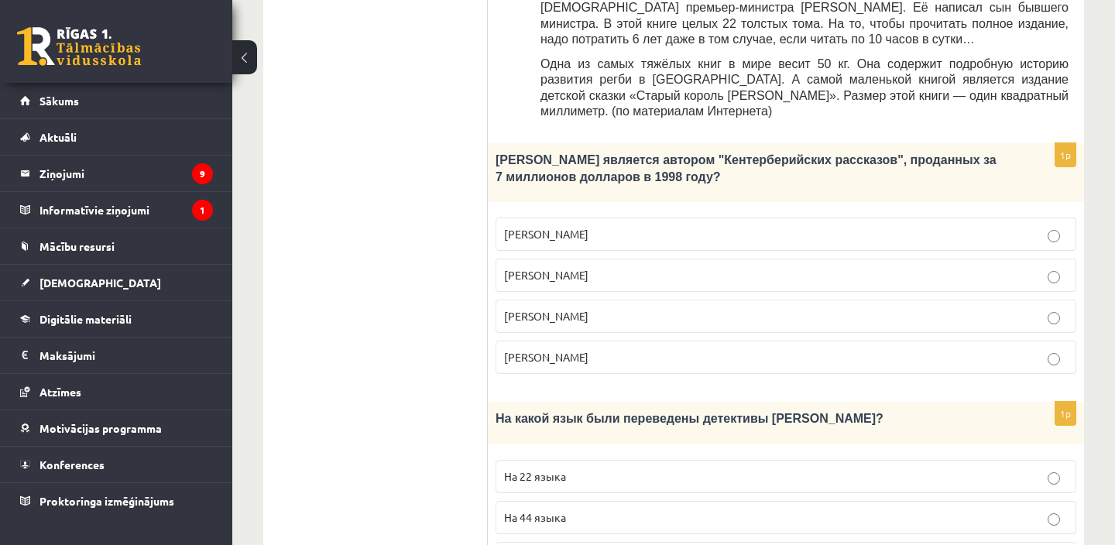
scroll to position [0, 0]
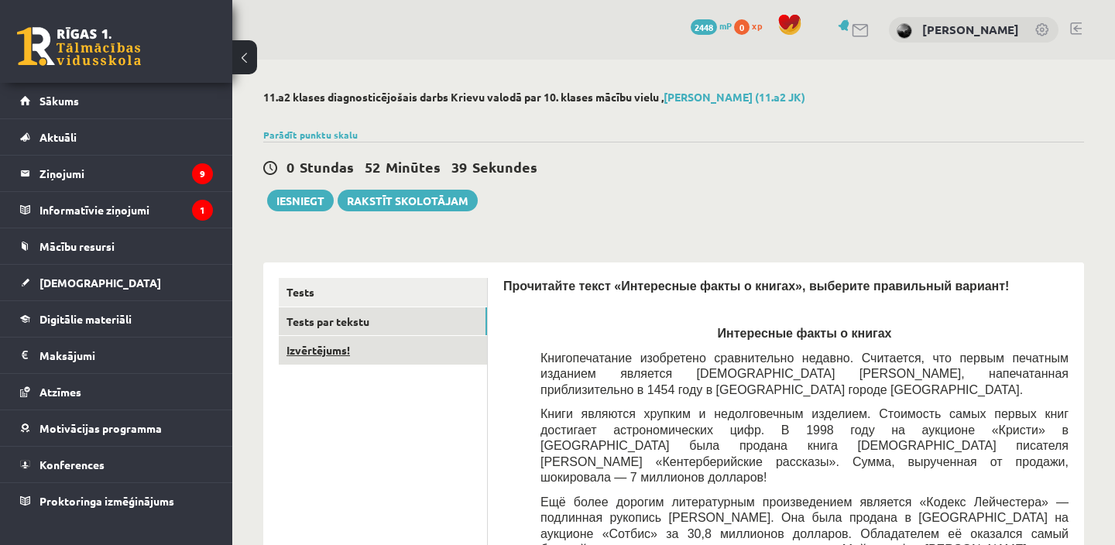
click at [352, 350] on link "Izvērtējums!" at bounding box center [383, 350] width 208 height 29
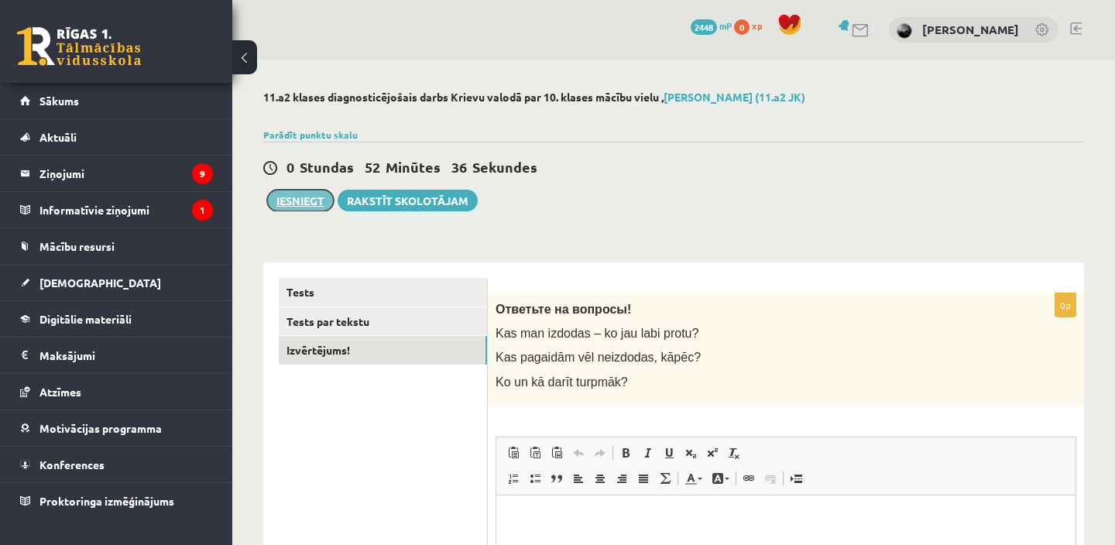
click at [311, 201] on button "Iesniegt" at bounding box center [300, 201] width 67 height 22
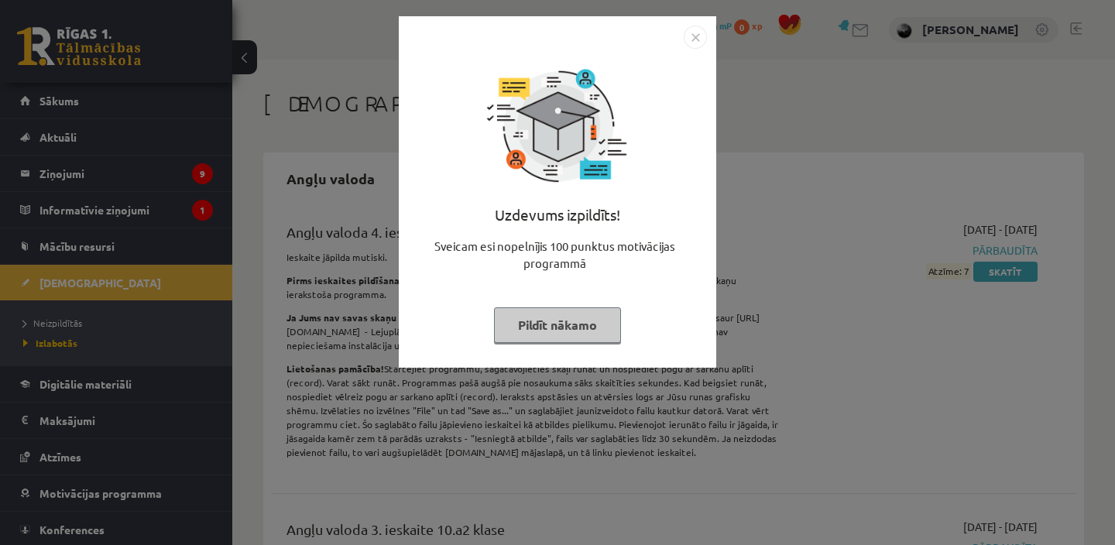
click at [579, 325] on button "Pildīt nākamo" at bounding box center [557, 326] width 127 height 36
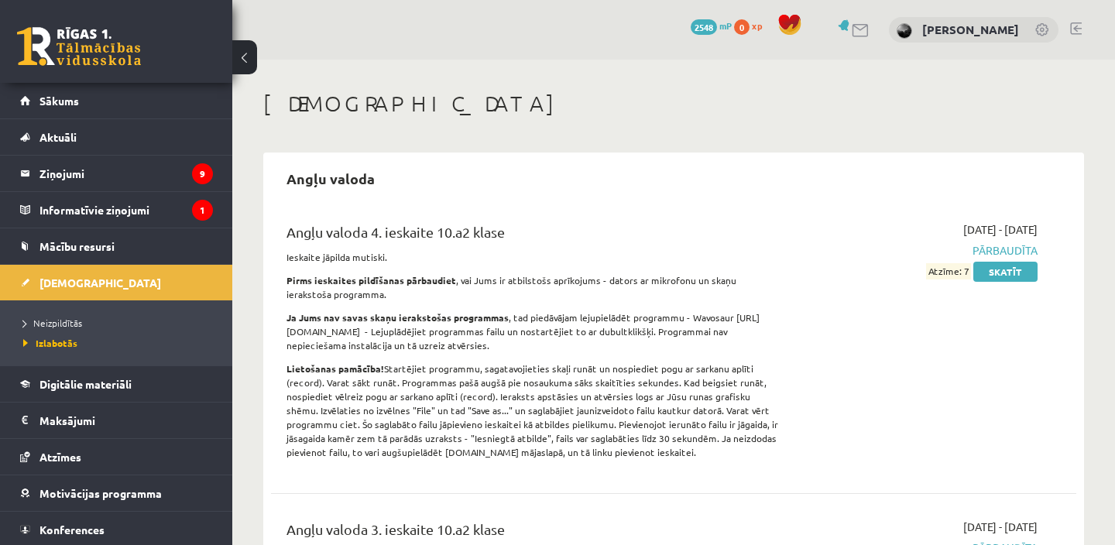
click at [75, 52] on link at bounding box center [79, 46] width 124 height 39
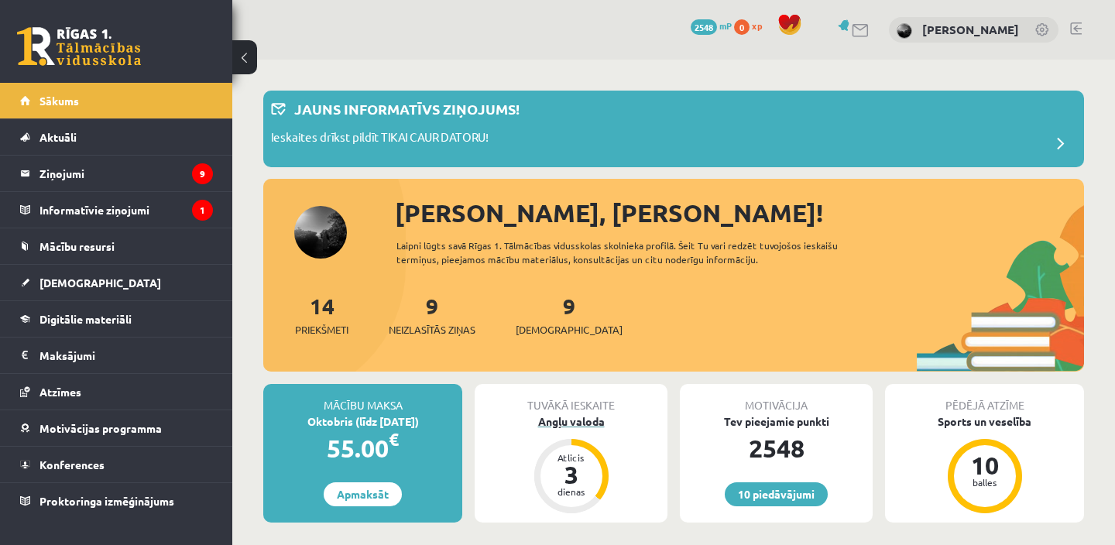
click at [552, 424] on div "Angļu valoda" at bounding box center [571, 422] width 193 height 16
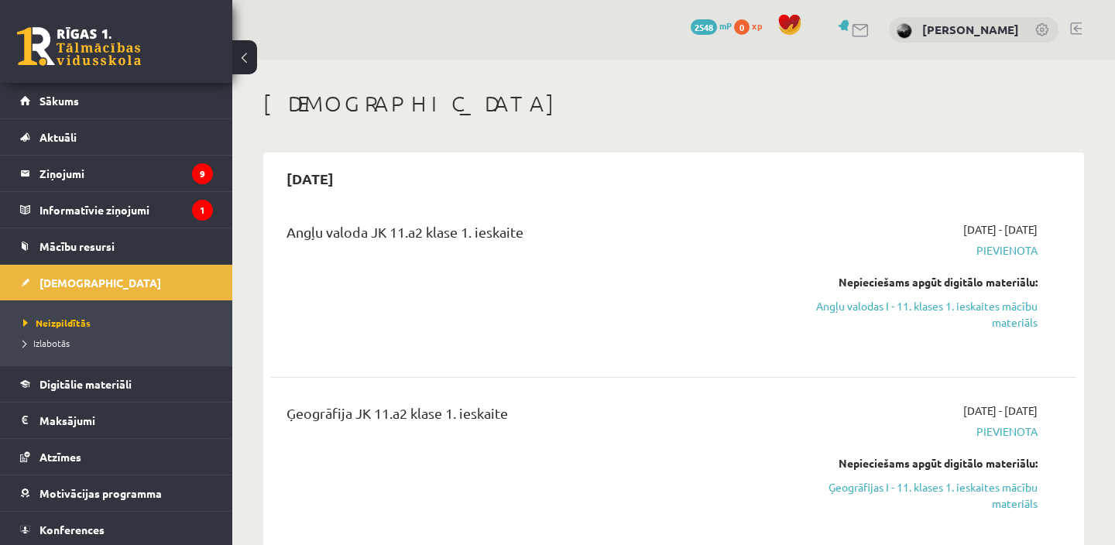
click at [64, 40] on link at bounding box center [79, 46] width 124 height 39
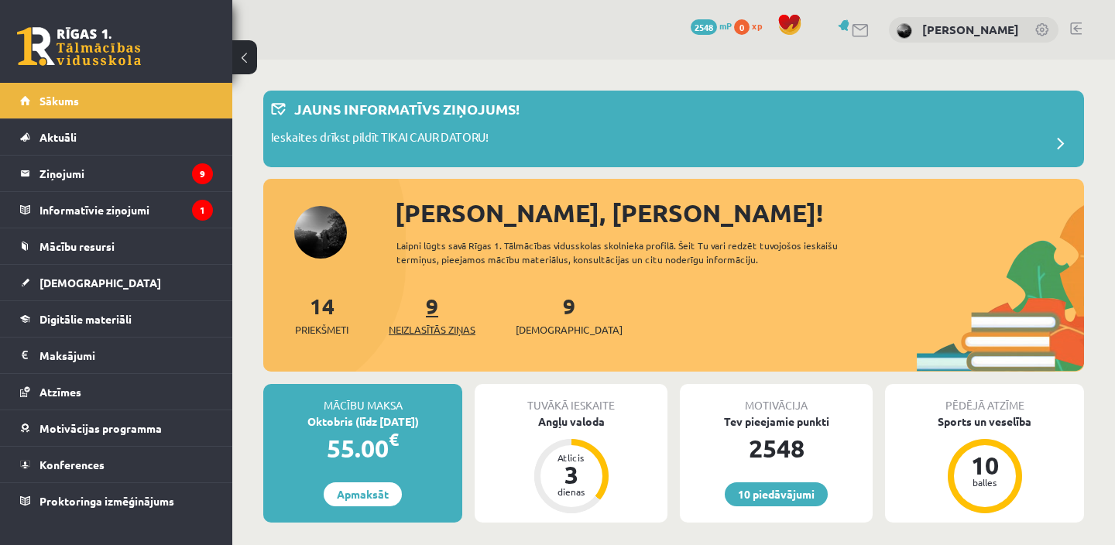
click at [444, 330] on span "Neizlasītās ziņas" at bounding box center [432, 329] width 87 height 15
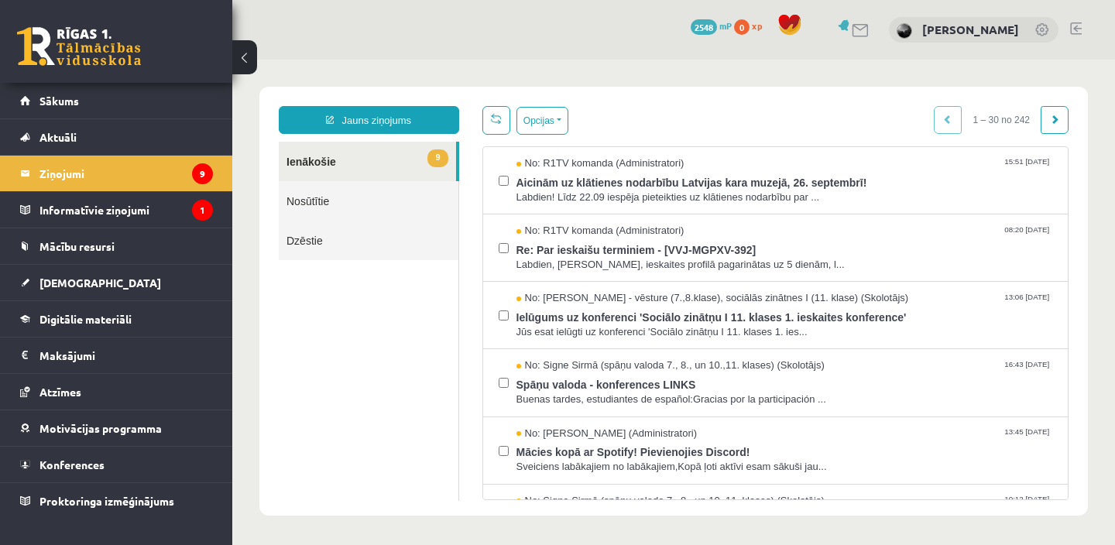
click at [142, 47] on div "0 Dāvanas 2548 mP 0 xp" at bounding box center [116, 41] width 232 height 83
click at [141, 47] on div "0 Dāvanas 2548 mP 0 xp" at bounding box center [116, 41] width 232 height 83
click at [102, 49] on link at bounding box center [79, 46] width 124 height 39
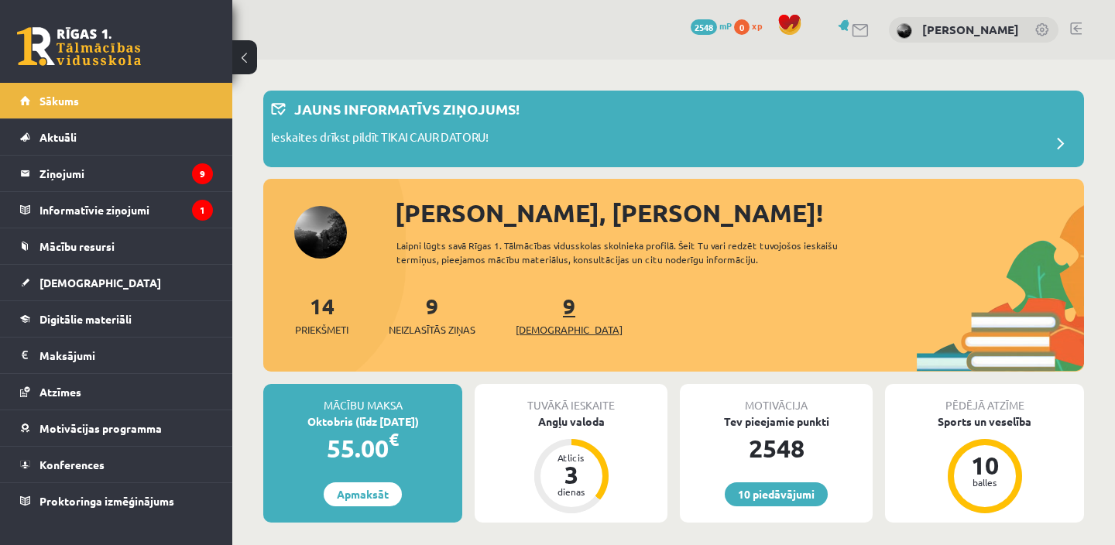
click at [554, 332] on span "[DEMOGRAPHIC_DATA]" at bounding box center [569, 329] width 107 height 15
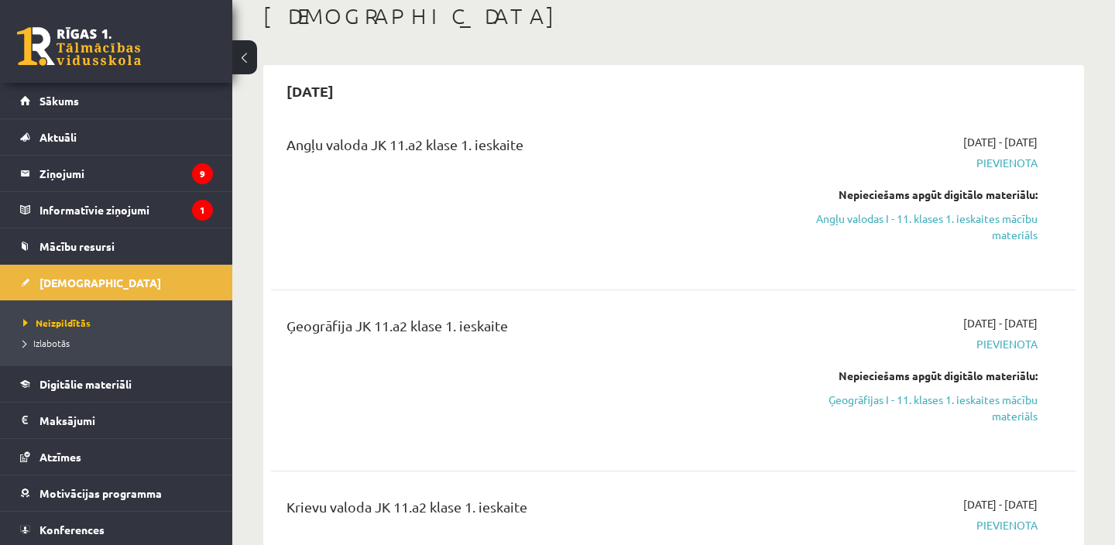
scroll to position [133, 0]
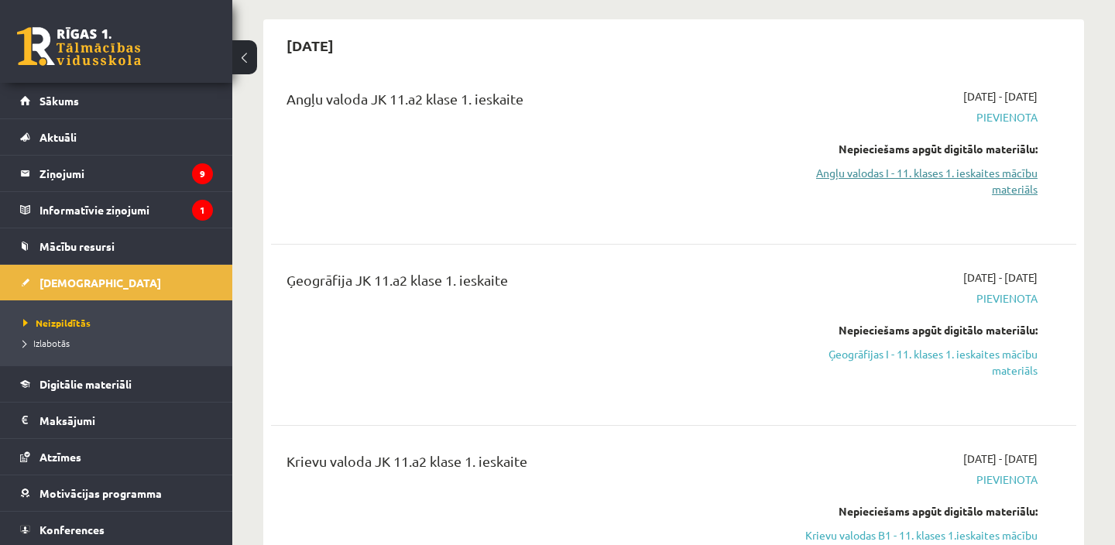
click at [934, 180] on link "Angļu valodas I - 11. klases 1. ieskaites mācību materiāls" at bounding box center [920, 181] width 235 height 33
click at [960, 173] on link "Angļu valodas I - 11. klases 1. ieskaites mācību materiāls" at bounding box center [920, 181] width 235 height 33
click at [932, 177] on link "Angļu valodas I - 11. klases 1. ieskaites mācību materiāls" at bounding box center [920, 181] width 235 height 33
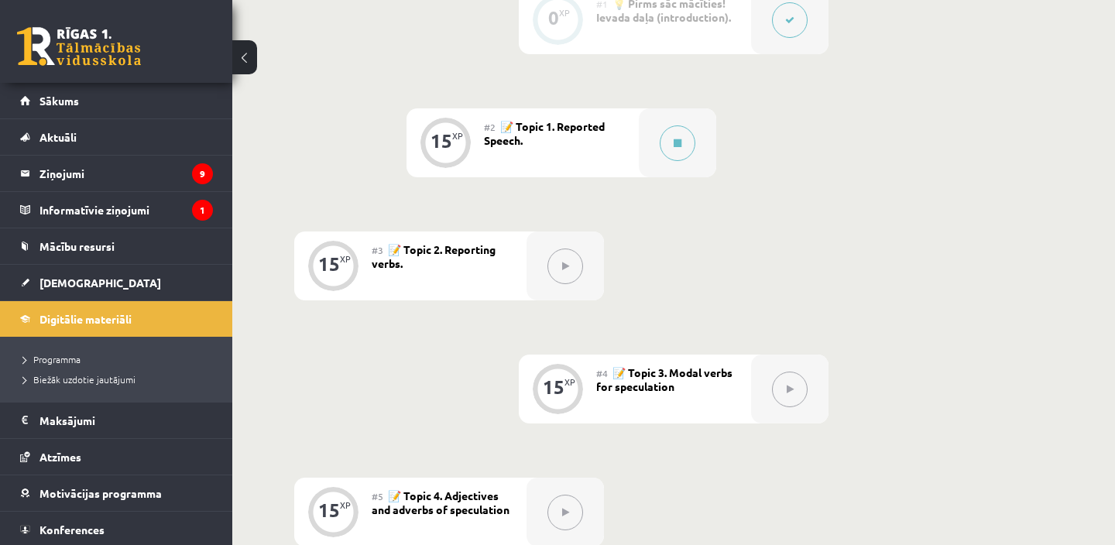
scroll to position [440, 0]
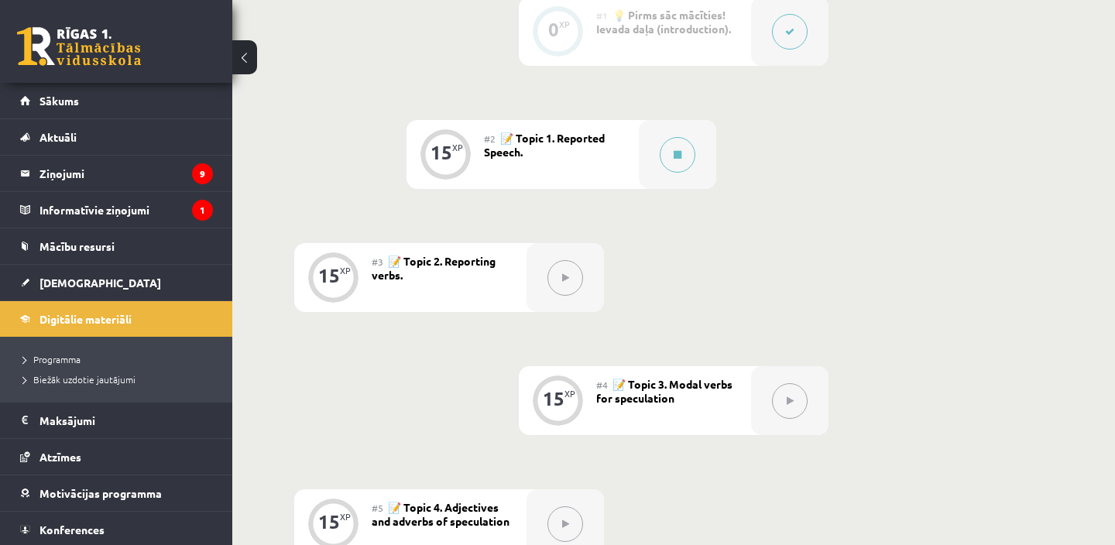
click at [635, 155] on div "#2 📝 Topic 1. Reported Speech." at bounding box center [561, 154] width 155 height 69
click at [682, 160] on button at bounding box center [678, 155] width 36 height 36
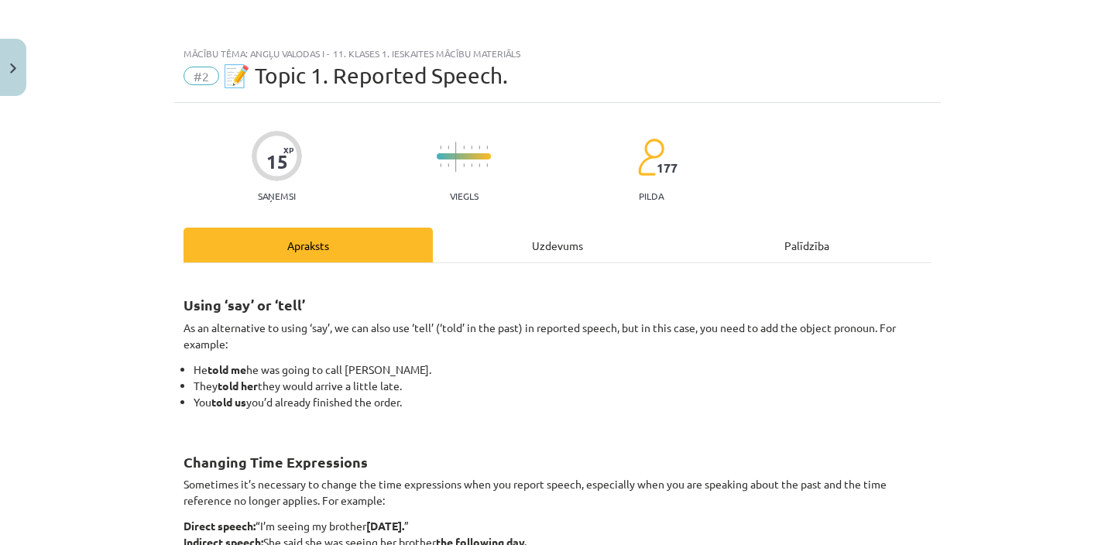
click at [579, 235] on div "Uzdevums" at bounding box center [557, 245] width 249 height 35
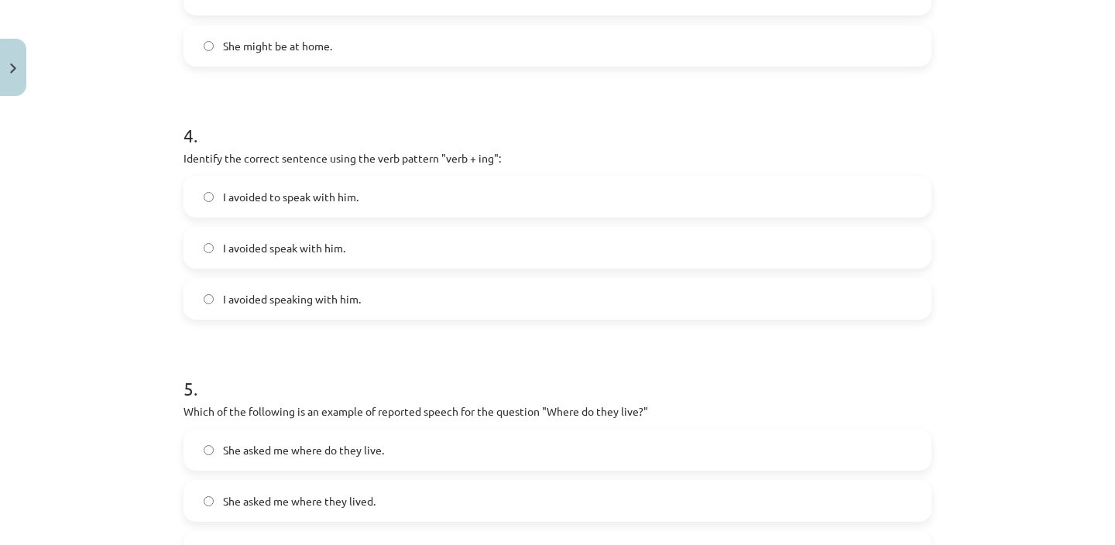
scroll to position [1178, 0]
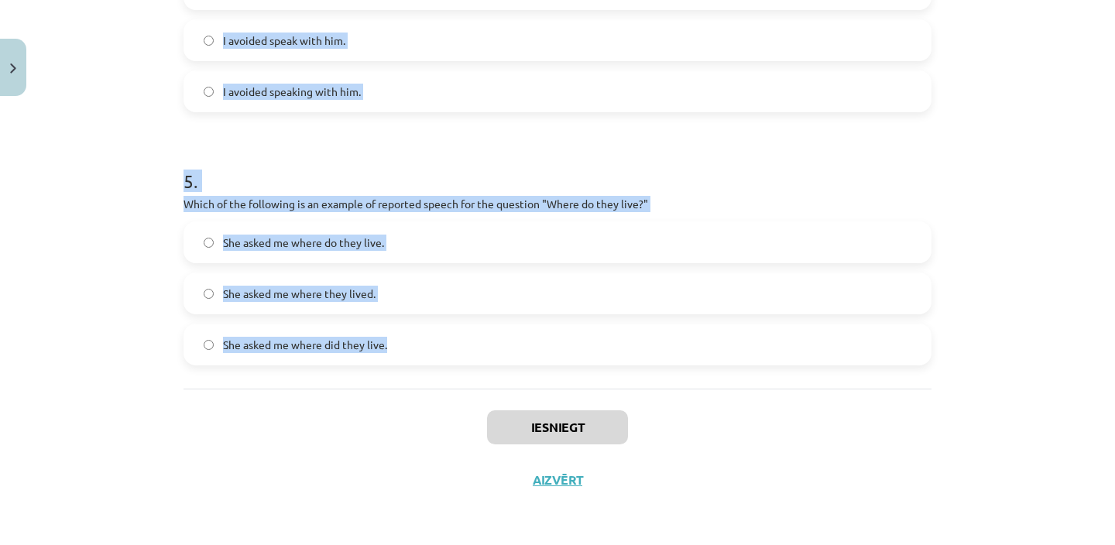
drag, startPoint x: 176, startPoint y: 204, endPoint x: 501, endPoint y: 386, distance: 372.8
copy form "1 . Which of the following sentences correctly uses reported speech? He said th…"
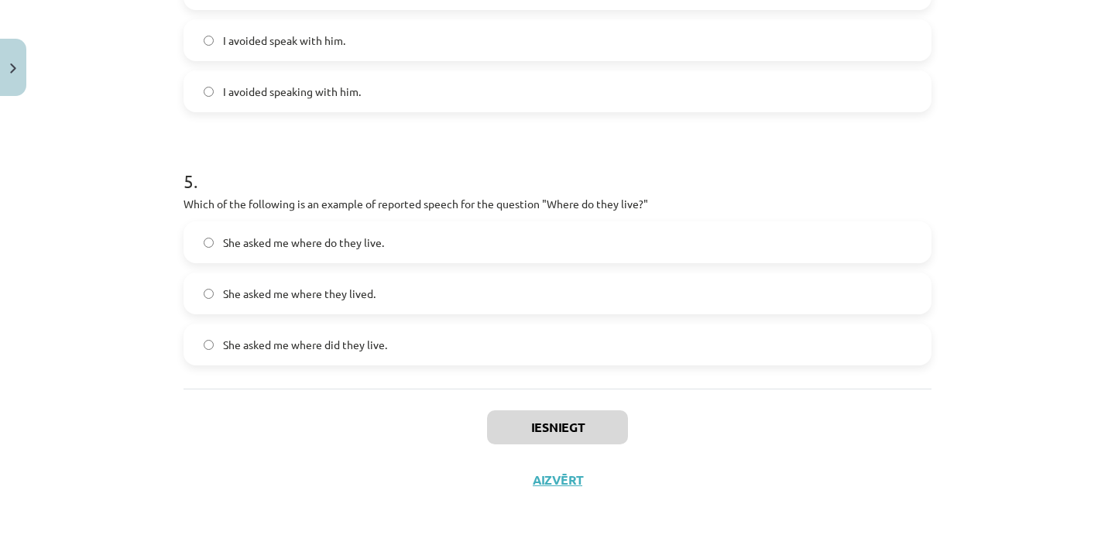
click at [249, 163] on h1 "5 ." at bounding box center [558, 167] width 748 height 48
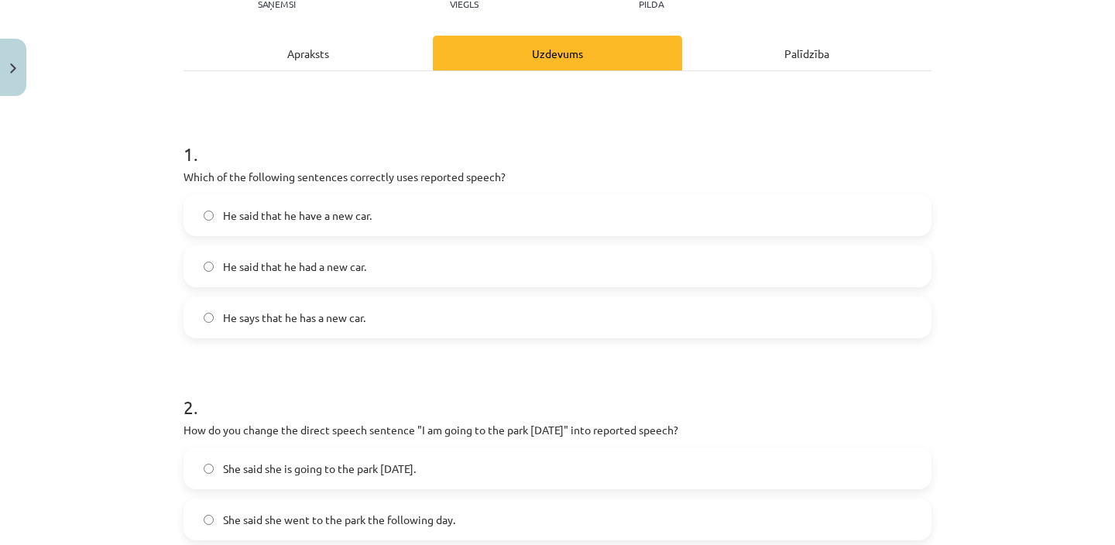
scroll to position [189, 0]
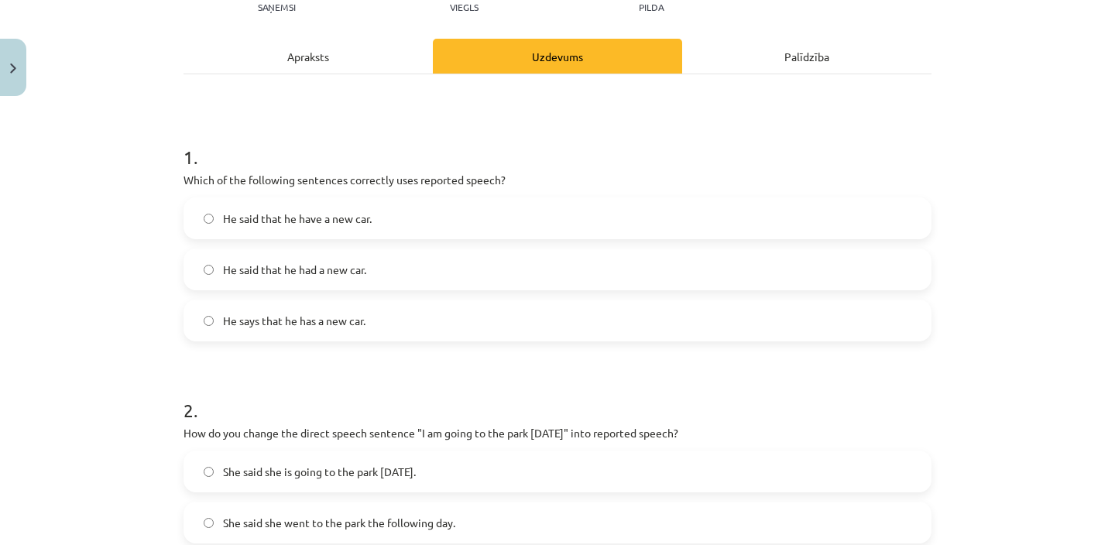
click at [546, 222] on label "He said that he have a new car." at bounding box center [557, 218] width 745 height 39
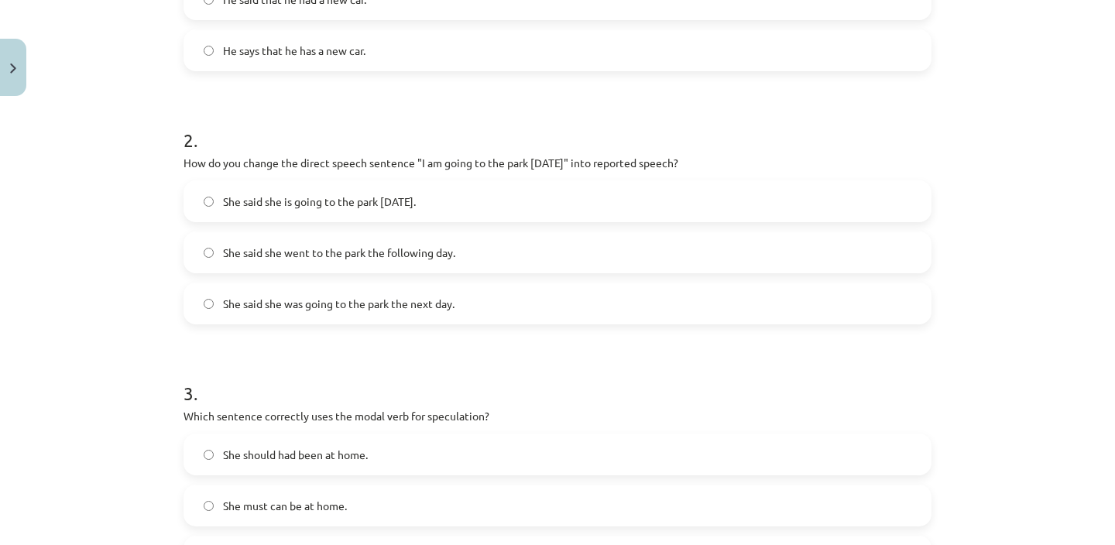
scroll to position [463, 0]
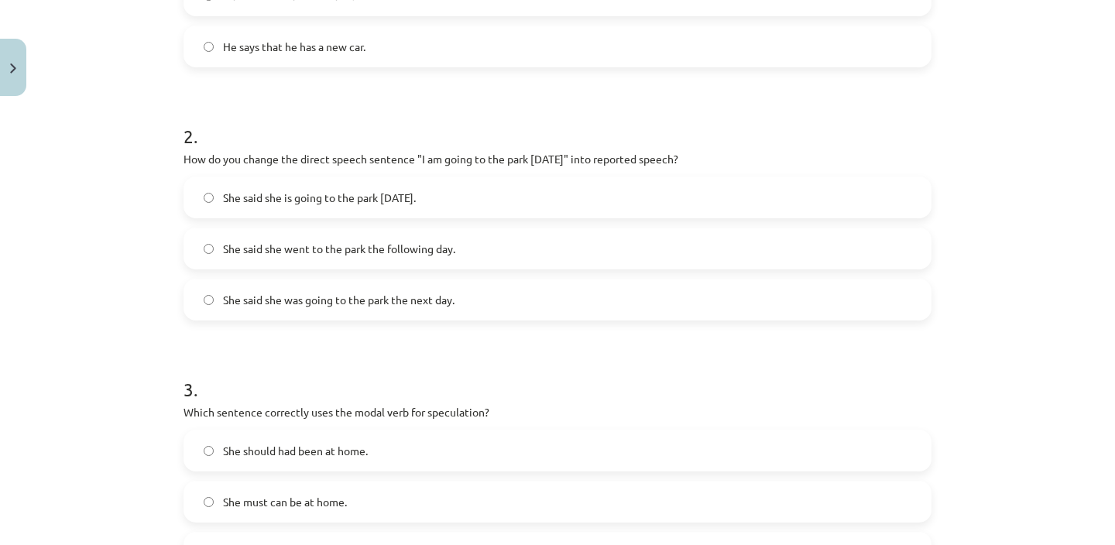
click at [486, 297] on label "She said she was going to the park the next day." at bounding box center [557, 299] width 745 height 39
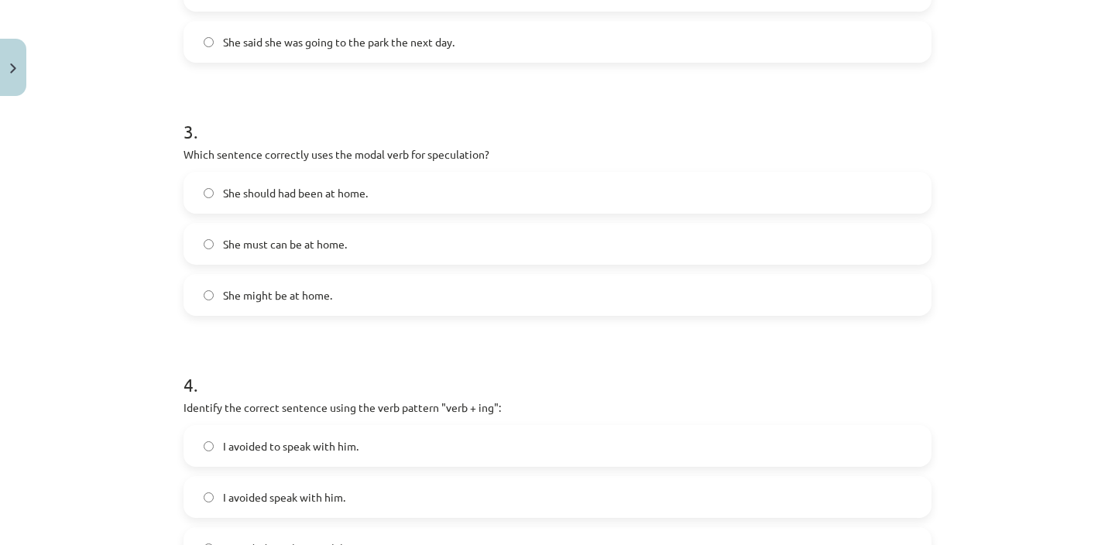
scroll to position [731, 0]
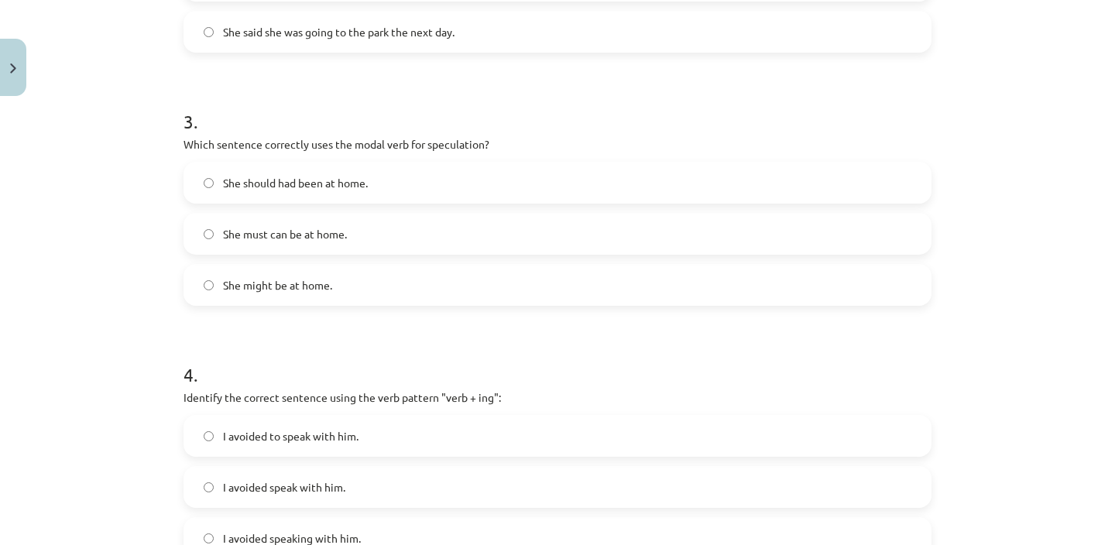
click at [406, 227] on label "She must can be at home." at bounding box center [557, 234] width 745 height 39
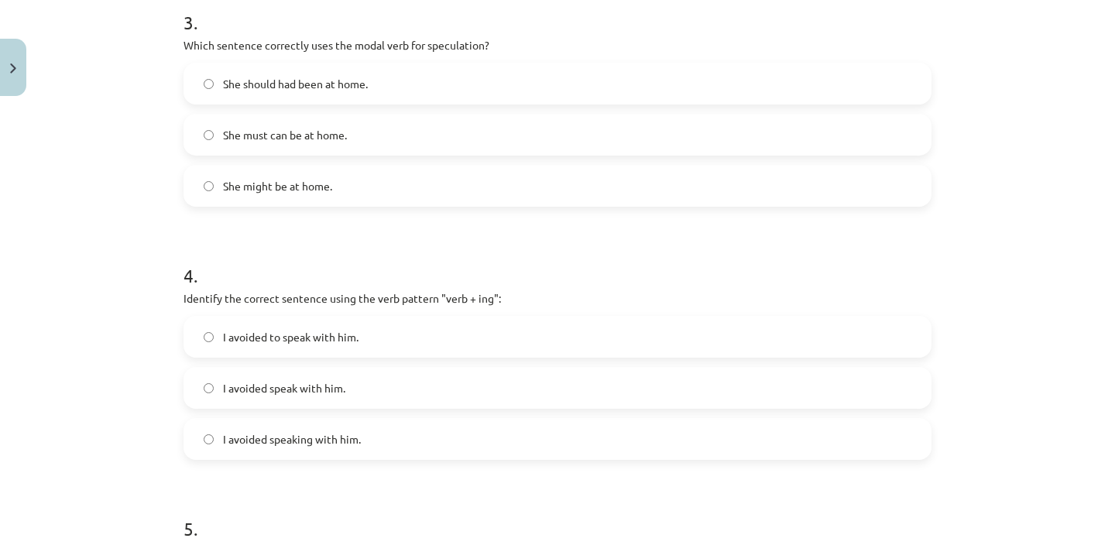
scroll to position [849, 0]
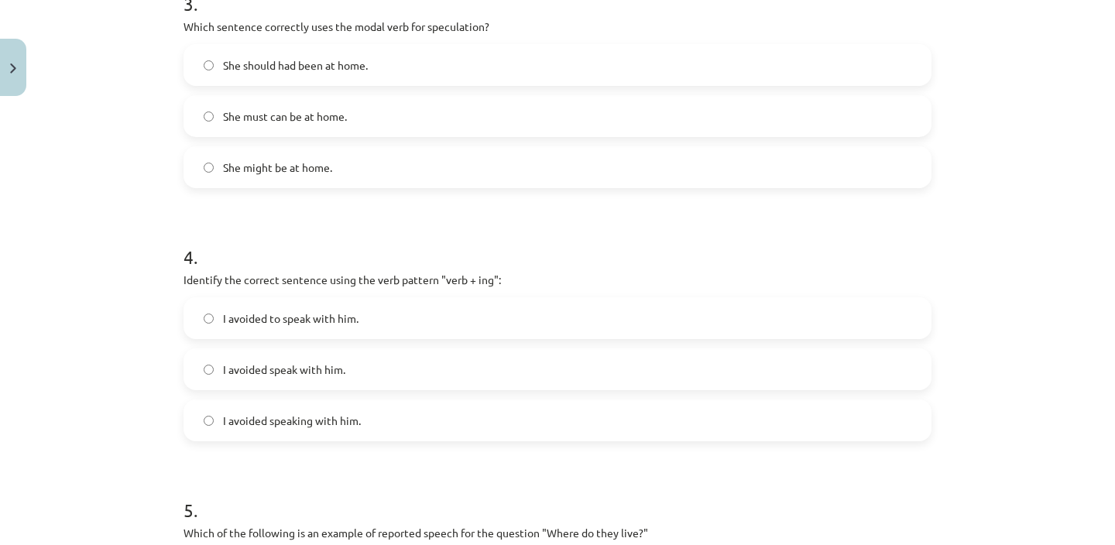
click at [382, 320] on label "I avoided to speak with him." at bounding box center [557, 318] width 745 height 39
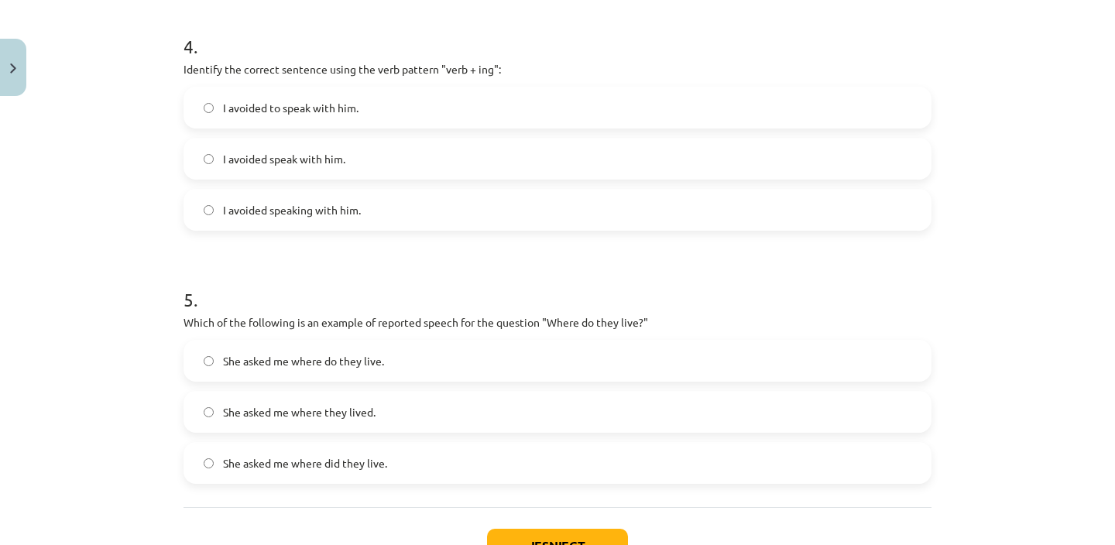
scroll to position [1080, 0]
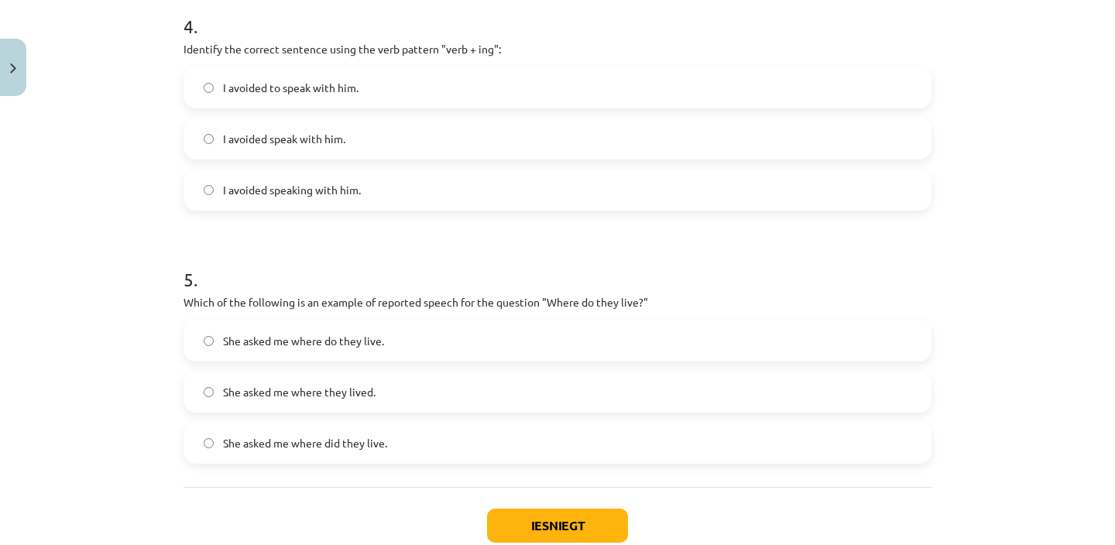
click at [376, 388] on label "She asked me where they lived." at bounding box center [557, 392] width 745 height 39
click at [558, 530] on button "Iesniegt" at bounding box center [557, 526] width 141 height 34
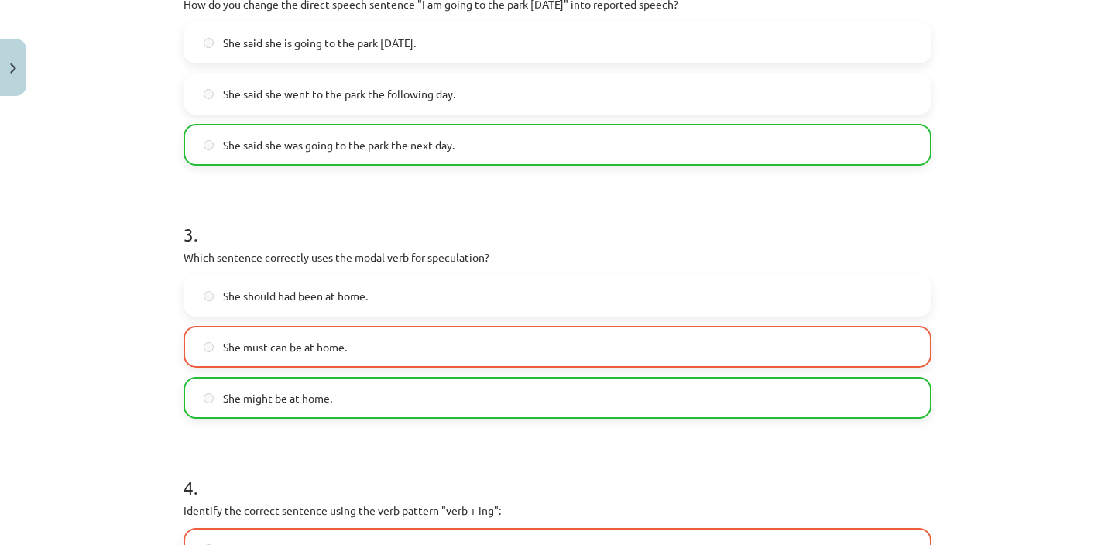
scroll to position [1227, 0]
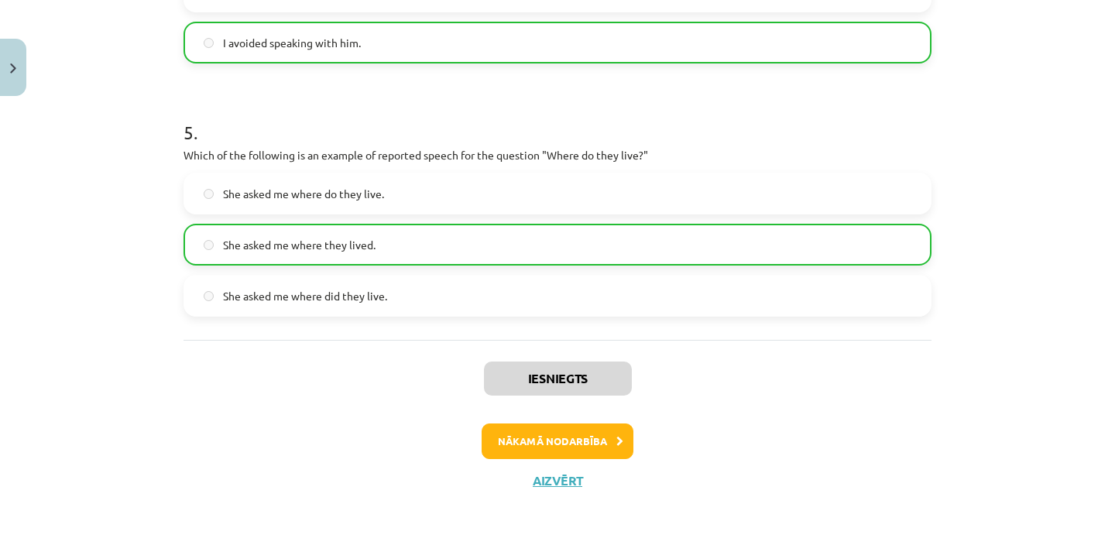
click at [584, 422] on div "Iesniegts Nākamā nodarbība Aizvērt" at bounding box center [558, 419] width 748 height 158
click at [587, 449] on button "Nākamā nodarbība" at bounding box center [558, 442] width 152 height 36
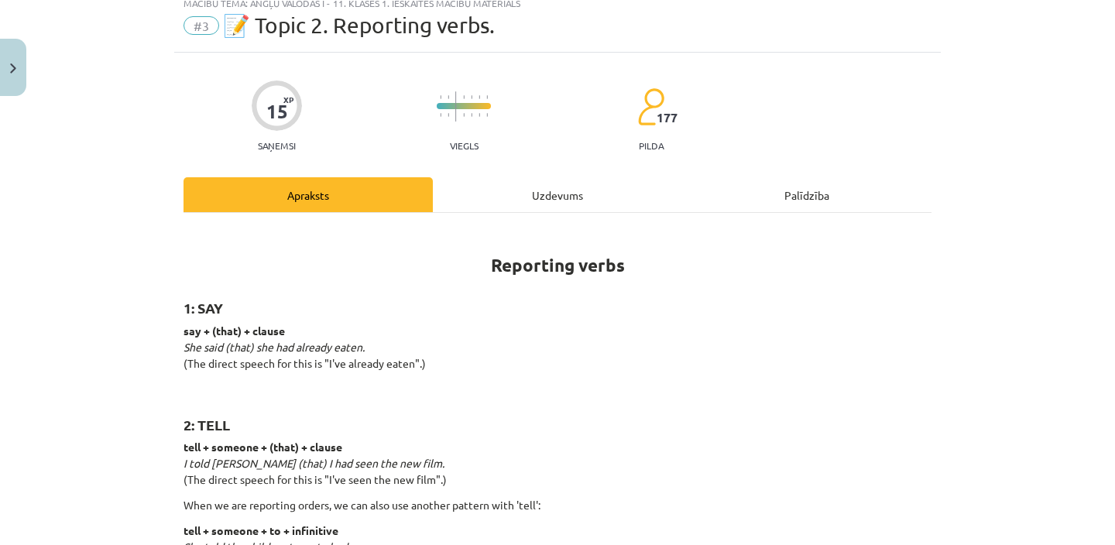
scroll to position [39, 0]
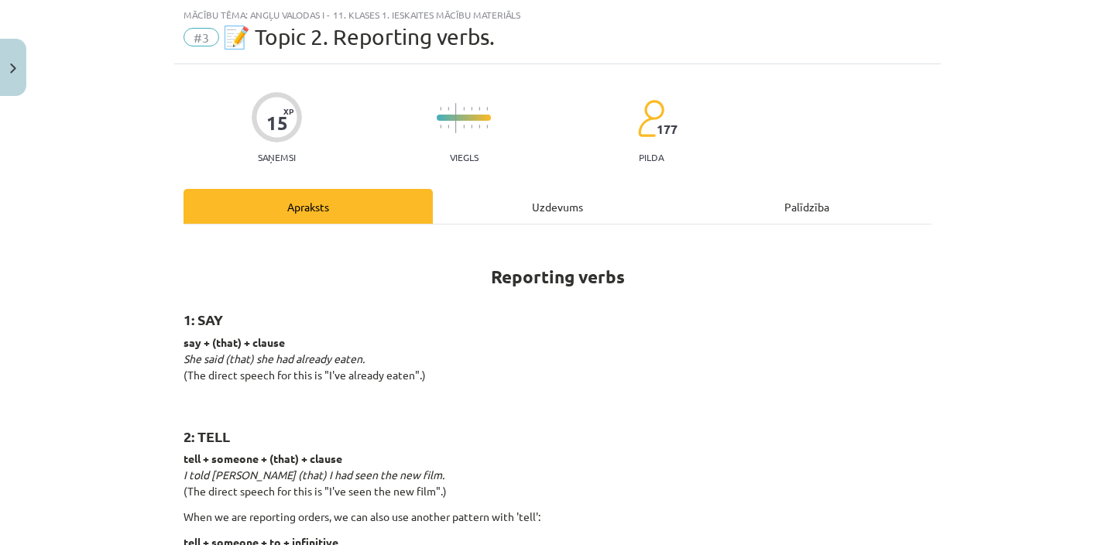
click at [508, 207] on div "Uzdevums" at bounding box center [557, 206] width 249 height 35
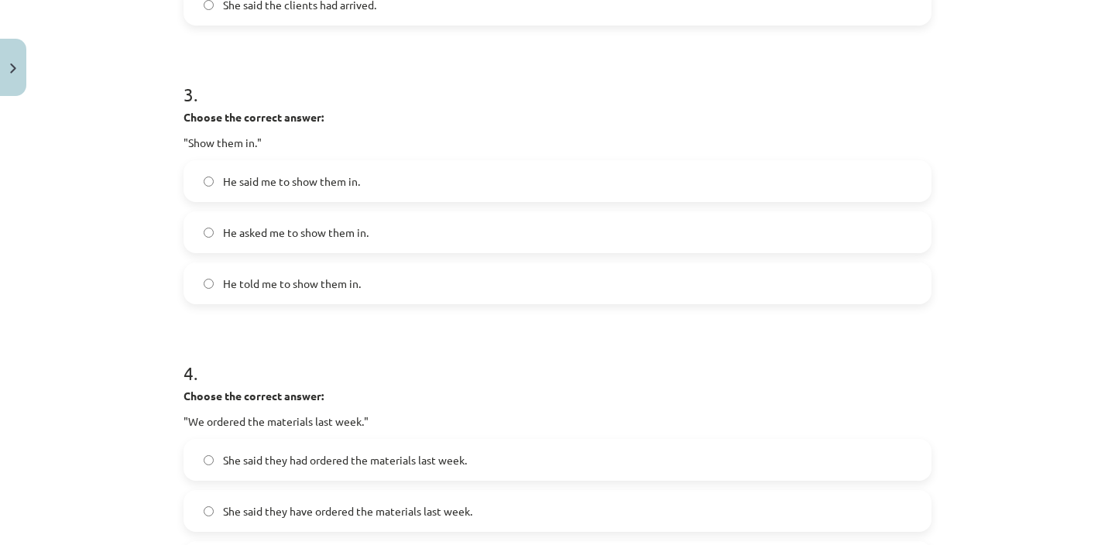
scroll to position [1306, 0]
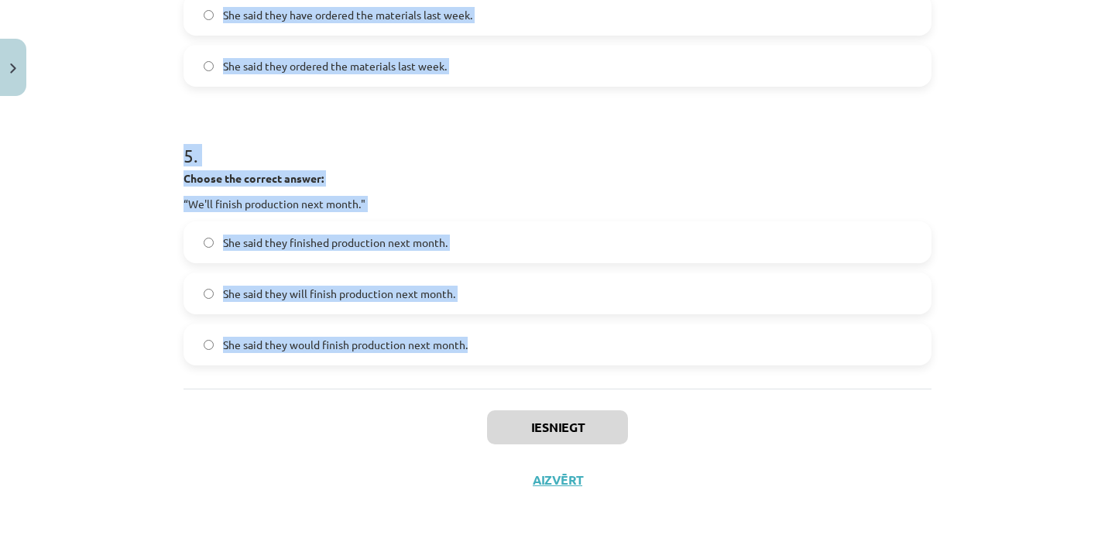
drag, startPoint x: 170, startPoint y: 362, endPoint x: 497, endPoint y: 355, distance: 327.7
click at [497, 355] on div "Mācību tēma: Angļu valodas i - 11. klases 1. ieskaites mācību materiāls #3 📝 To…" at bounding box center [557, 272] width 1115 height 545
copy form "Choose the correct answer: "I'm ready for the meeting." He said he had been rea…"
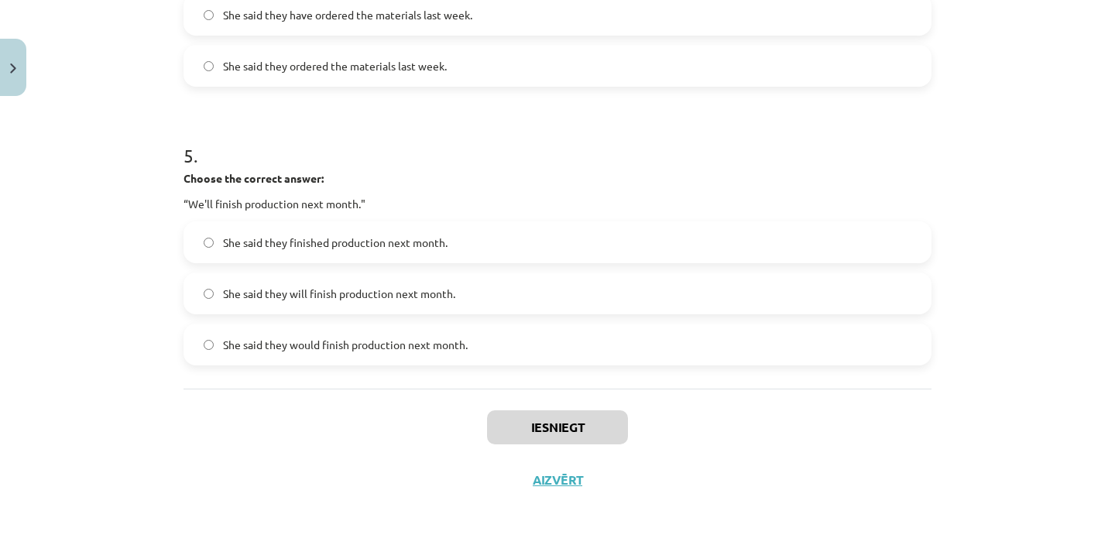
click at [483, 345] on label "She said they would finish production next month." at bounding box center [557, 344] width 745 height 39
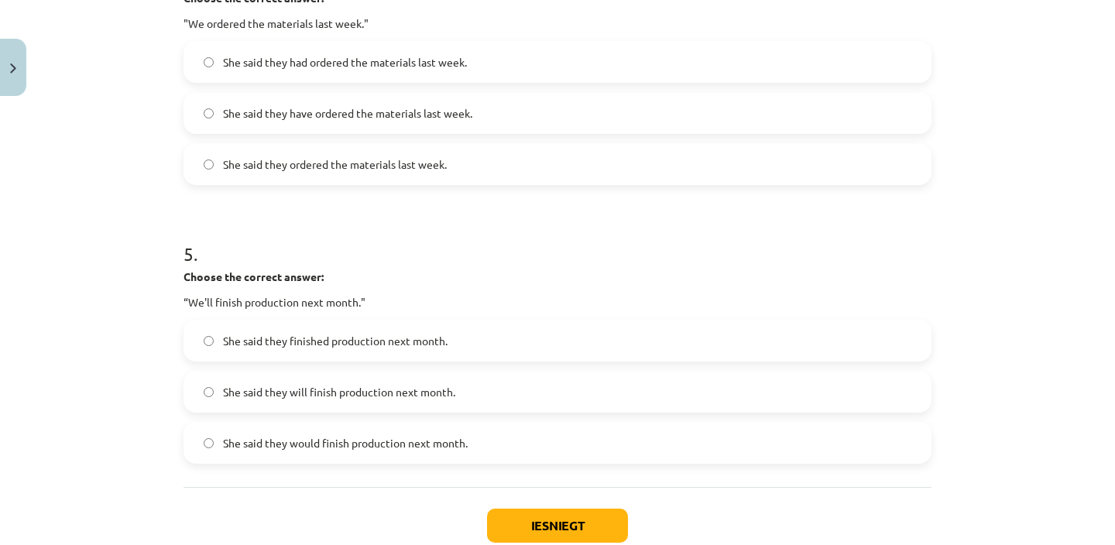
scroll to position [1173, 0]
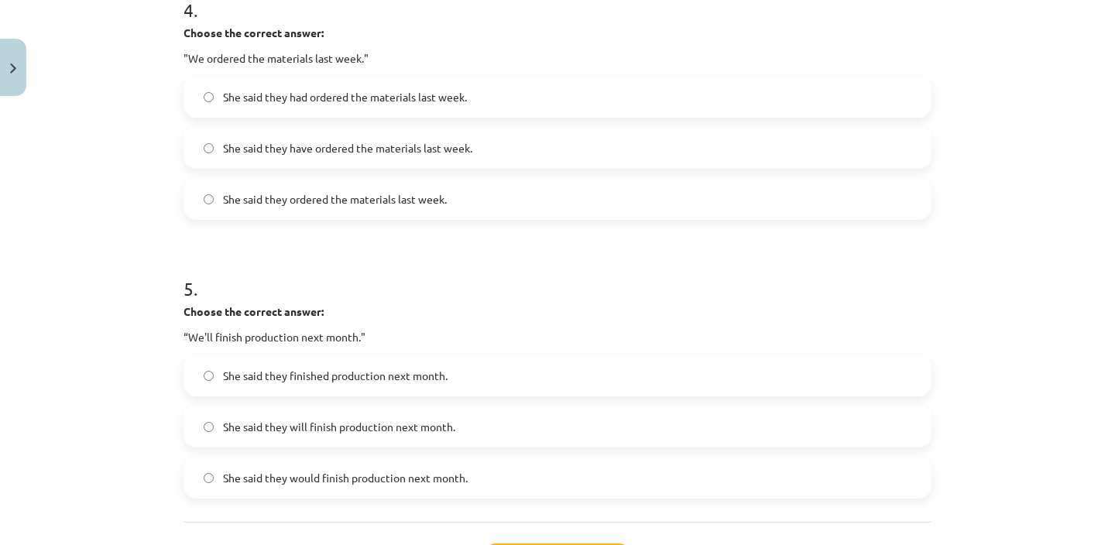
click at [379, 98] on span "She said they had ordered the materials last week." at bounding box center [345, 97] width 244 height 16
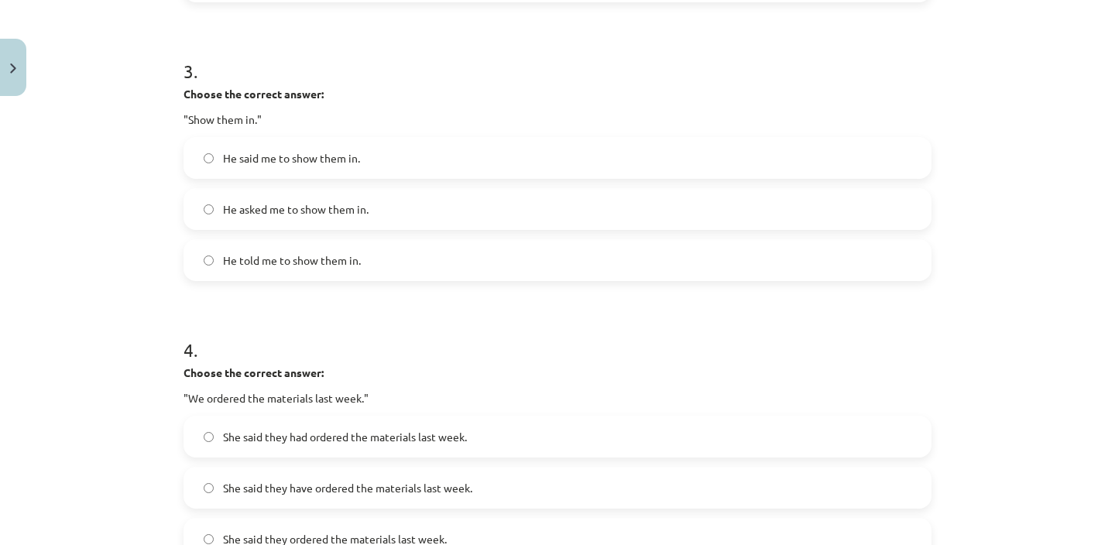
scroll to position [785, 0]
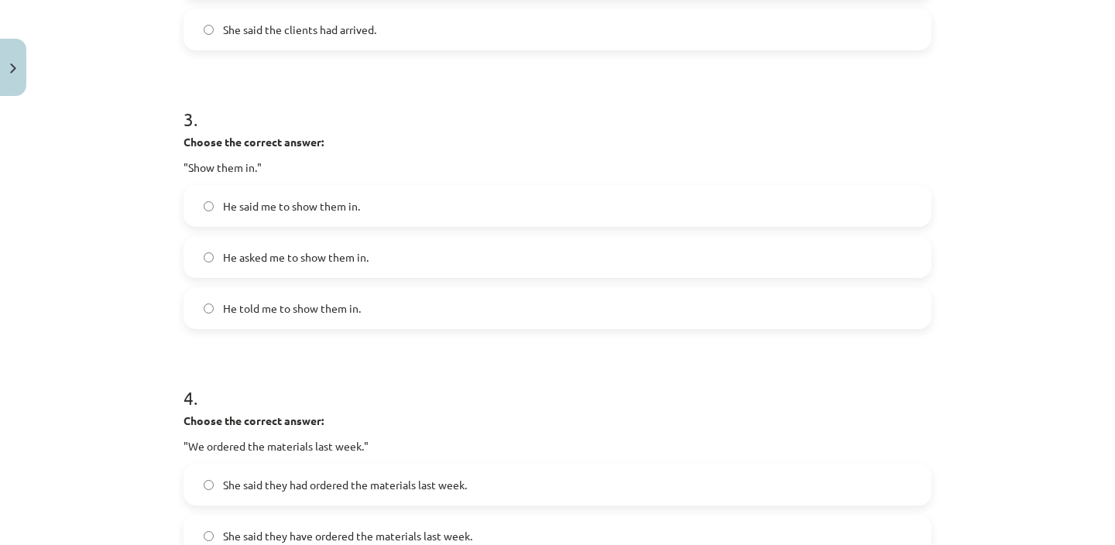
click at [347, 214] on span "He said me to show them in." at bounding box center [291, 206] width 137 height 16
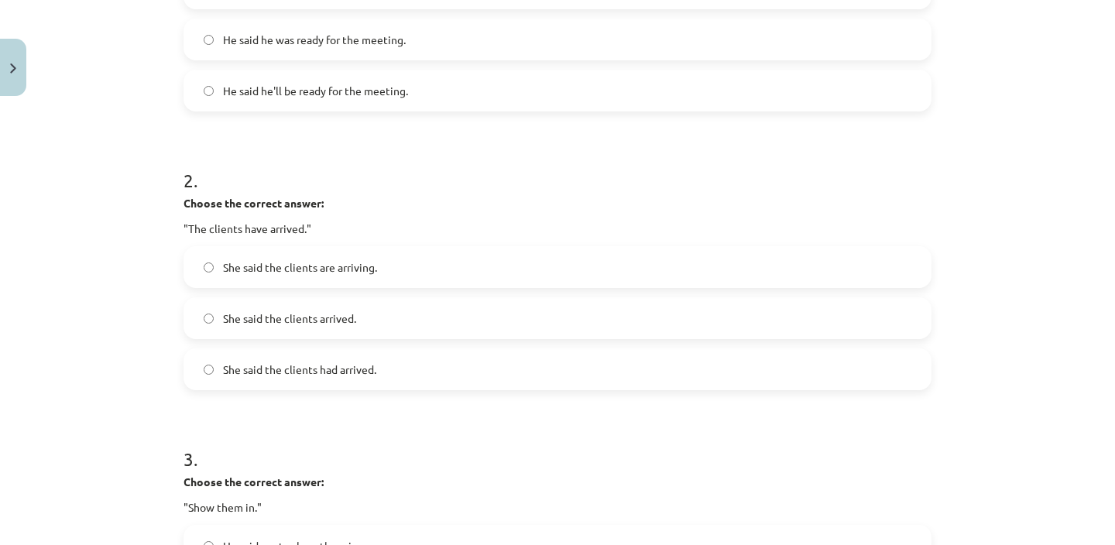
scroll to position [448, 0]
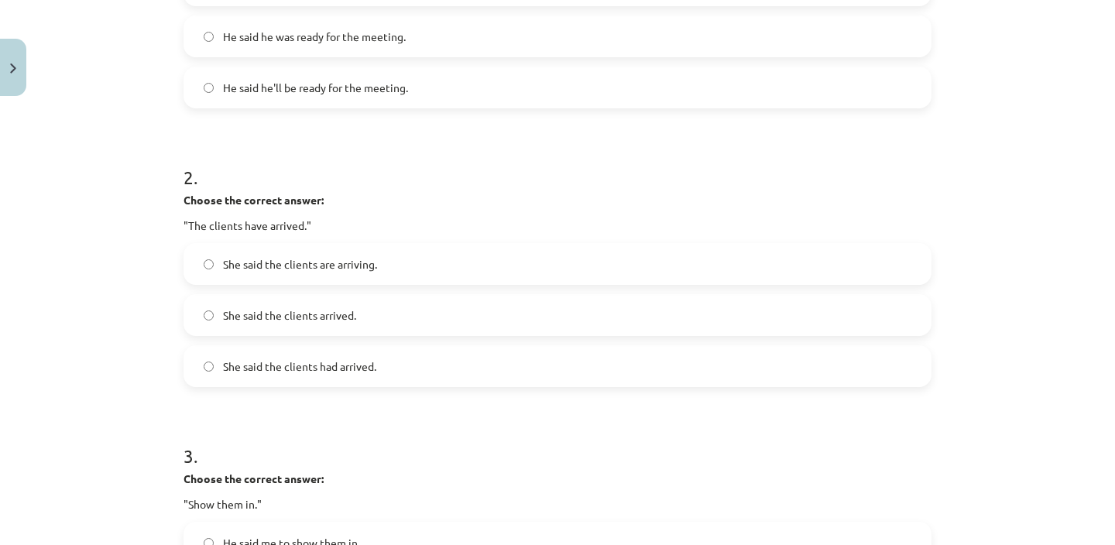
click at [359, 373] on span "She said the clients had arrived." at bounding box center [299, 367] width 153 height 16
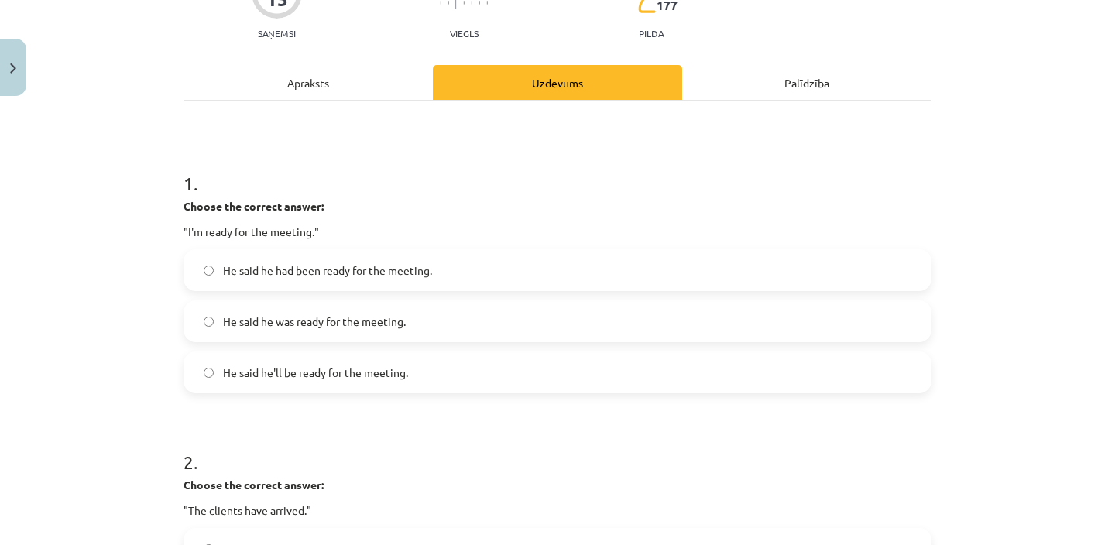
scroll to position [153, 0]
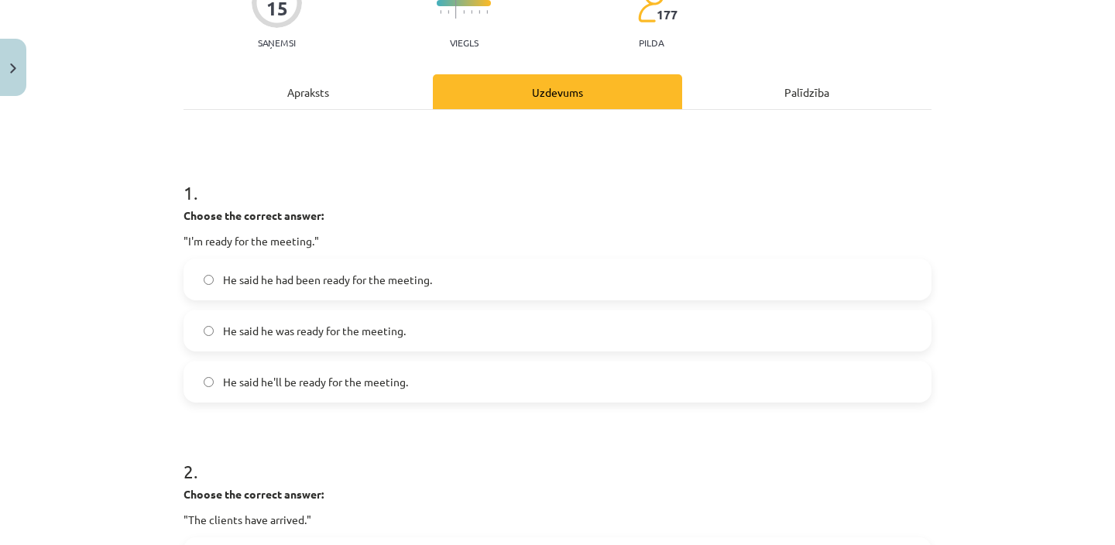
click at [401, 279] on span "He said he had been ready for the meeting." at bounding box center [327, 280] width 209 height 16
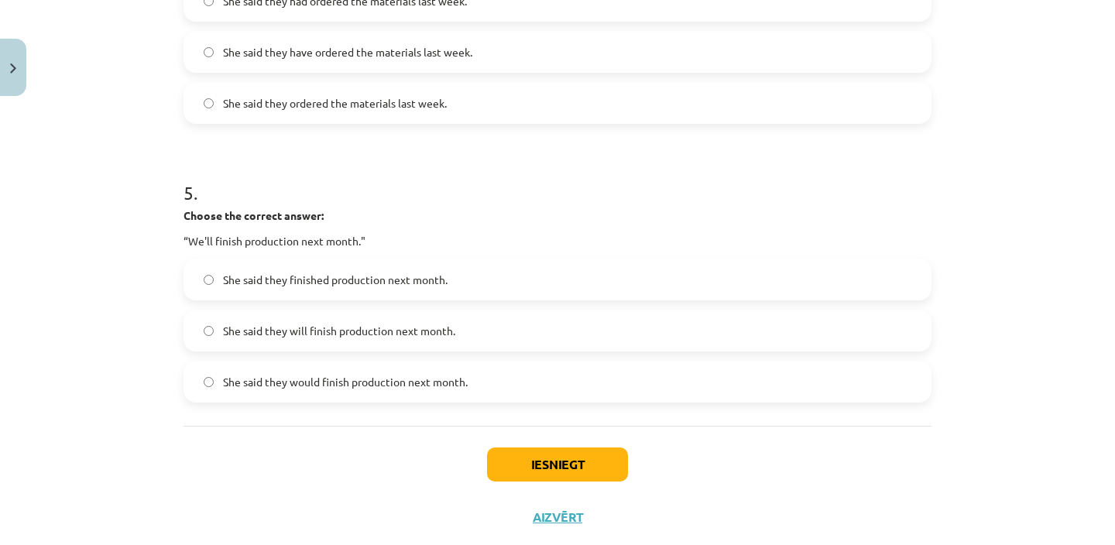
scroll to position [1306, 0]
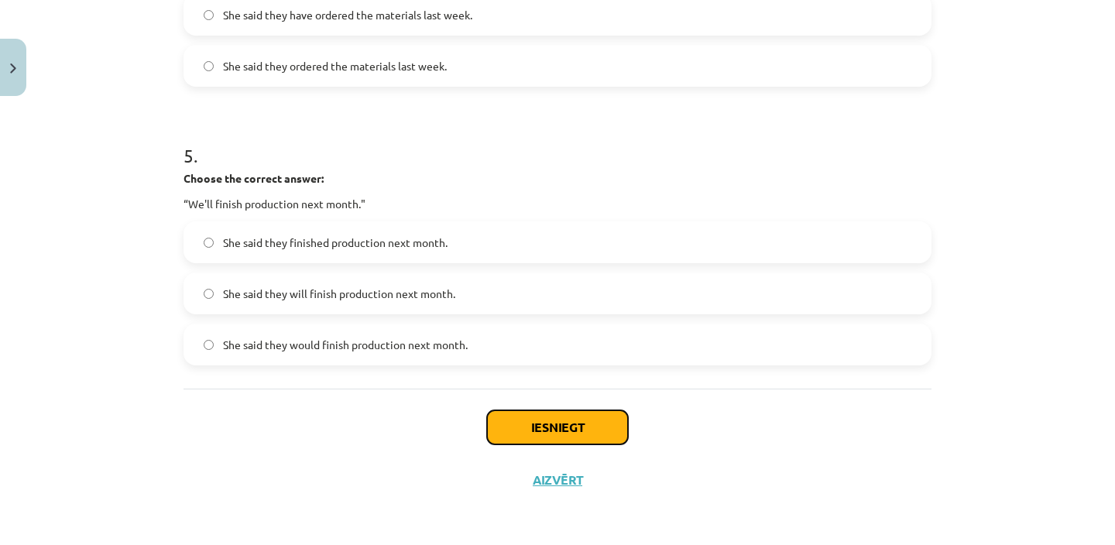
click at [526, 421] on button "Iesniegt" at bounding box center [557, 428] width 141 height 34
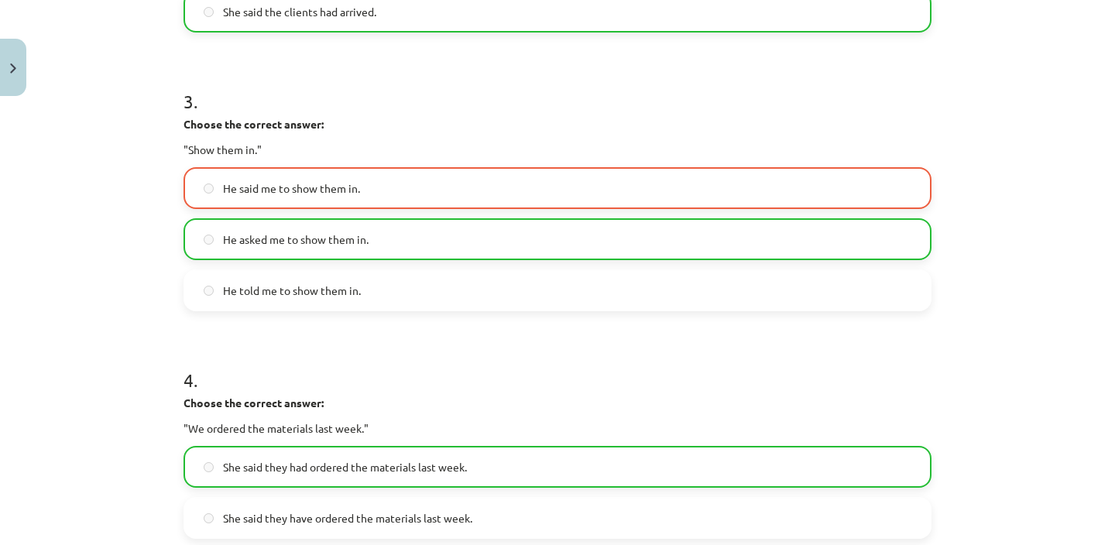
scroll to position [1355, 0]
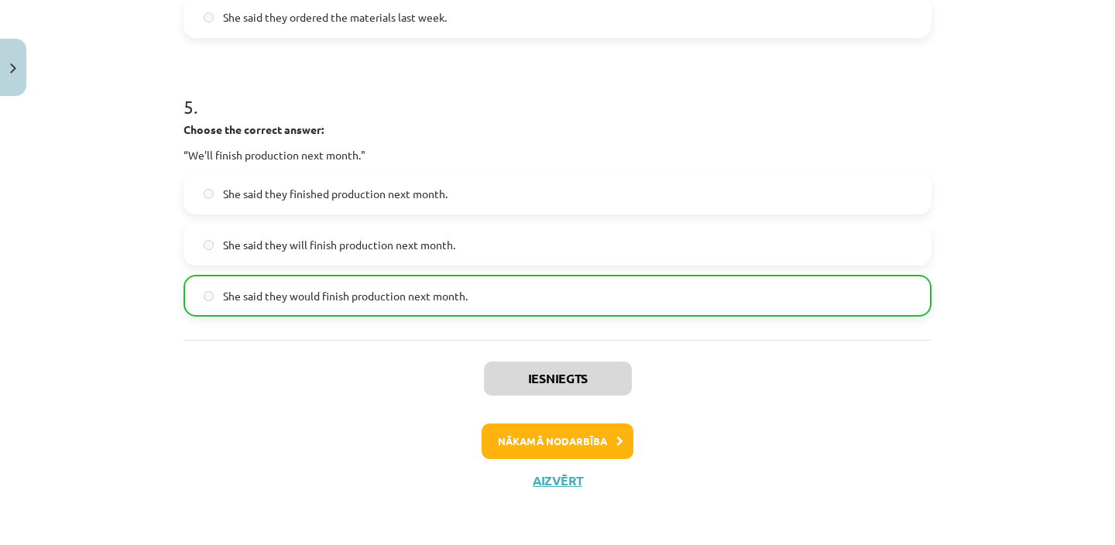
click at [587, 462] on div "Iesniegts Nākamā nodarbība Aizvērt" at bounding box center [558, 419] width 748 height 158
click at [589, 437] on button "Nākamā nodarbība" at bounding box center [558, 442] width 152 height 36
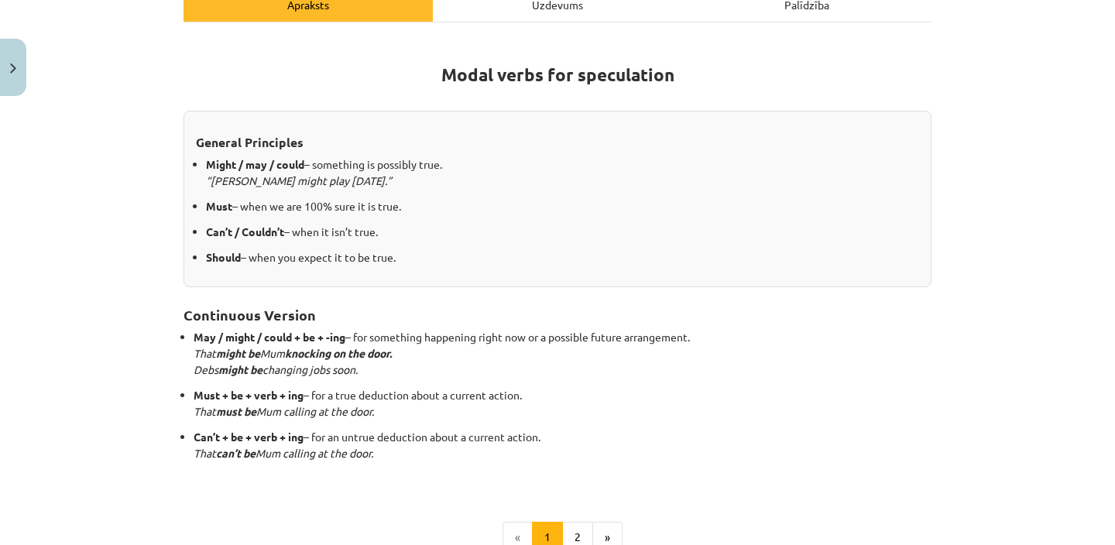
scroll to position [320, 0]
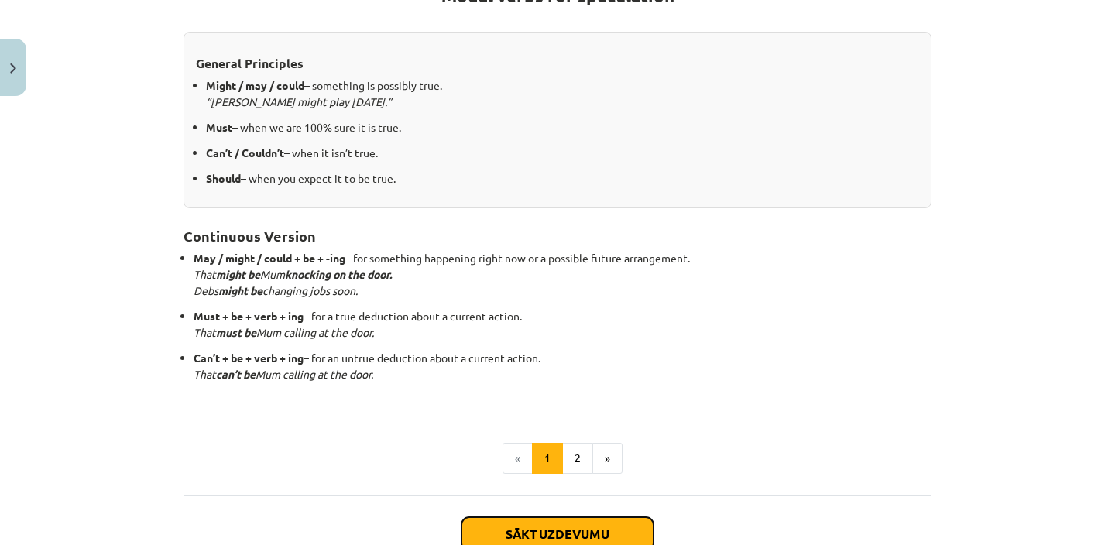
click at [605, 531] on button "Sākt uzdevumu" at bounding box center [558, 534] width 192 height 34
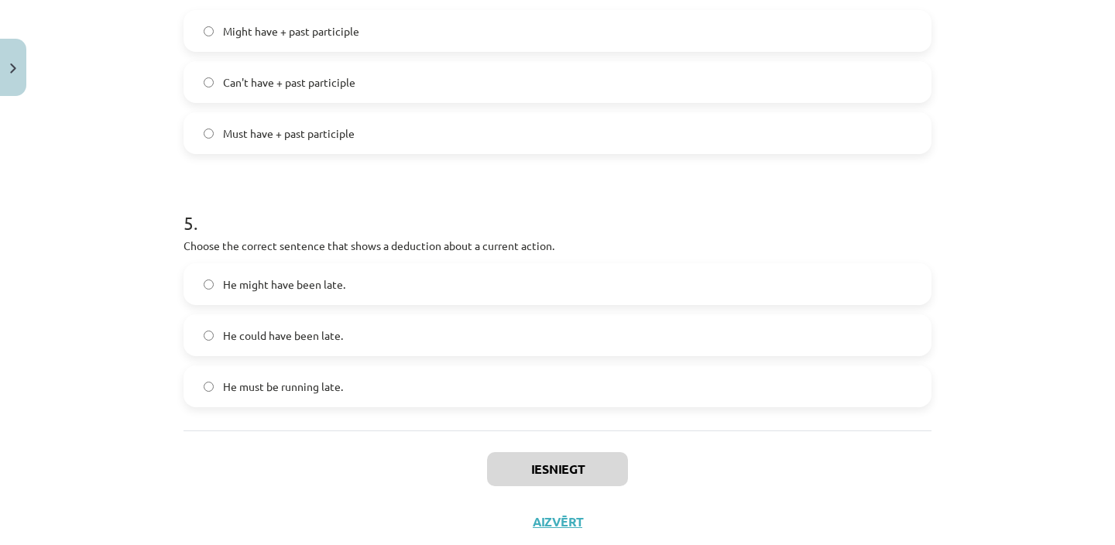
scroll to position [1178, 0]
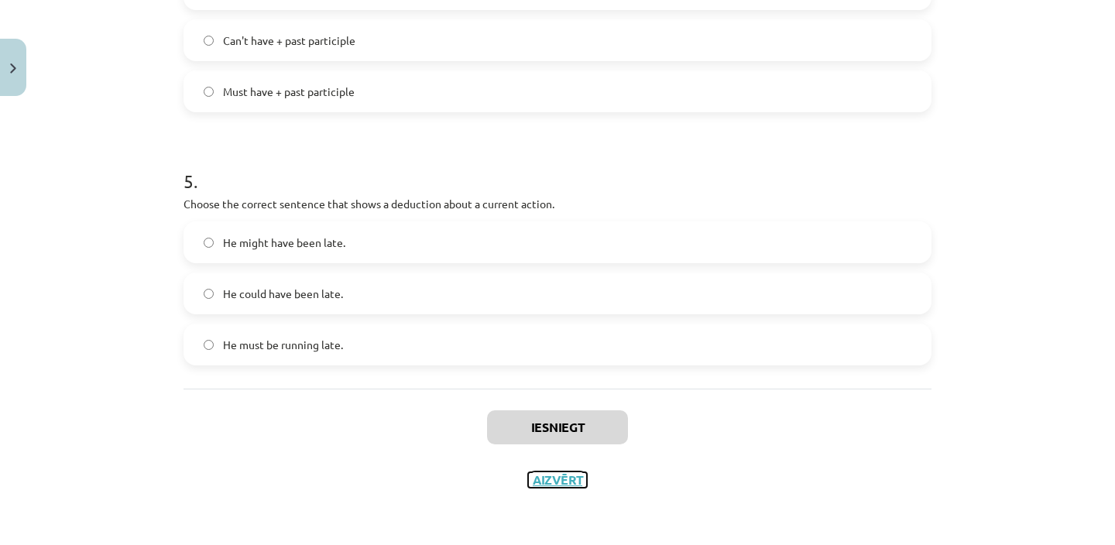
click at [562, 485] on button "Aizvērt" at bounding box center [557, 479] width 59 height 15
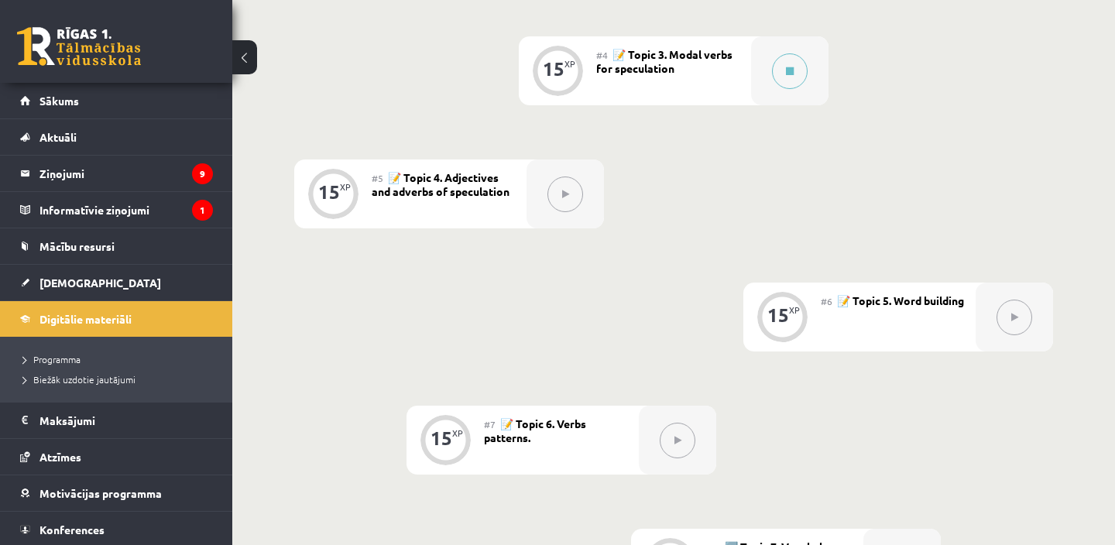
scroll to position [768, 0]
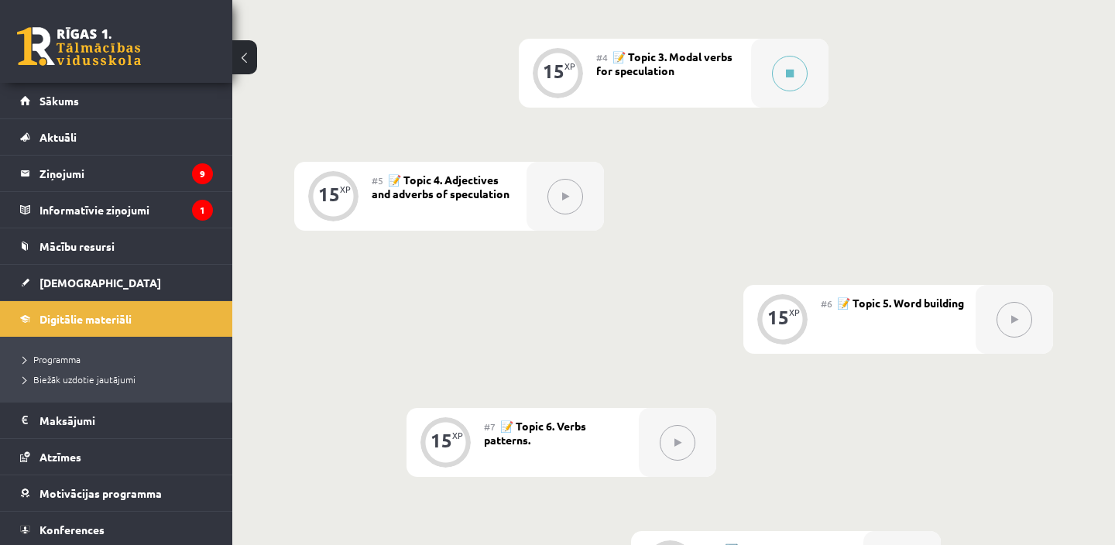
click at [83, 33] on link at bounding box center [79, 46] width 124 height 39
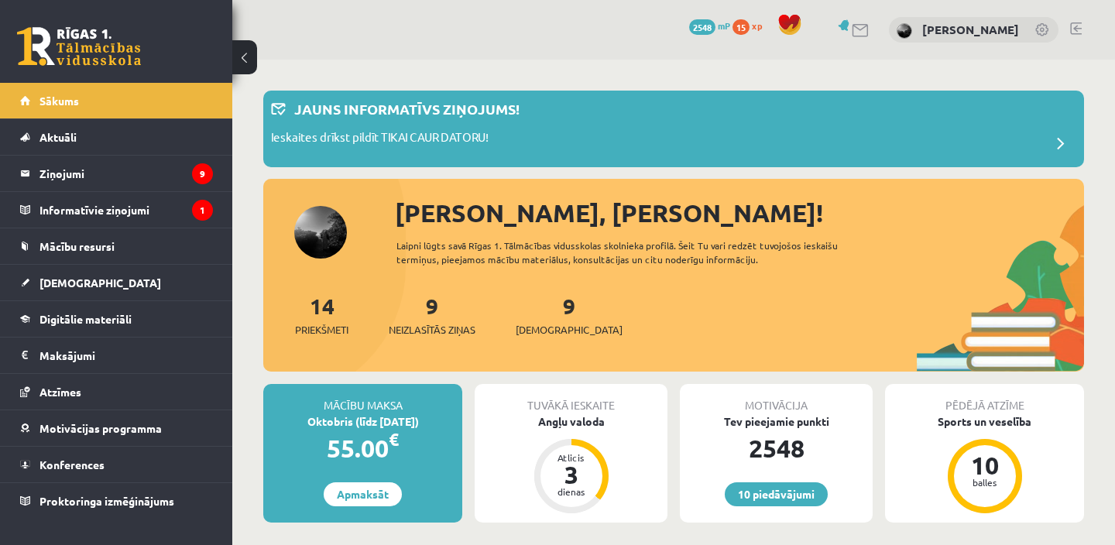
click at [549, 319] on div "9 Ieskaites" at bounding box center [569, 314] width 107 height 48
click at [542, 322] on span "[DEMOGRAPHIC_DATA]" at bounding box center [569, 329] width 107 height 15
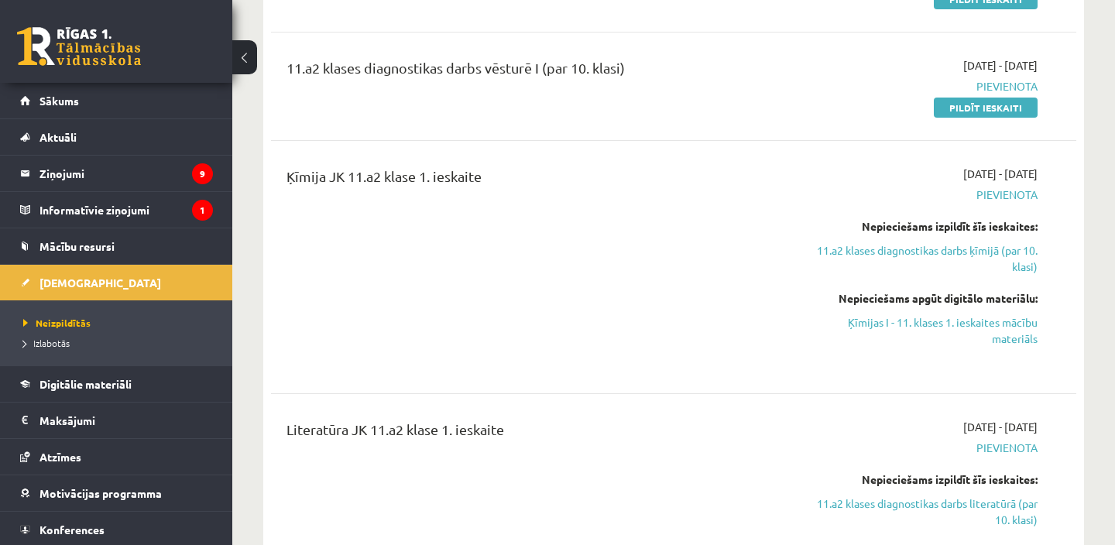
scroll to position [1022, 0]
click at [133, 58] on link at bounding box center [79, 46] width 124 height 39
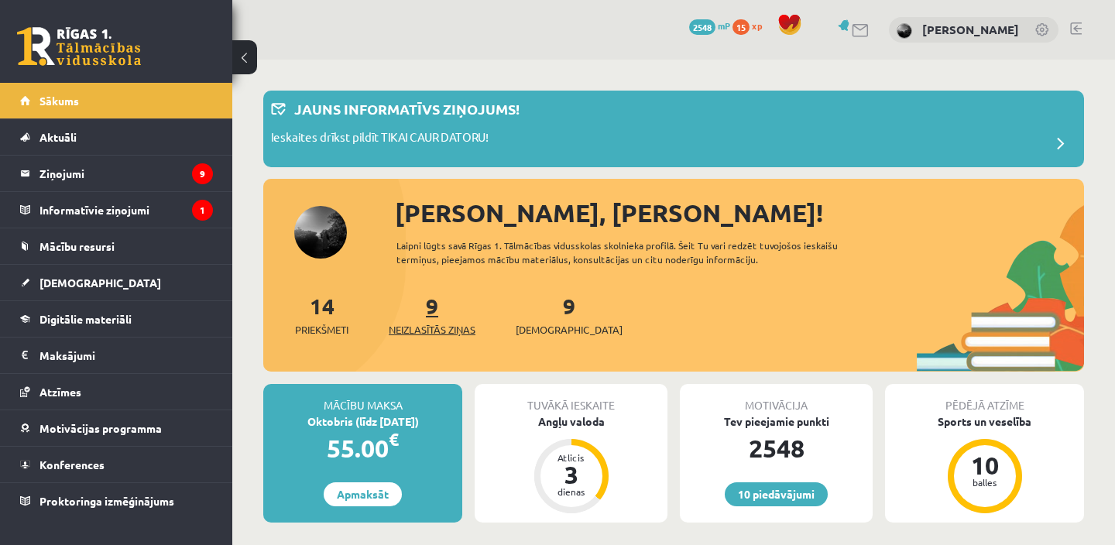
click at [440, 327] on span "Neizlasītās ziņas" at bounding box center [432, 329] width 87 height 15
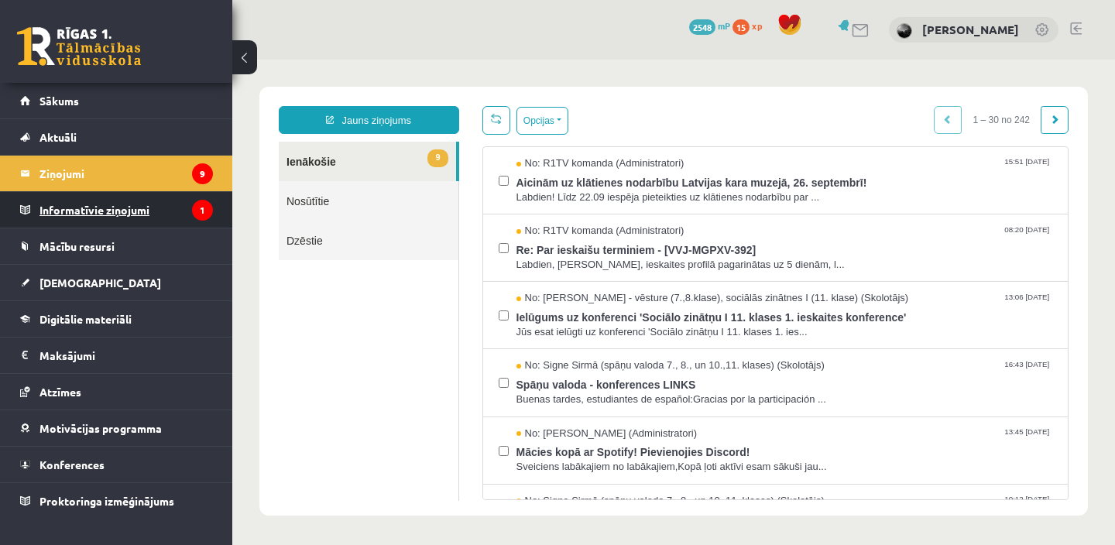
click at [174, 215] on legend "Informatīvie ziņojumi 1" at bounding box center [127, 210] width 174 height 36
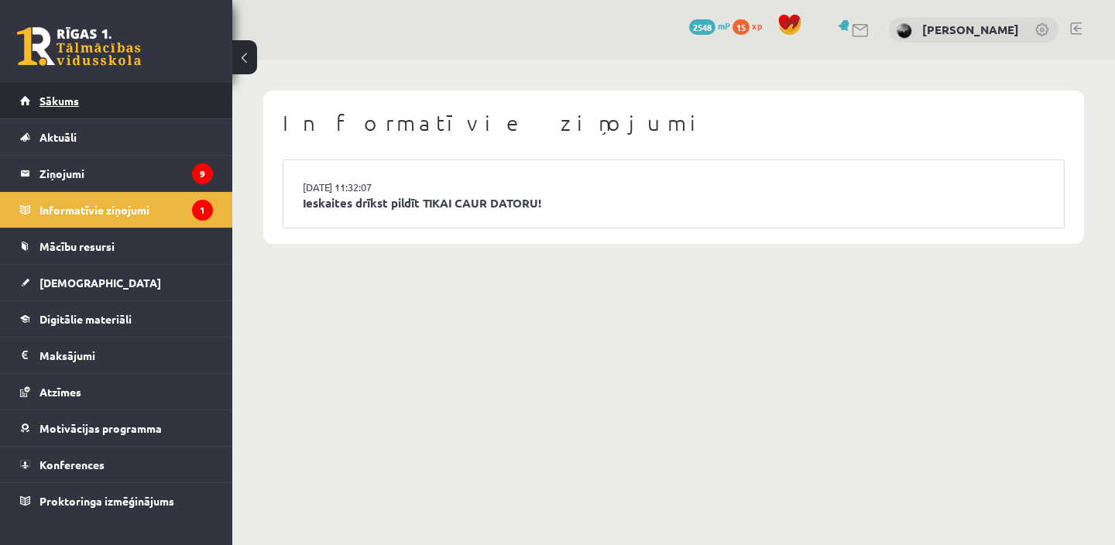
click at [84, 98] on link "Sākums" at bounding box center [116, 101] width 193 height 36
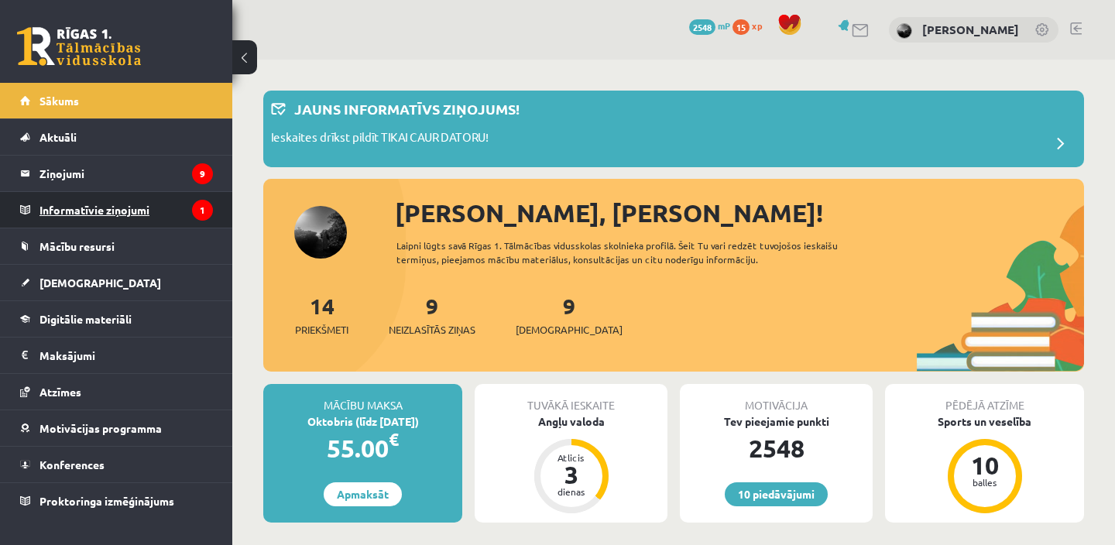
click at [170, 212] on legend "Informatīvie ziņojumi 1" at bounding box center [127, 210] width 174 height 36
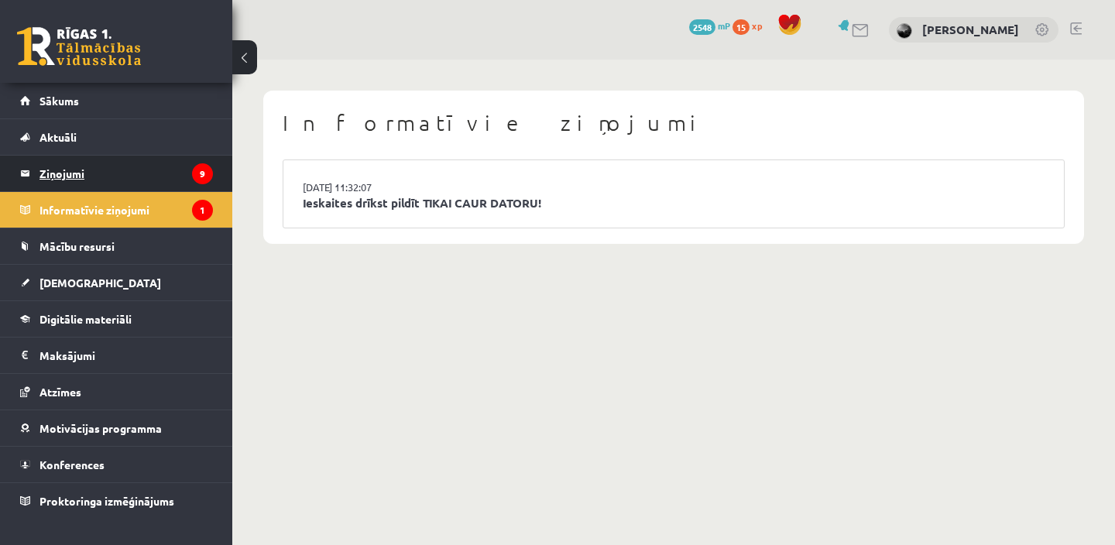
click at [196, 171] on icon "9" at bounding box center [202, 173] width 21 height 21
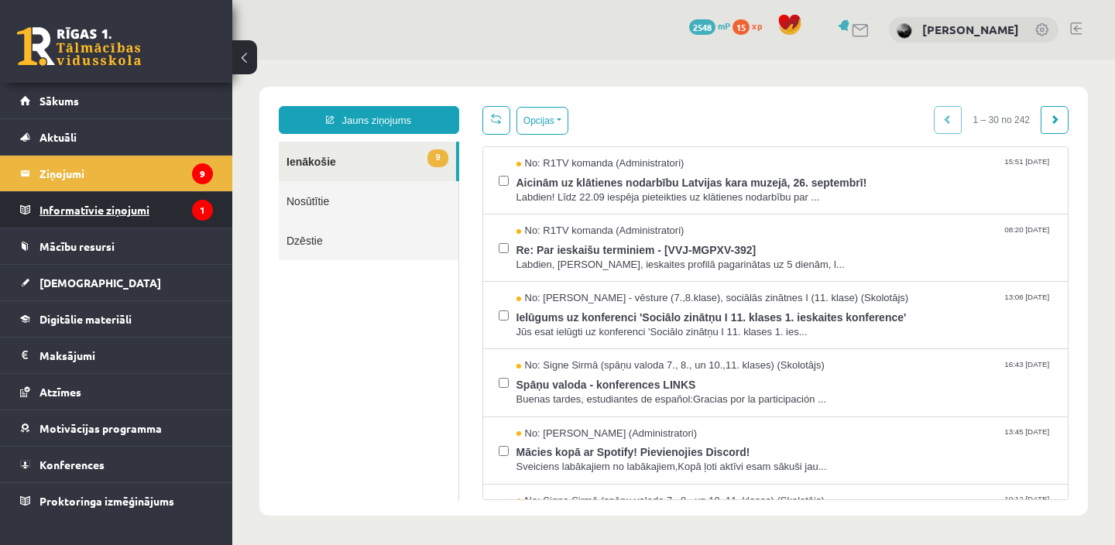
click at [173, 207] on legend "Informatīvie ziņojumi 1" at bounding box center [127, 210] width 174 height 36
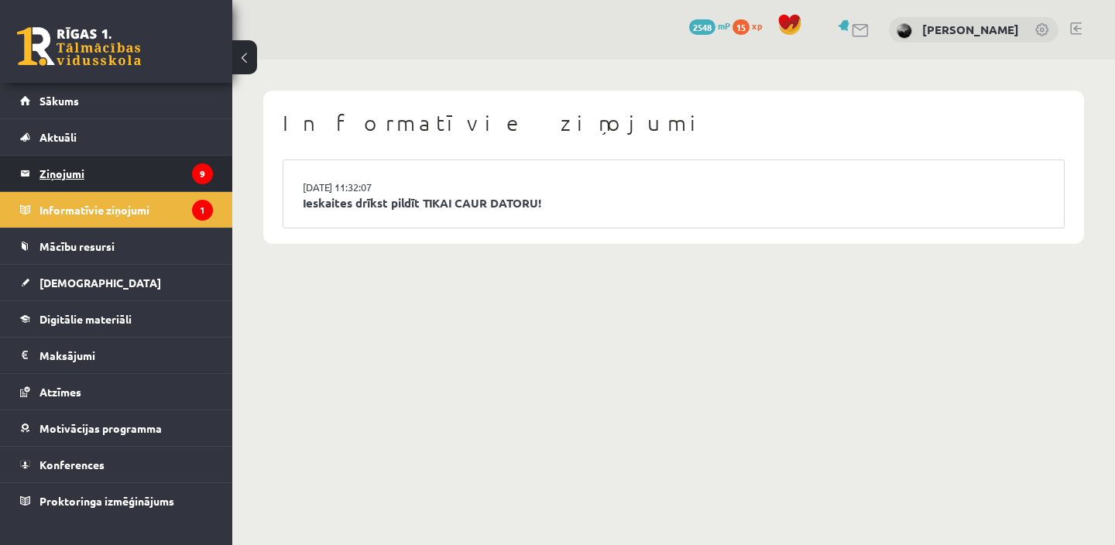
click at [156, 174] on legend "Ziņojumi 9" at bounding box center [127, 174] width 174 height 36
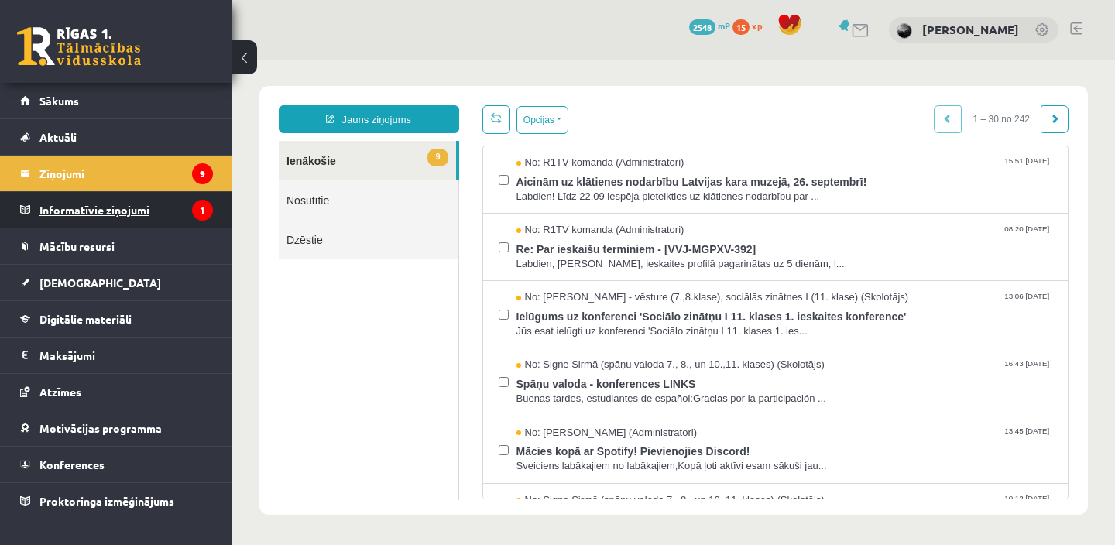
click at [146, 207] on legend "Informatīvie ziņojumi 1" at bounding box center [127, 210] width 174 height 36
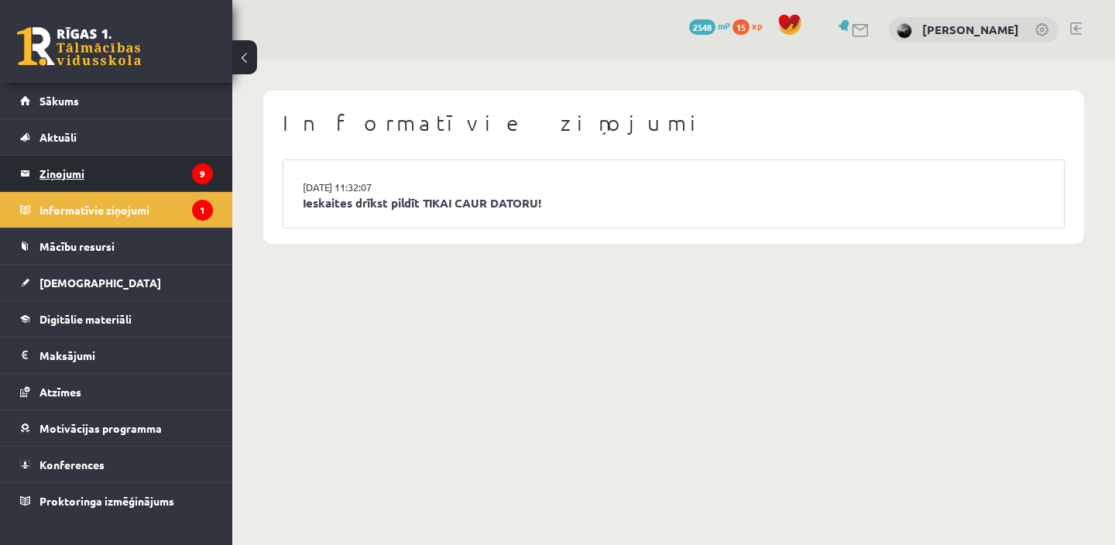
click at [150, 177] on legend "Ziņojumi 9" at bounding box center [127, 174] width 174 height 36
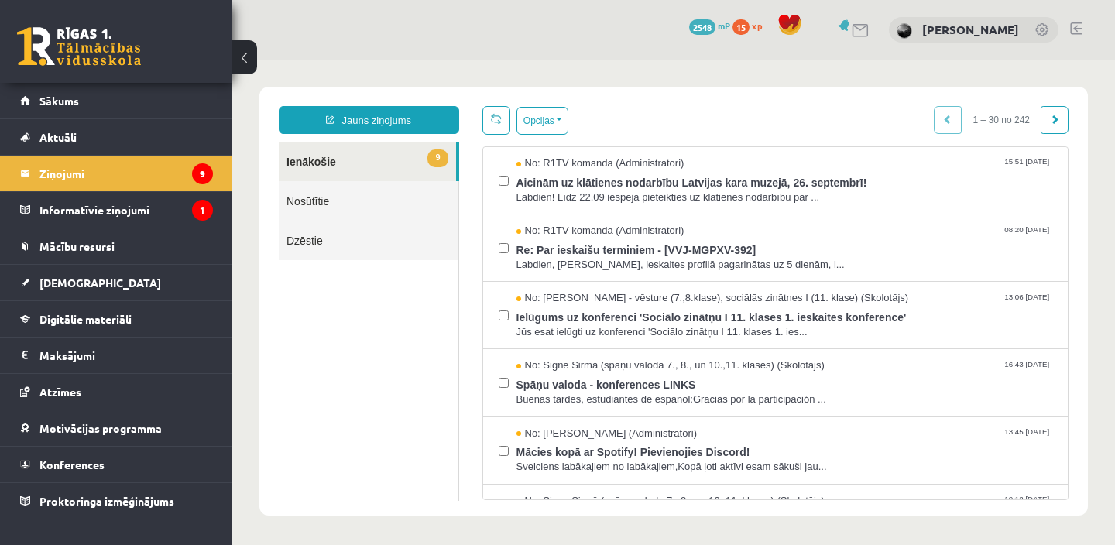
click at [337, 209] on link "Nosūtītie" at bounding box center [369, 201] width 180 height 40
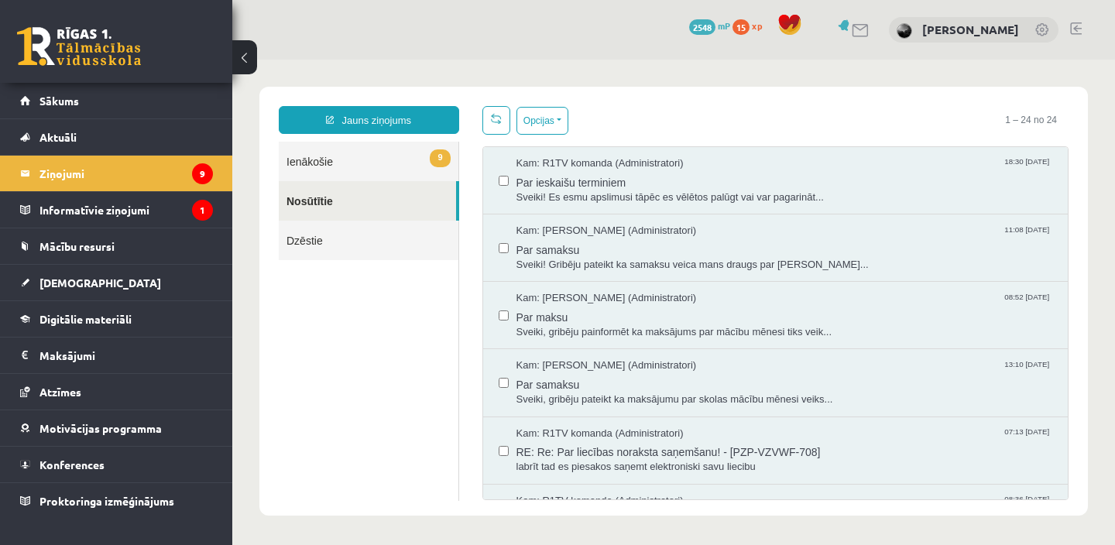
click at [325, 241] on link "Dzēstie" at bounding box center [369, 241] width 180 height 40
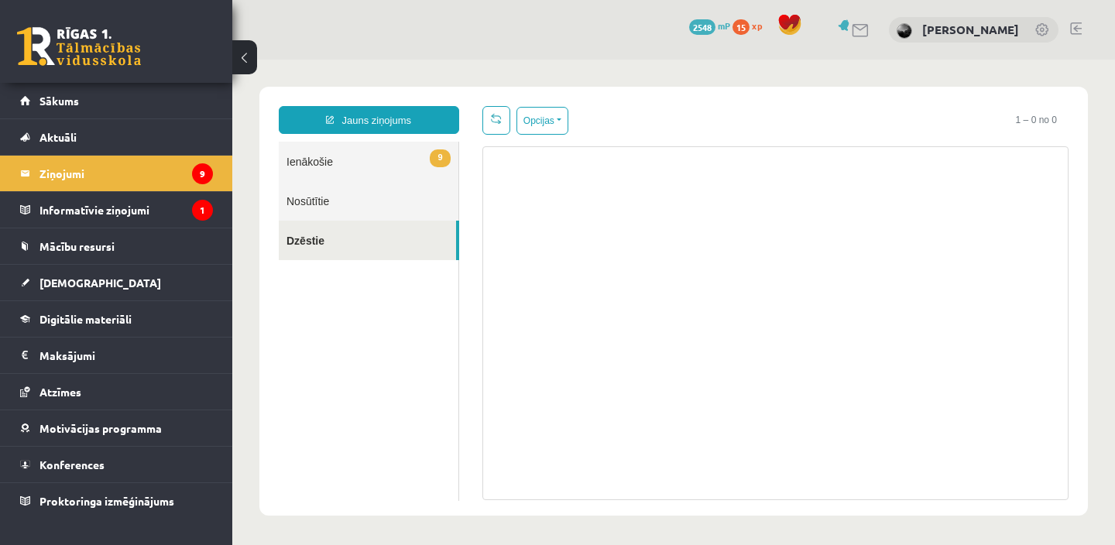
click at [328, 185] on link "Nosūtītie" at bounding box center [369, 201] width 180 height 40
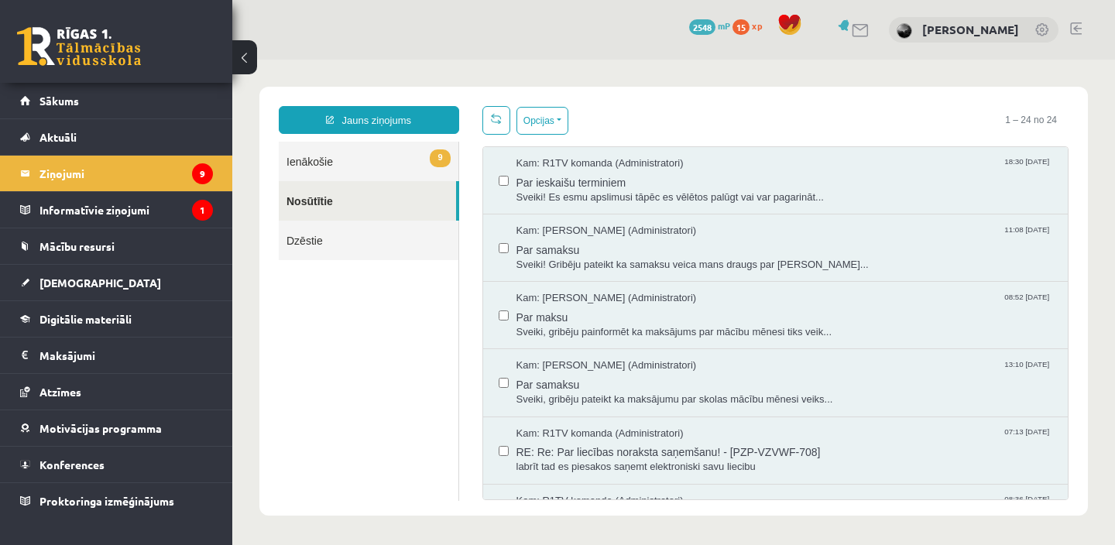
click at [328, 164] on link "9 Ienākošie" at bounding box center [369, 162] width 180 height 40
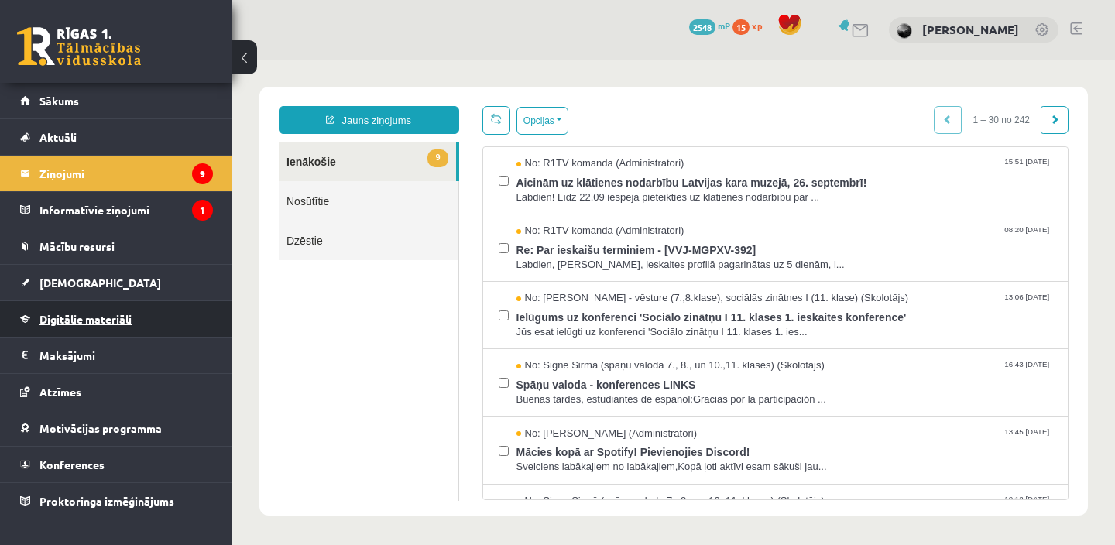
click at [101, 303] on link "Digitālie materiāli" at bounding box center [116, 319] width 193 height 36
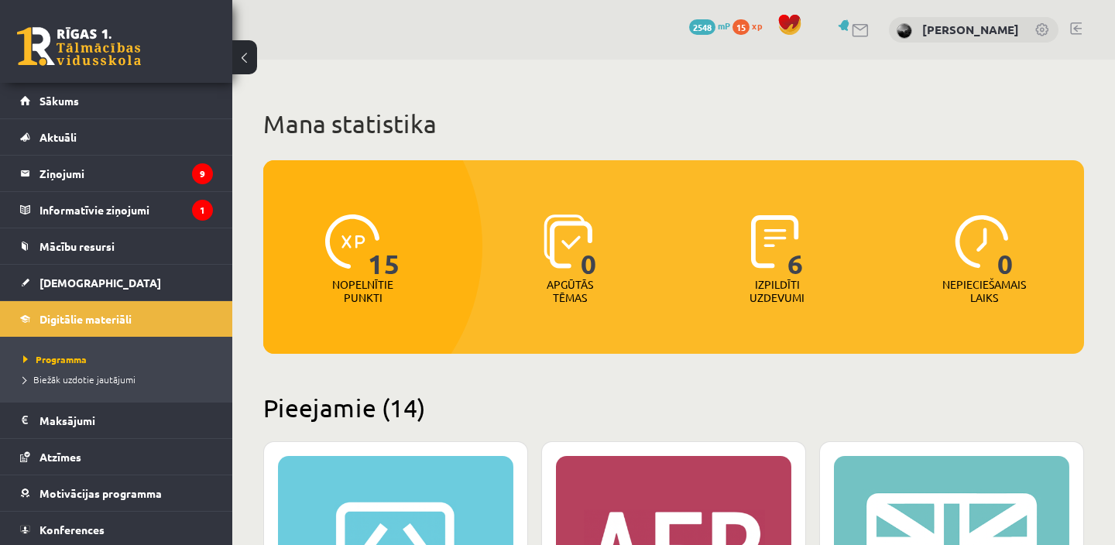
click at [377, 290] on p "Nopelnītie punkti" at bounding box center [362, 291] width 61 height 26
click at [146, 103] on link "Sākums" at bounding box center [116, 101] width 193 height 36
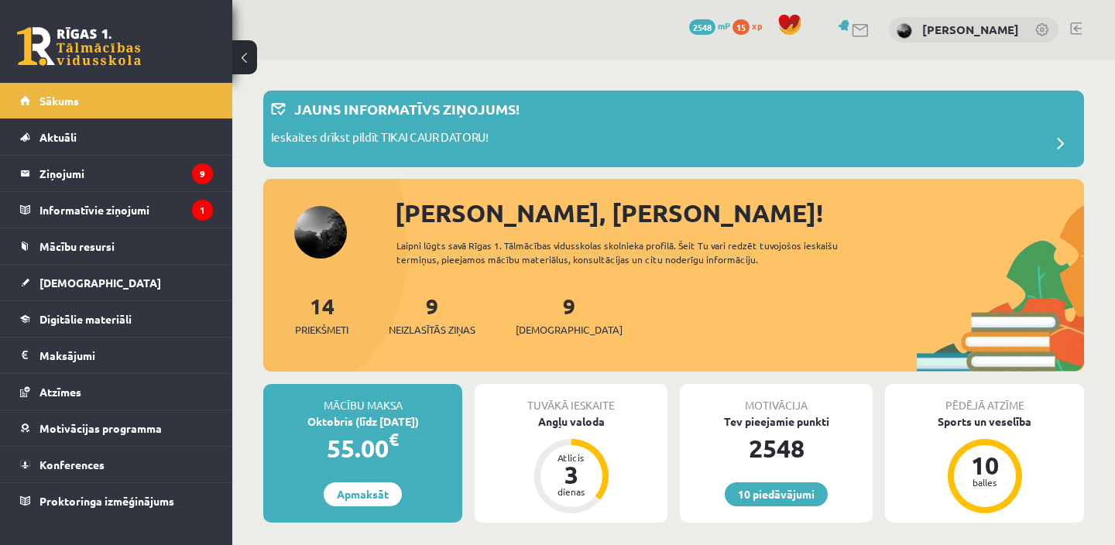
click at [74, 43] on link at bounding box center [79, 46] width 124 height 39
click at [689, 29] on span "2548" at bounding box center [702, 26] width 26 height 15
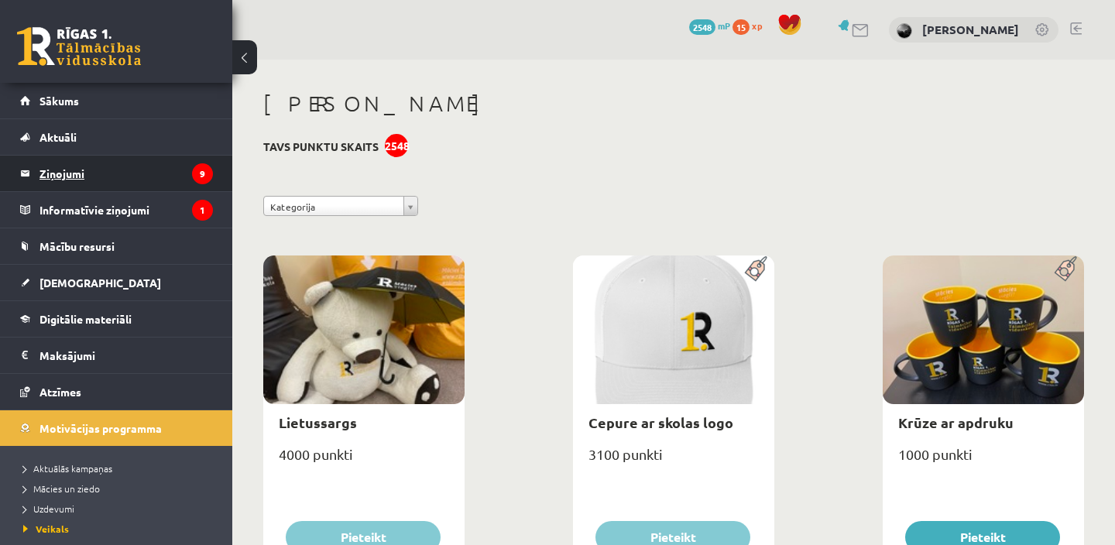
click at [122, 176] on legend "Ziņojumi 9" at bounding box center [127, 174] width 174 height 36
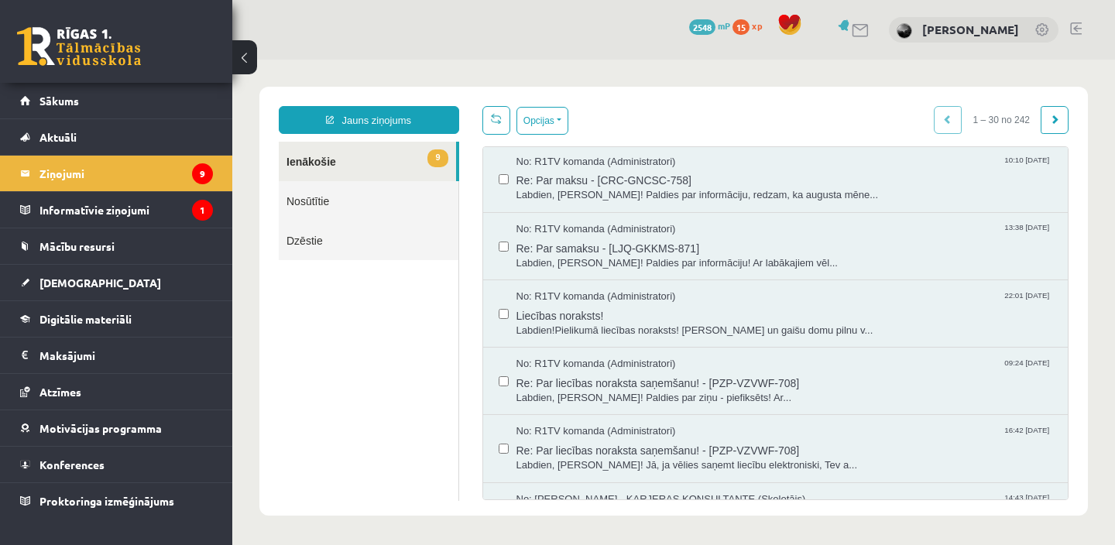
scroll to position [1044, 0]
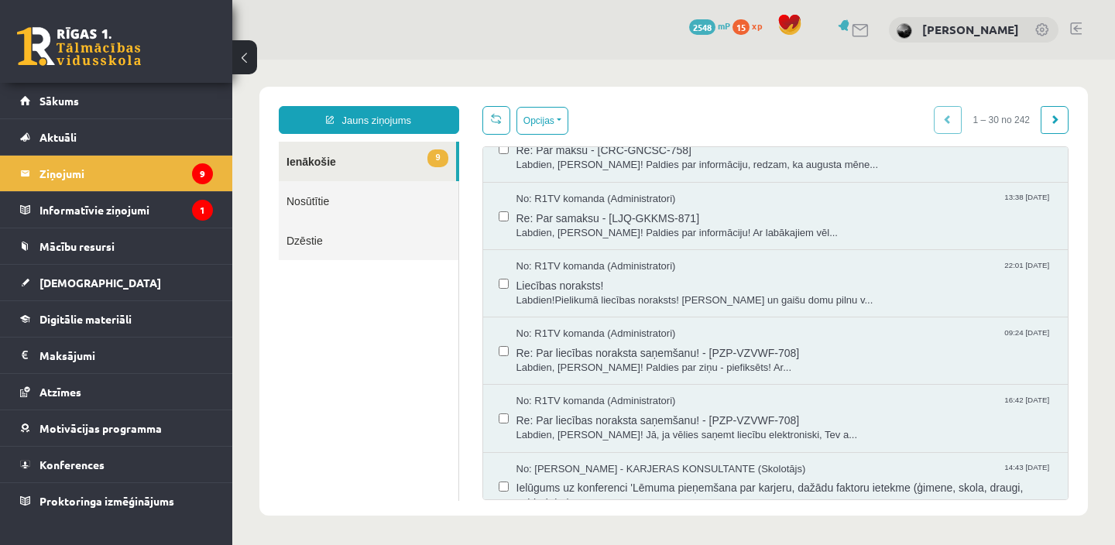
click at [380, 202] on link "Nosūtītie" at bounding box center [369, 201] width 180 height 40
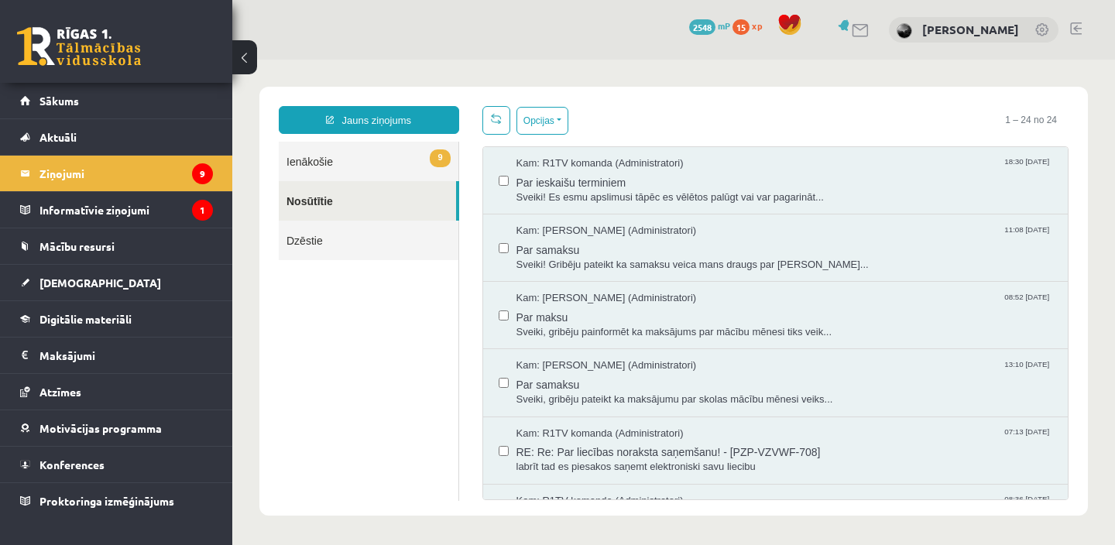
scroll to position [0, 0]
click at [191, 209] on legend "Informatīvie ziņojumi 1" at bounding box center [127, 210] width 174 height 36
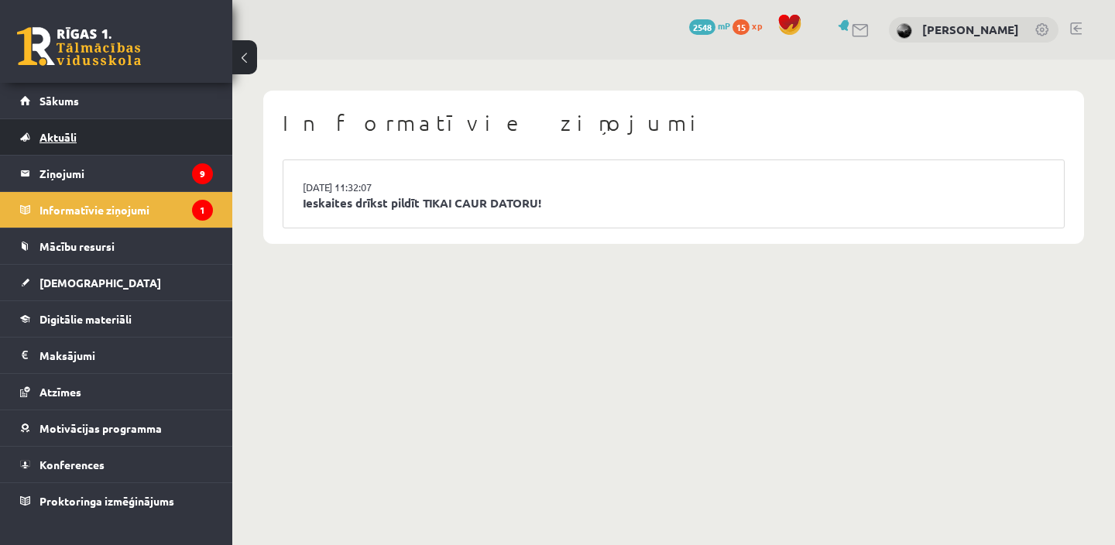
click at [199, 153] on link "Aktuāli" at bounding box center [116, 137] width 193 height 36
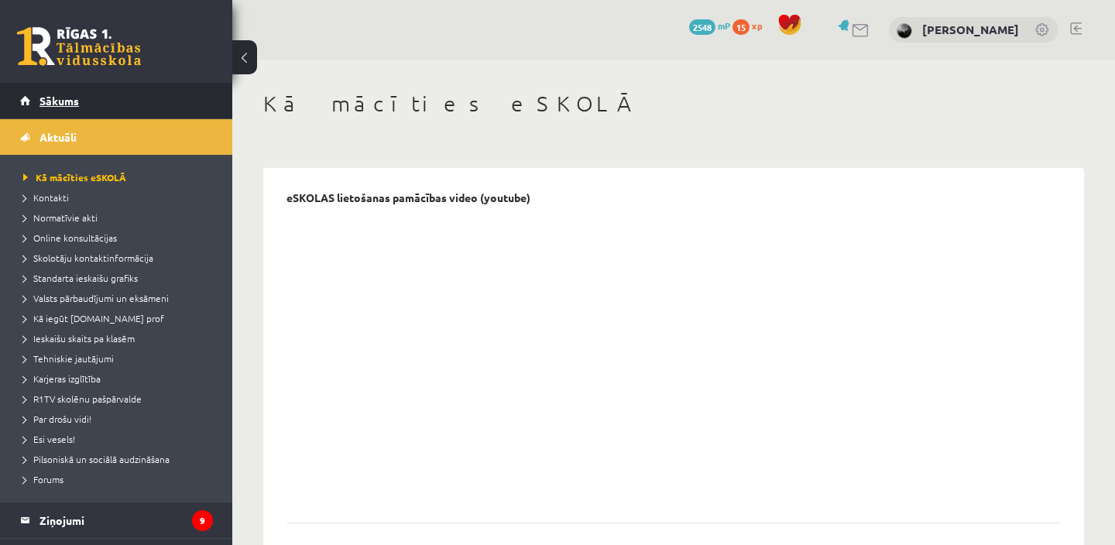
click at [80, 108] on link "Sākums" at bounding box center [116, 101] width 193 height 36
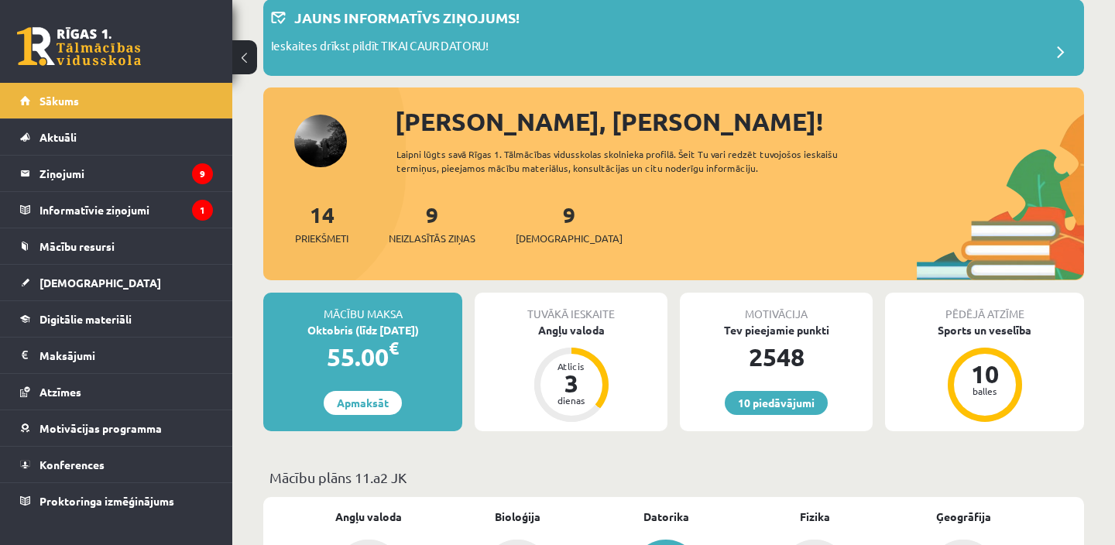
scroll to position [89, 0]
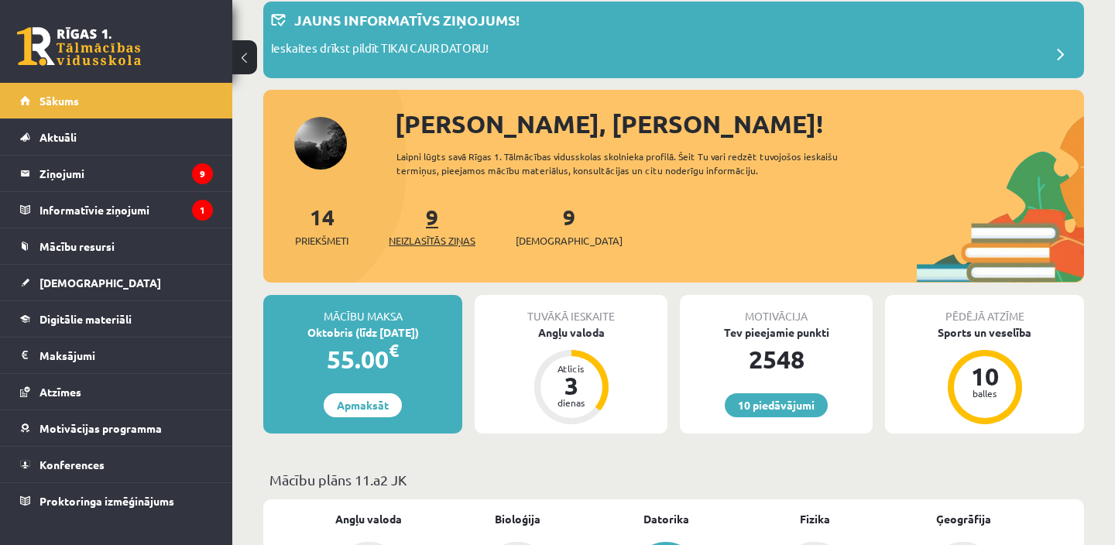
click at [451, 234] on span "Neizlasītās ziņas" at bounding box center [432, 240] width 87 height 15
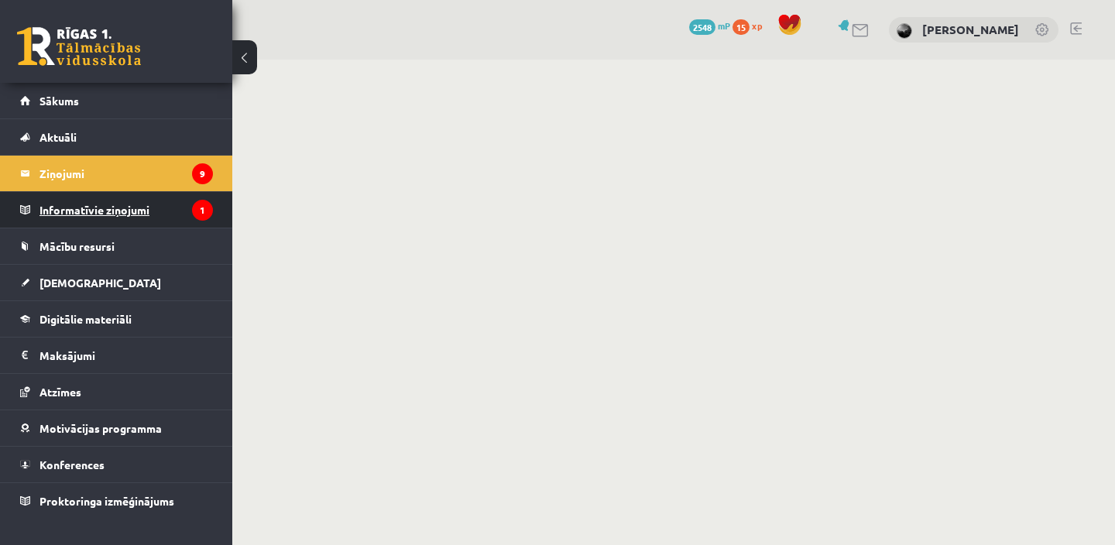
click at [152, 212] on legend "Informatīvie ziņojumi 1" at bounding box center [127, 210] width 174 height 36
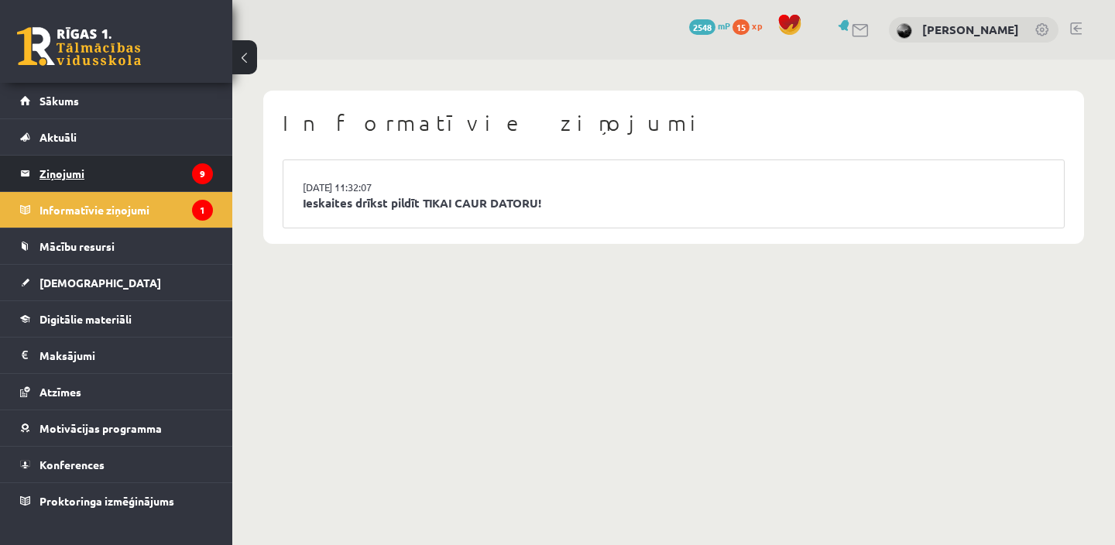
click at [114, 168] on legend "Ziņojumi 9" at bounding box center [127, 174] width 174 height 36
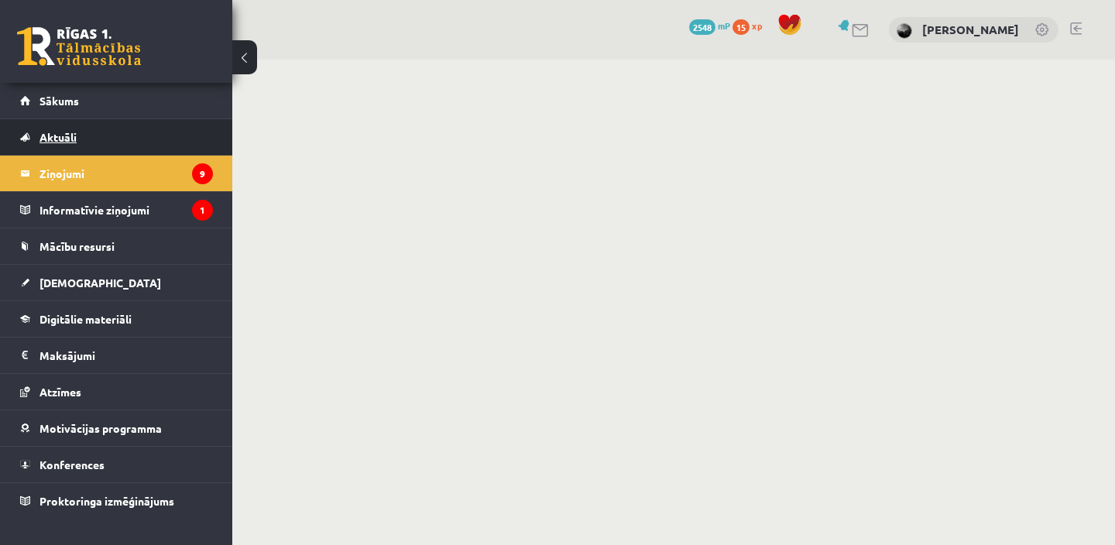
click at [50, 141] on span "Aktuāli" at bounding box center [58, 137] width 37 height 14
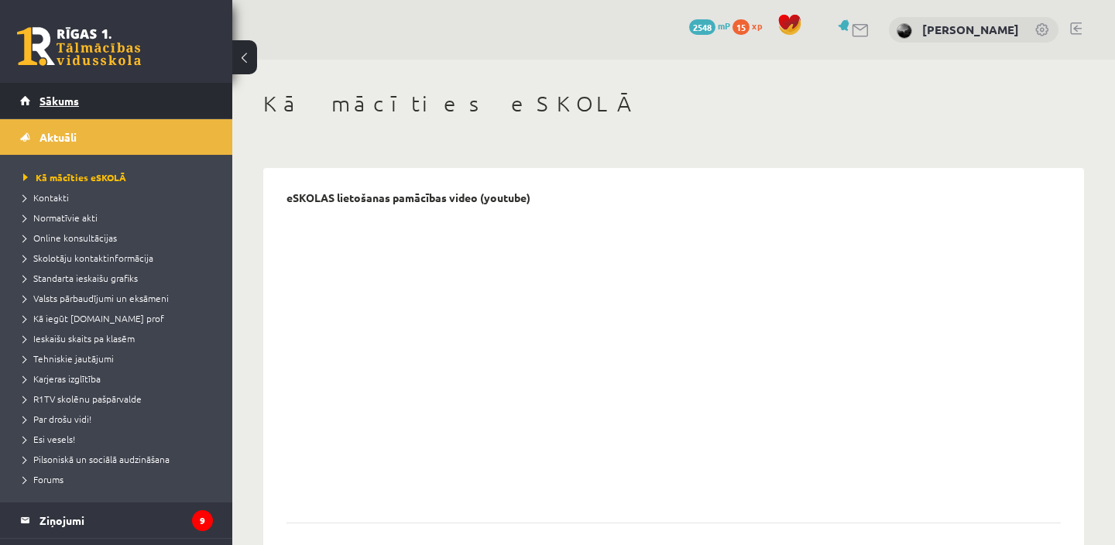
click at [57, 92] on link "Sākums" at bounding box center [116, 101] width 193 height 36
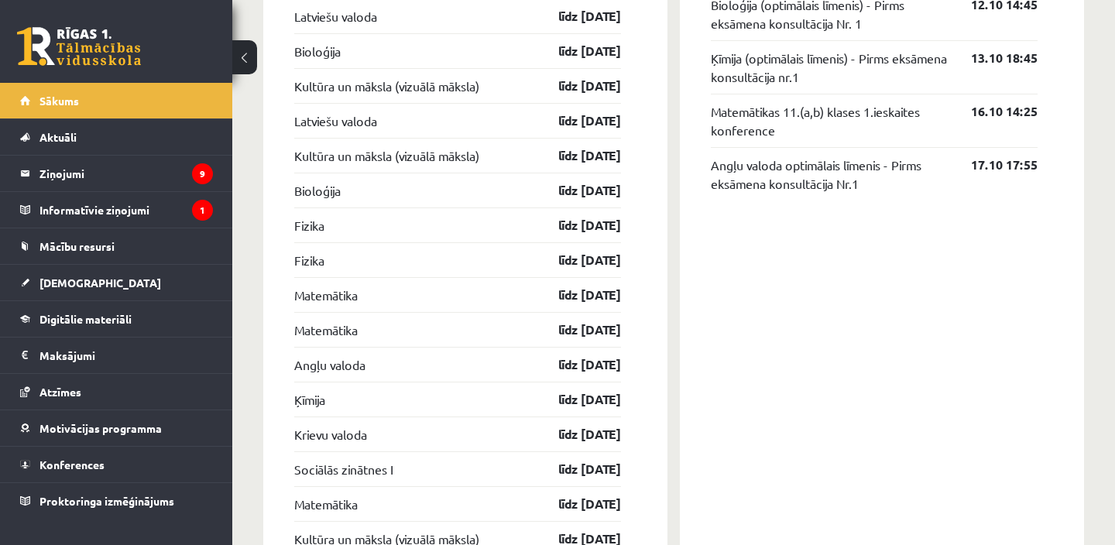
scroll to position [1877, 0]
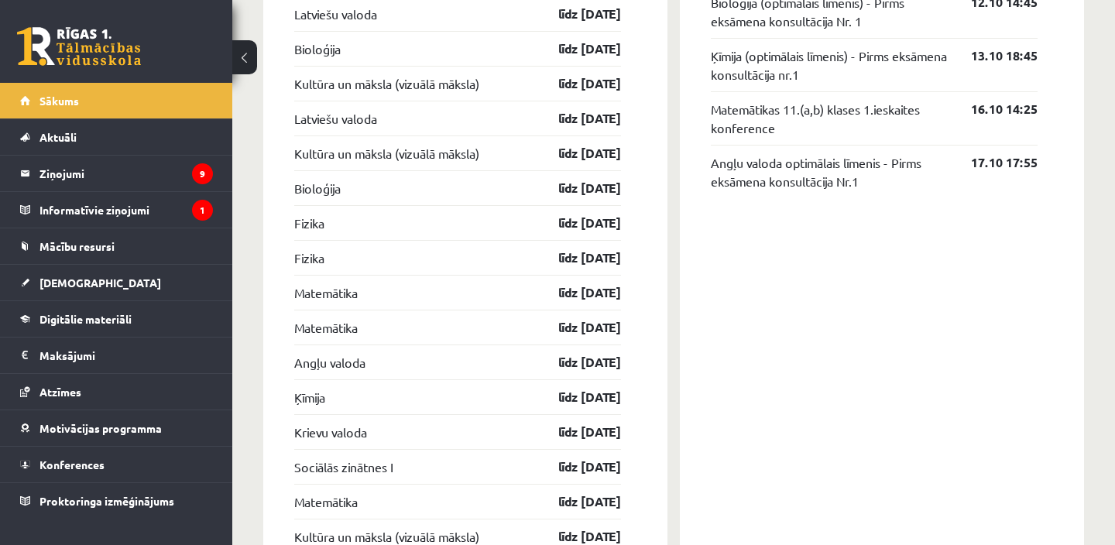
click at [101, 49] on link at bounding box center [79, 46] width 124 height 39
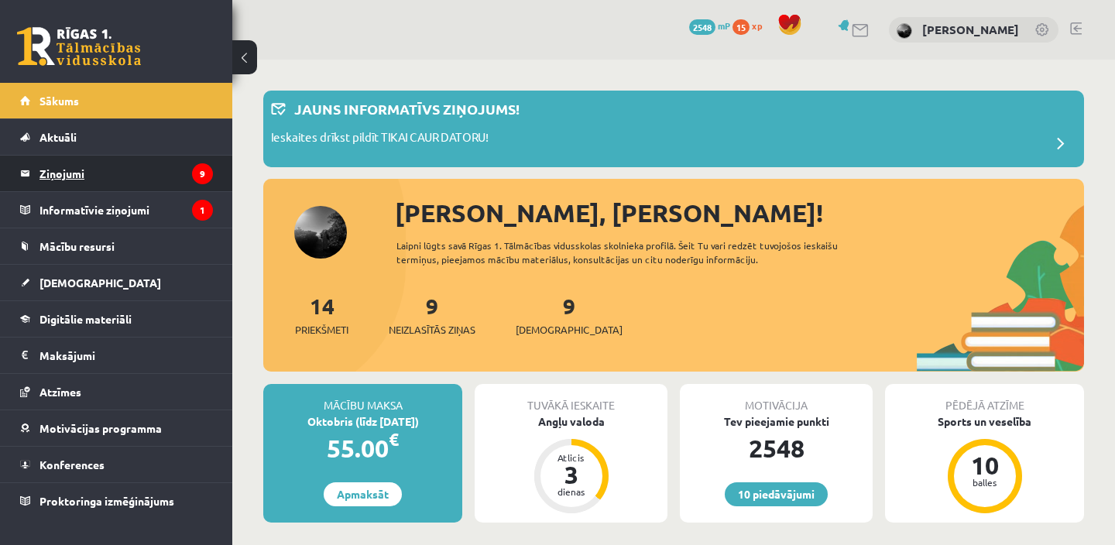
click at [149, 184] on legend "Ziņojumi 9" at bounding box center [127, 174] width 174 height 36
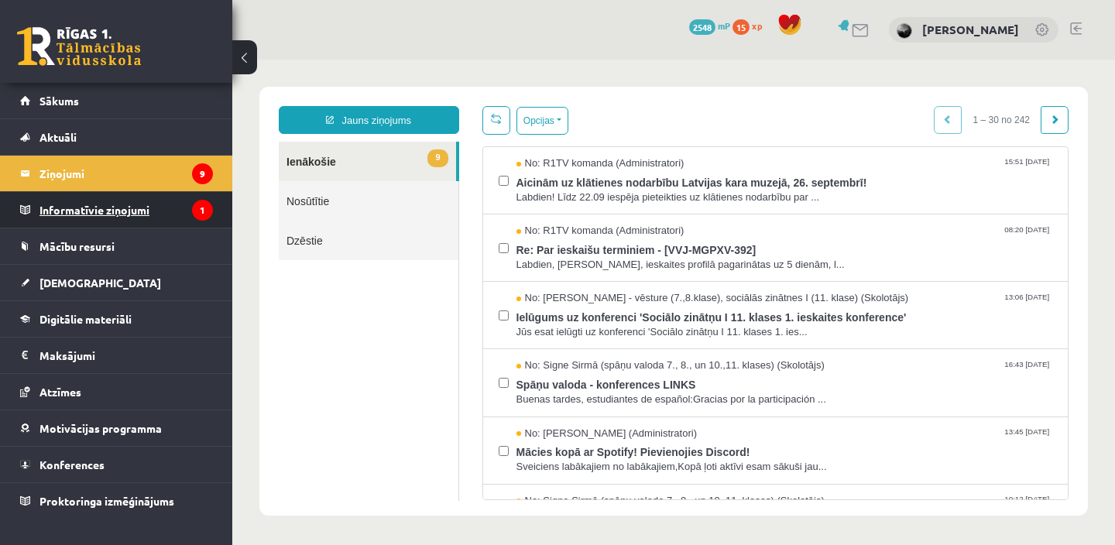
click at [172, 217] on legend "Informatīvie ziņojumi 1" at bounding box center [127, 210] width 174 height 36
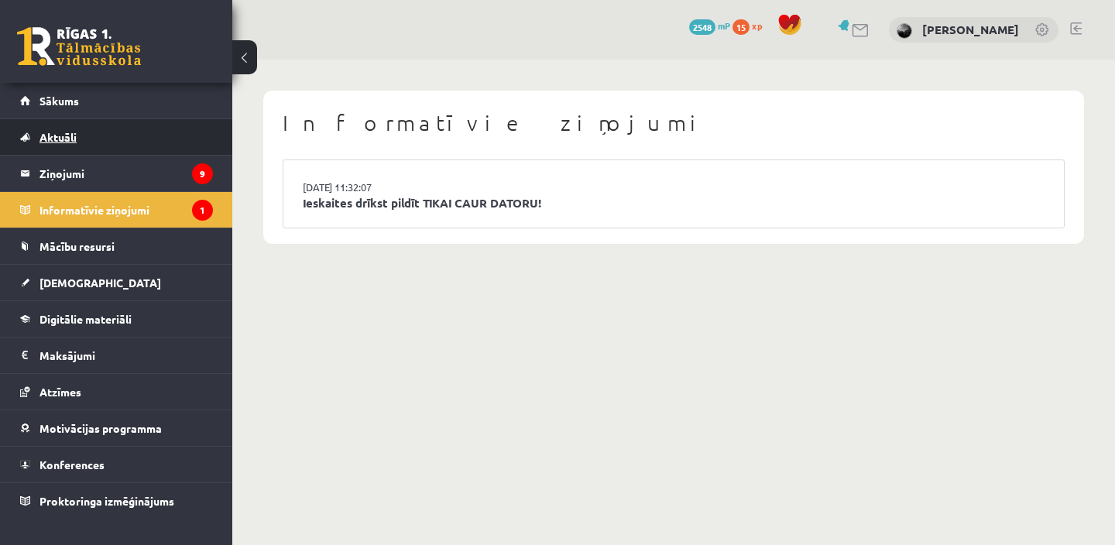
click at [108, 124] on link "Aktuāli" at bounding box center [116, 137] width 193 height 36
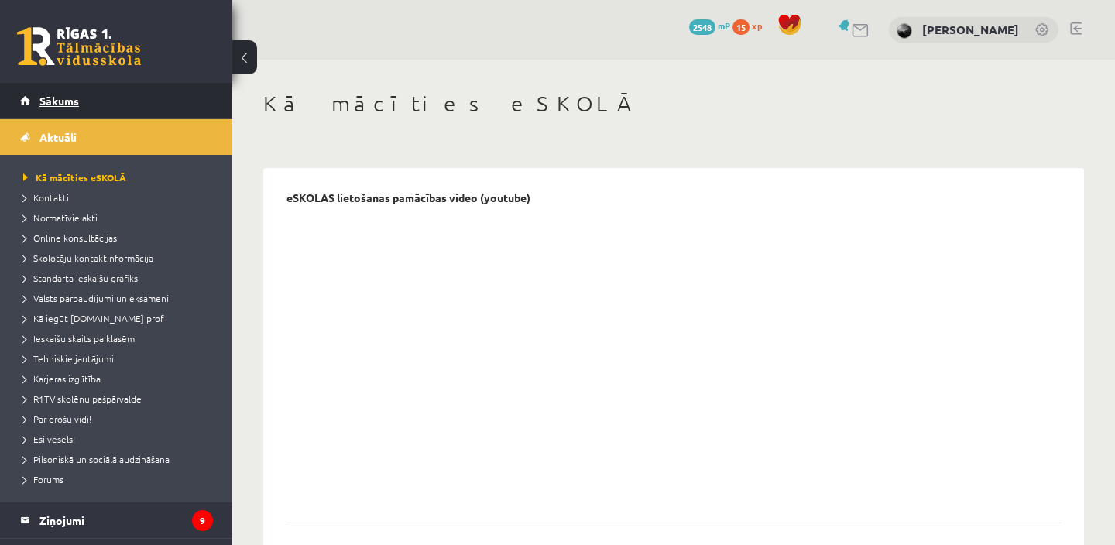
click at [84, 85] on link "Sākums" at bounding box center [116, 101] width 193 height 36
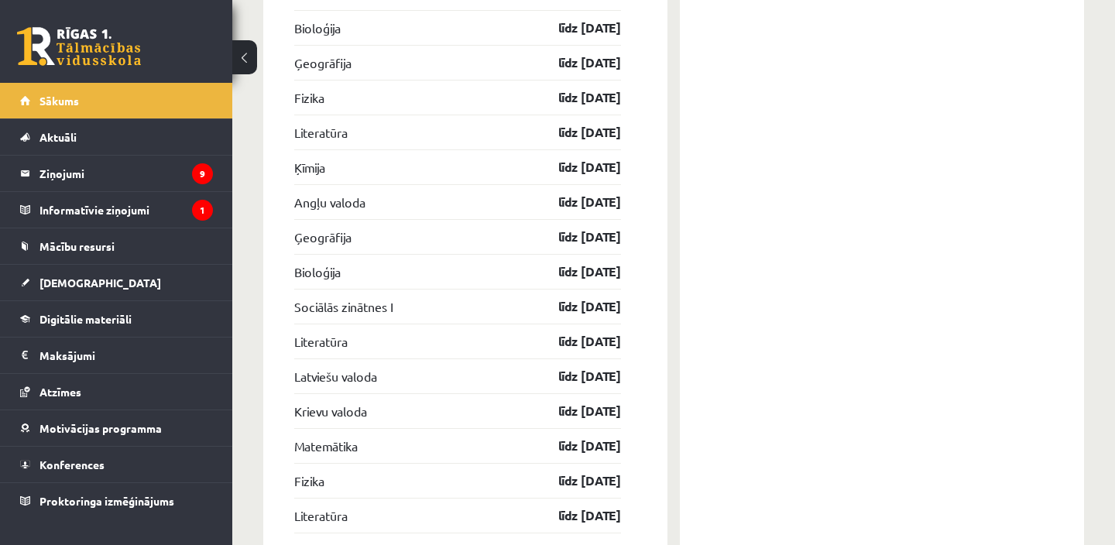
scroll to position [2492, 0]
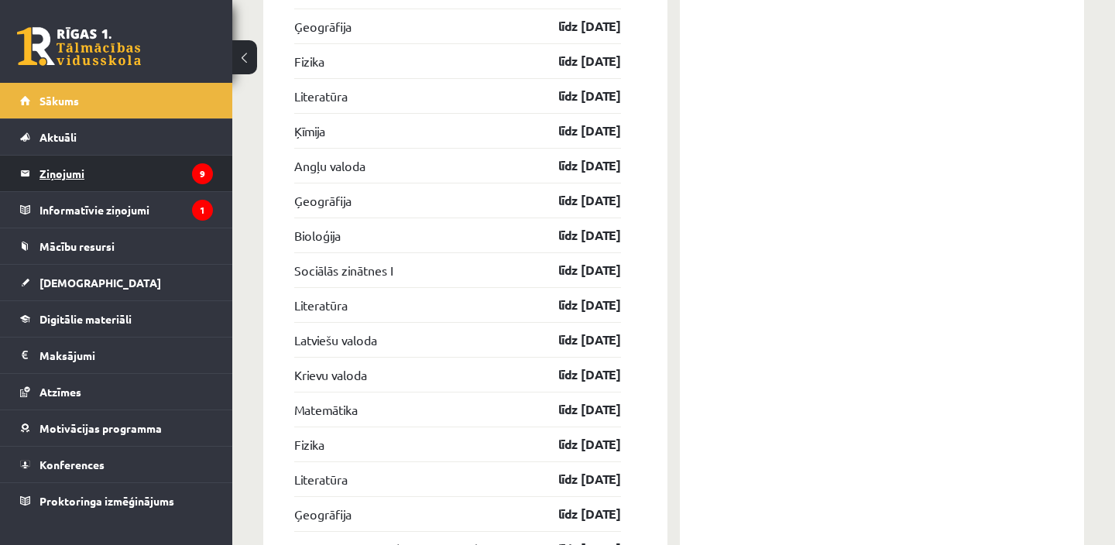
click at [140, 161] on legend "Ziņojumi 9" at bounding box center [127, 174] width 174 height 36
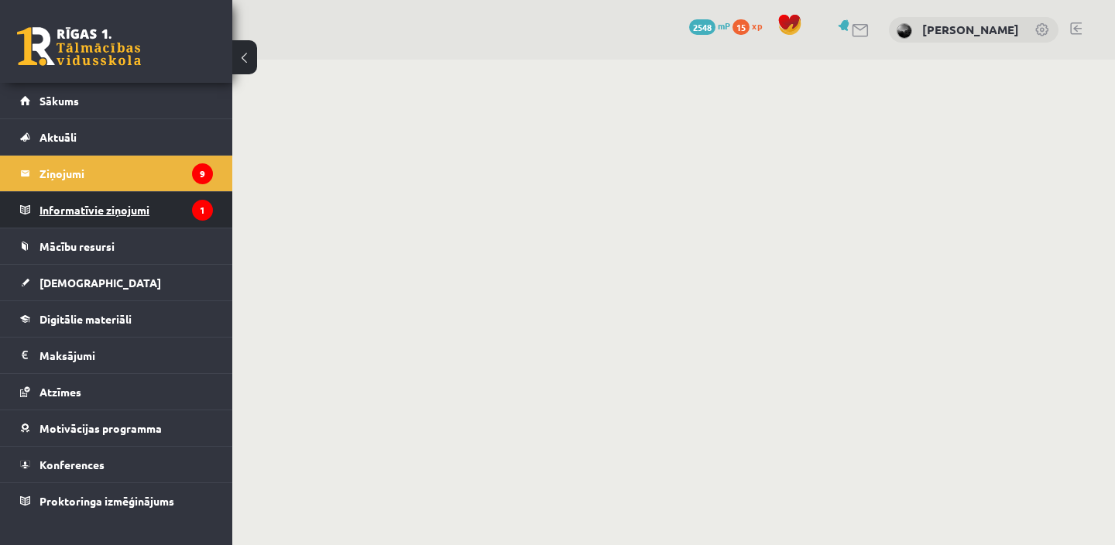
click at [136, 211] on legend "Informatīvie ziņojumi 1" at bounding box center [127, 210] width 174 height 36
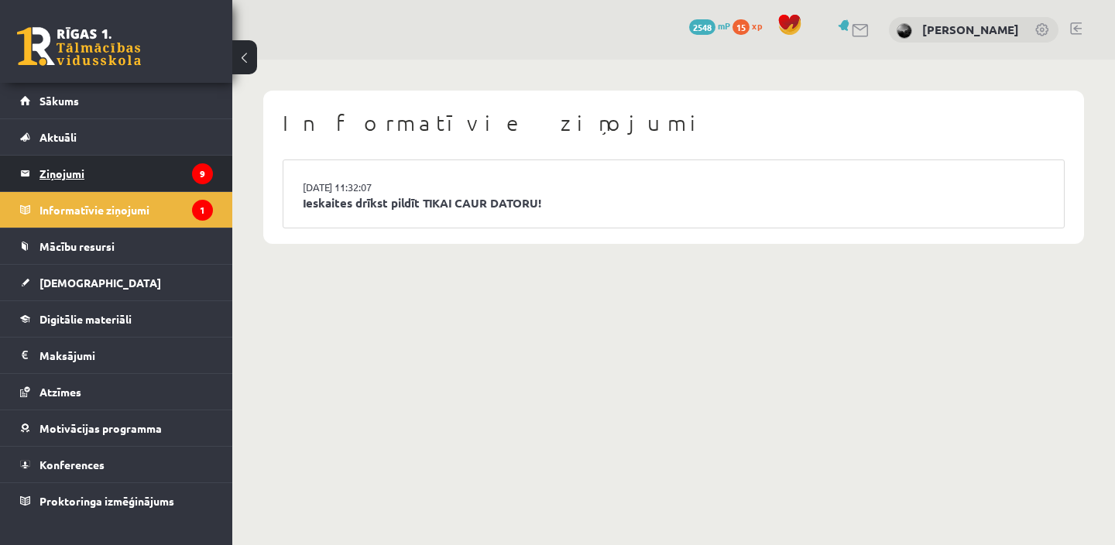
click at [131, 183] on legend "Ziņojumi 9" at bounding box center [127, 174] width 174 height 36
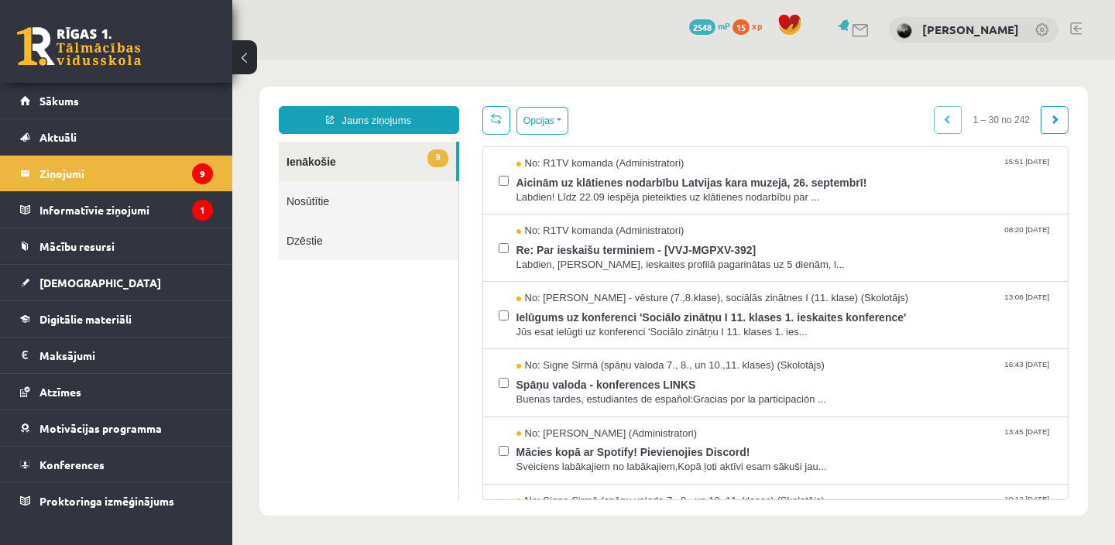
click at [101, 45] on link at bounding box center [79, 46] width 124 height 39
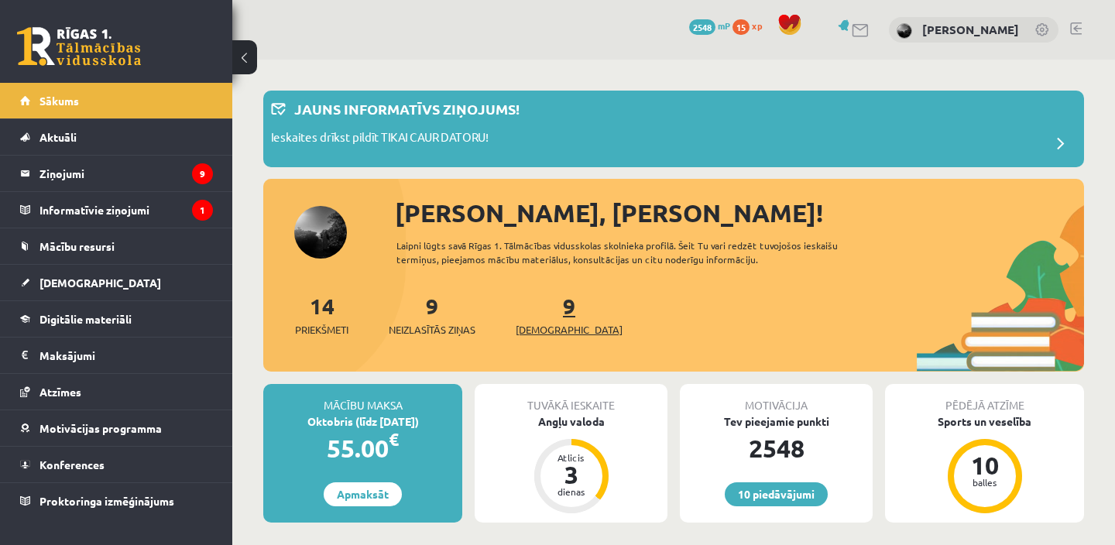
click at [561, 322] on span "[DEMOGRAPHIC_DATA]" at bounding box center [569, 329] width 107 height 15
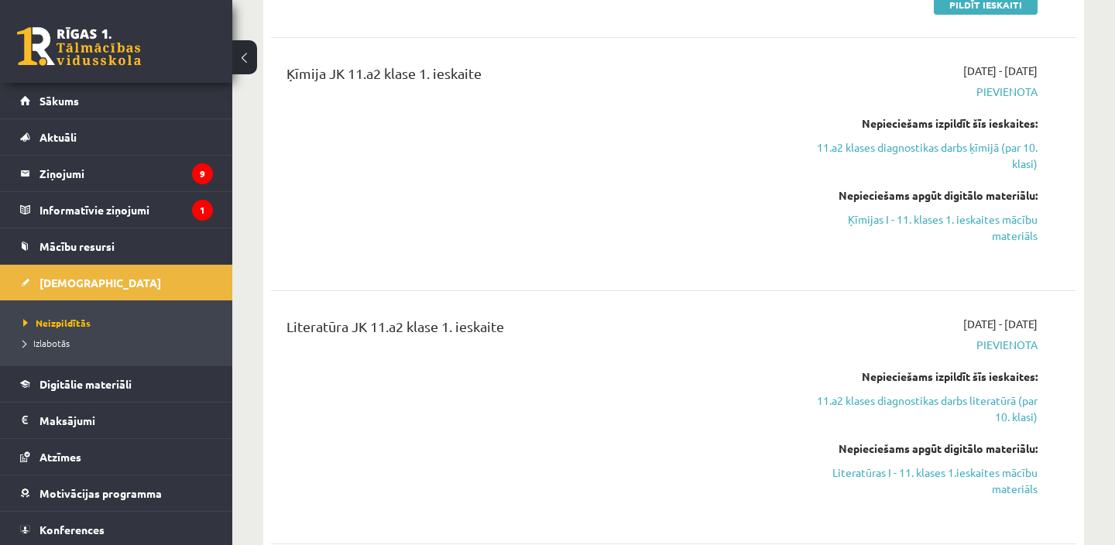
scroll to position [1134, 0]
